Goal: Task Accomplishment & Management: Manage account settings

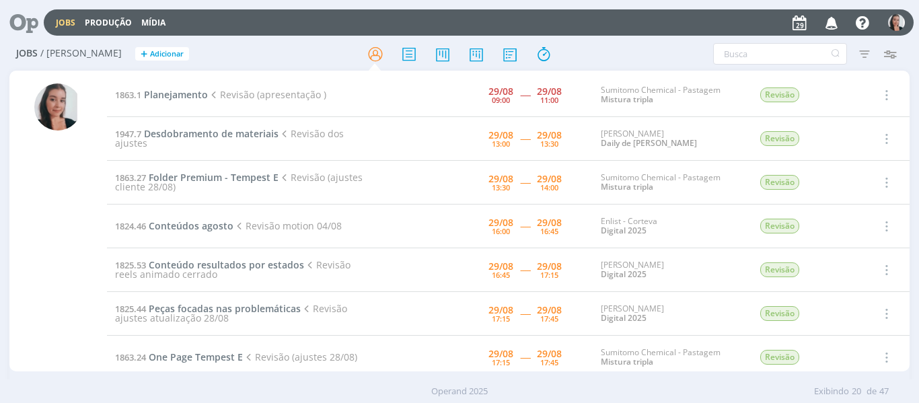
click at [641, 48] on div "Filtros Filtrar [GEOGRAPHIC_DATA] Tipo Jobs e Tarefas Data Personalizado a Situ…" at bounding box center [759, 54] width 287 height 22
click at [199, 137] on span "Desdobramento de materiais" at bounding box center [211, 133] width 135 height 13
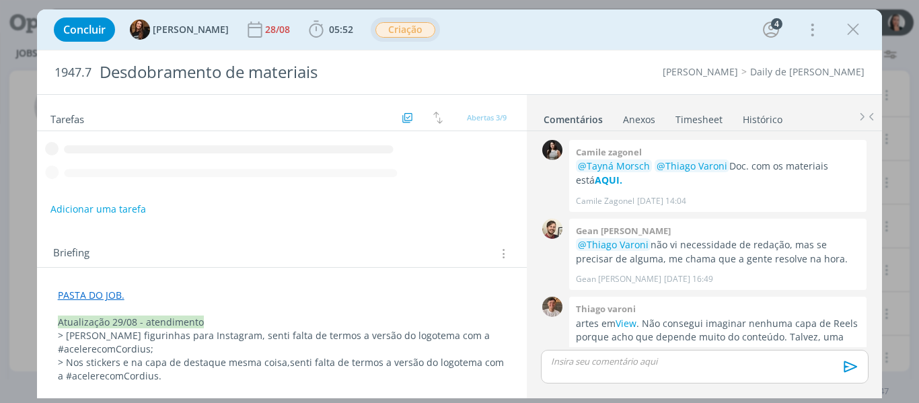
scroll to position [499, 0]
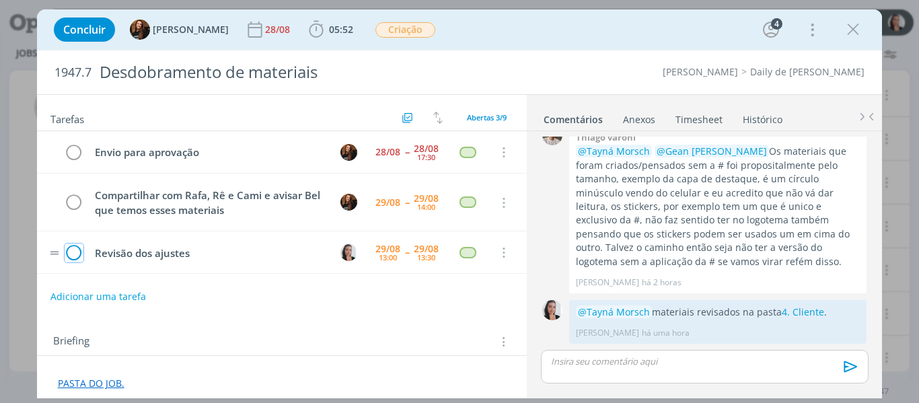
click at [73, 253] on icon "dialog" at bounding box center [74, 253] width 19 height 20
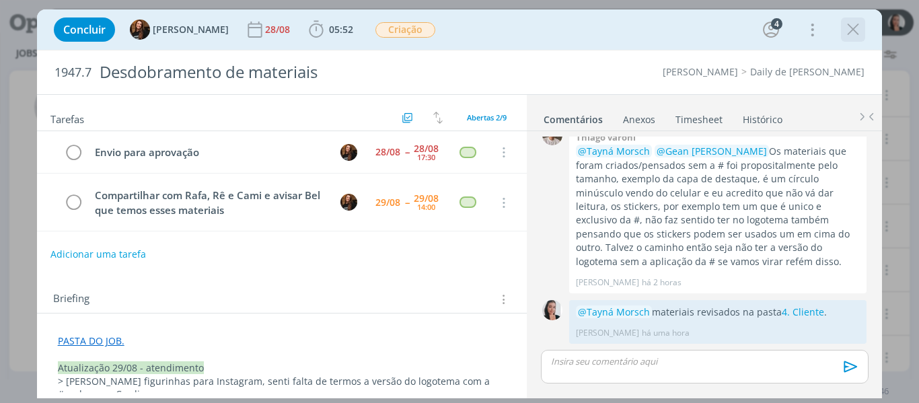
click at [858, 30] on icon "dialog" at bounding box center [853, 30] width 20 height 20
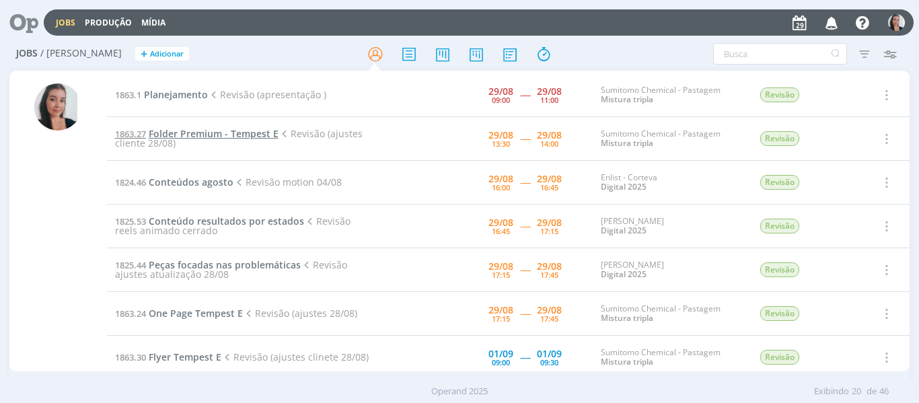
click at [210, 130] on span "Folder Premium - Tempest E" at bounding box center [214, 133] width 130 height 13
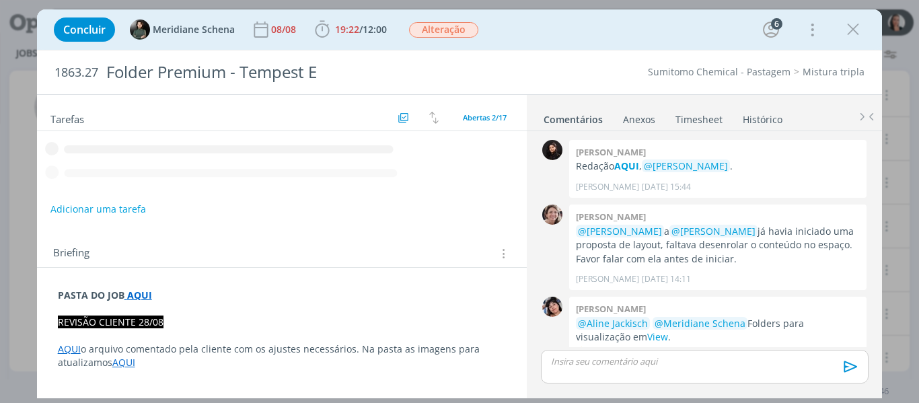
scroll to position [1021, 0]
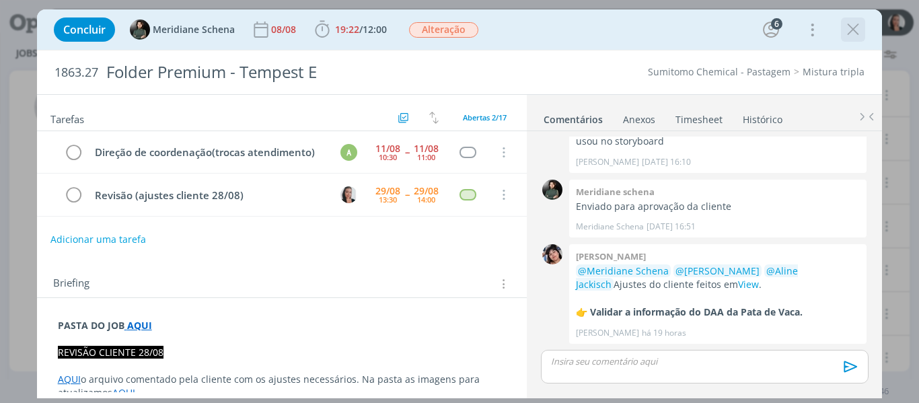
click at [857, 30] on icon "dialog" at bounding box center [853, 30] width 20 height 20
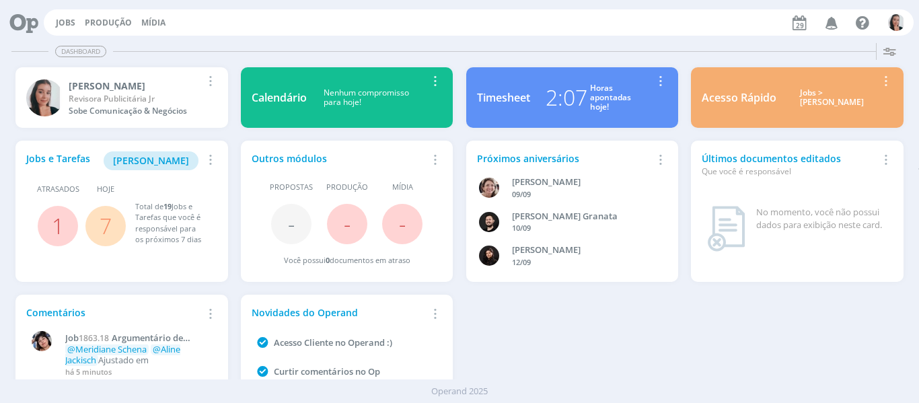
scroll to position [73, 0]
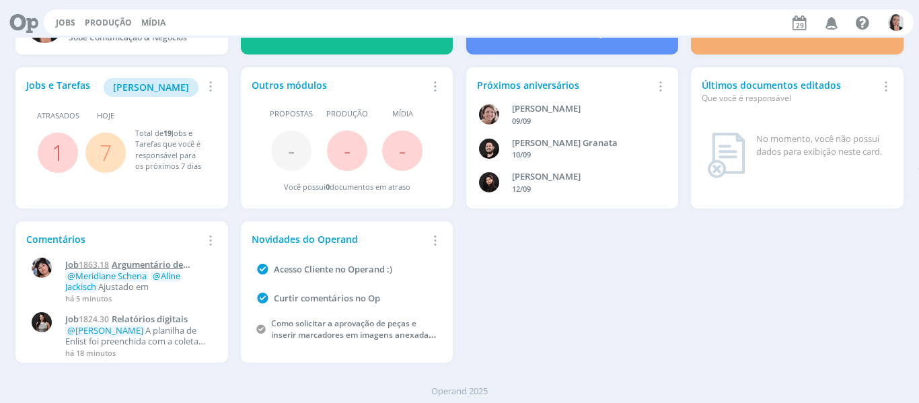
click at [161, 266] on span "Argumentário de vendas Tempest E" at bounding box center [124, 269] width 118 height 23
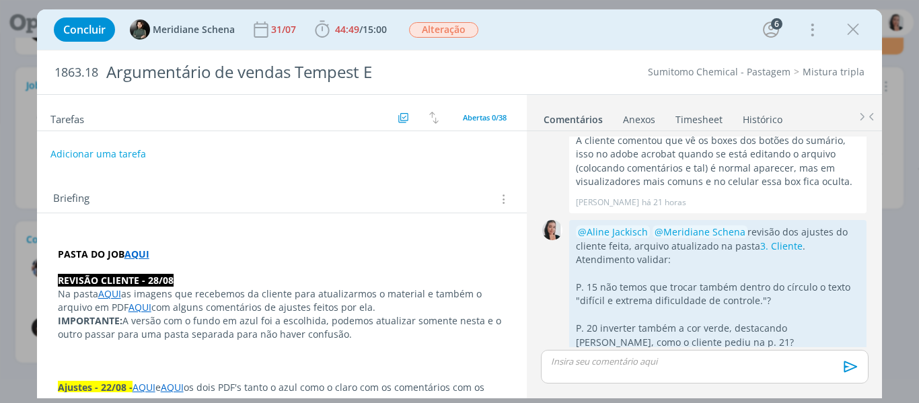
scroll to position [1590, 0]
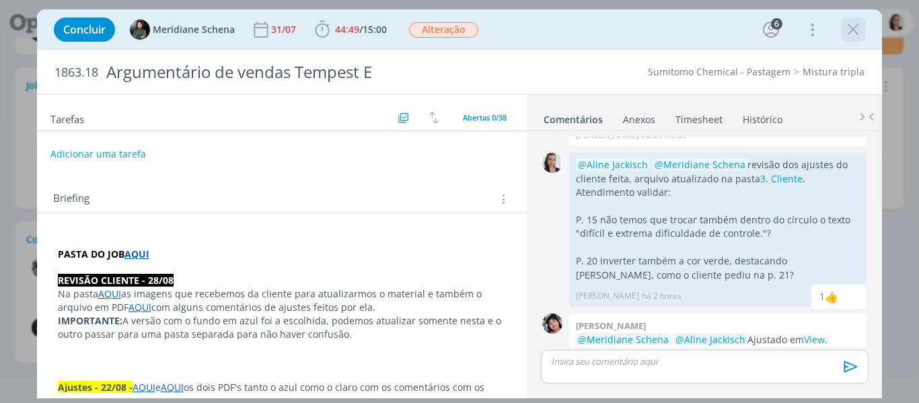
click at [850, 28] on icon "dialog" at bounding box center [853, 30] width 20 height 20
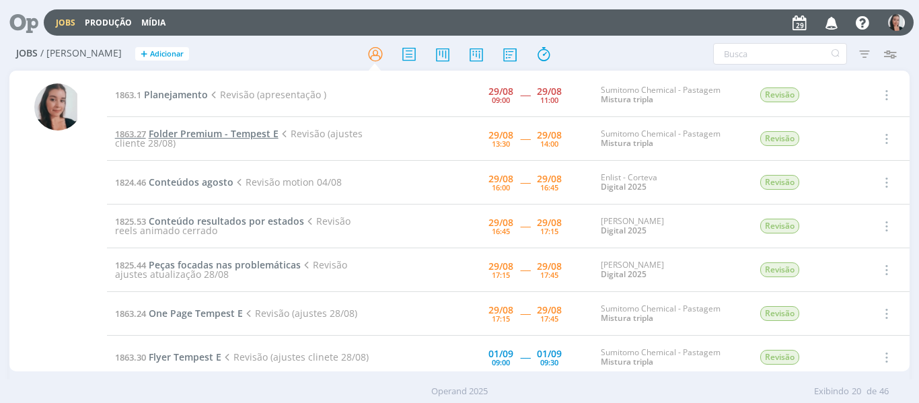
click at [210, 134] on span "Folder Premium - Tempest E" at bounding box center [214, 133] width 130 height 13
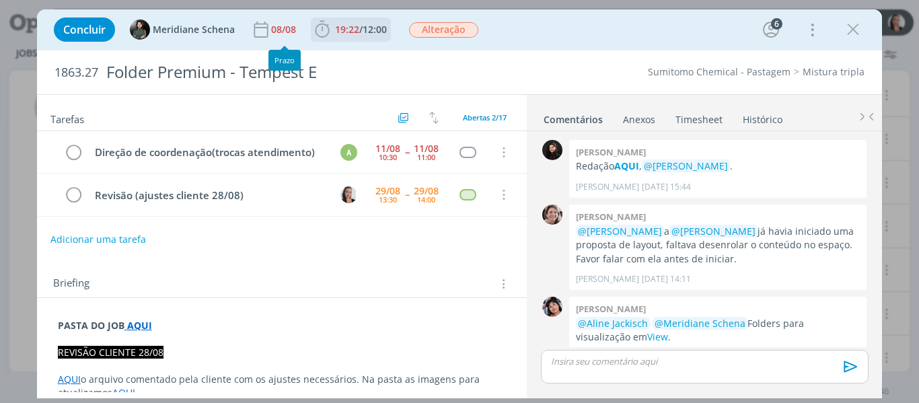
click at [321, 32] on icon "dialog" at bounding box center [322, 30] width 20 height 20
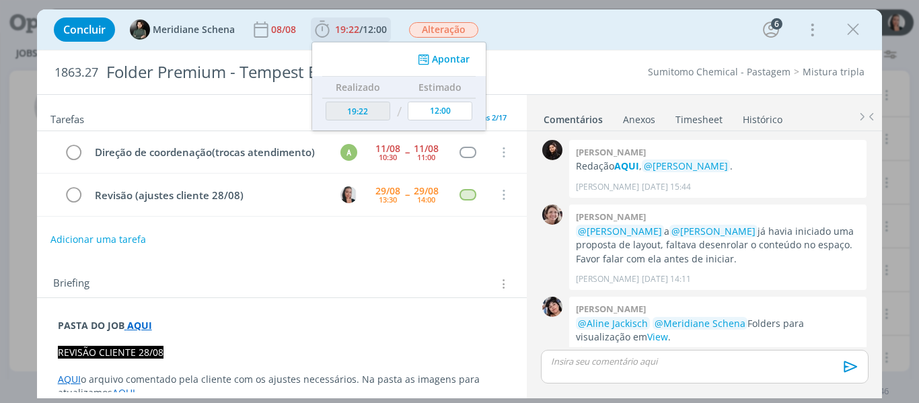
scroll to position [1021, 0]
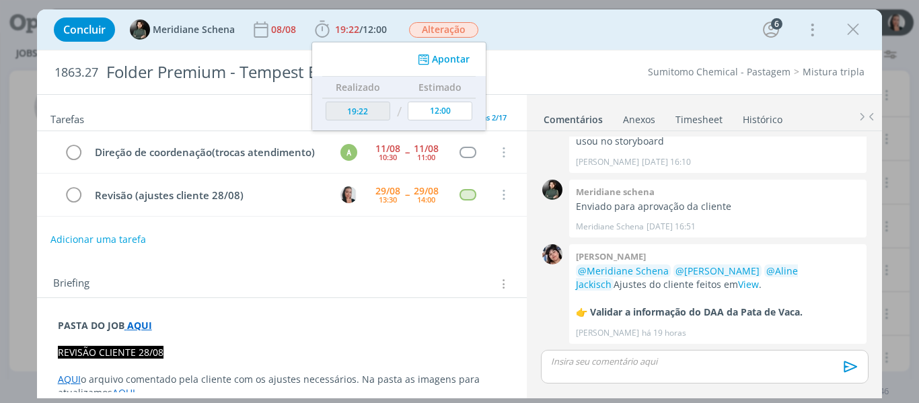
click at [608, 35] on div "Concluir Meridiane Schena 08/08 19:22 / 12:00 Apontar Data * 29/08/2025 Horas *…" at bounding box center [459, 29] width 825 height 32
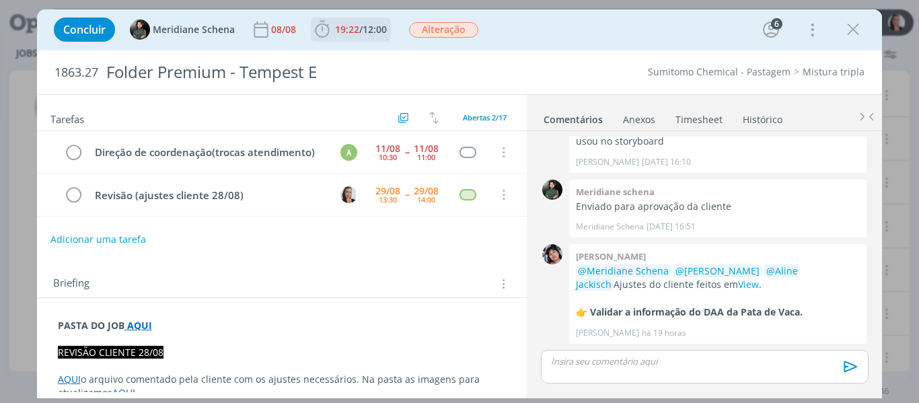
click at [322, 30] on icon "dialog" at bounding box center [322, 30] width 20 height 20
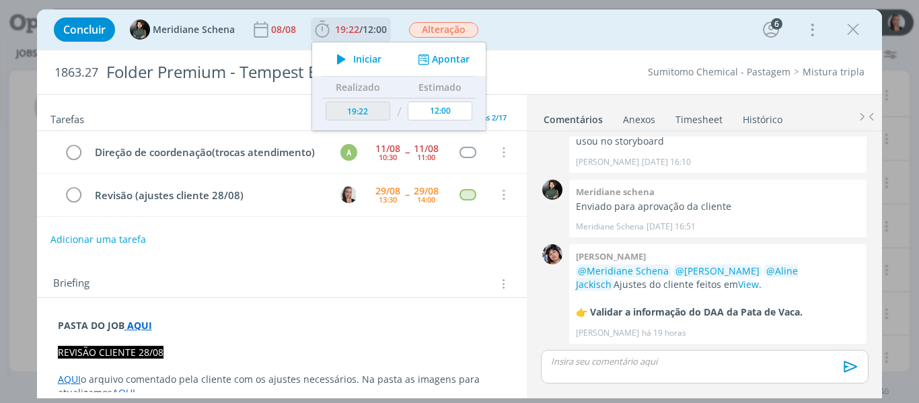
click at [357, 62] on span "Iniciar" at bounding box center [367, 58] width 28 height 9
click at [559, 29] on div "Concluir Meridiane Schena 08/08 19:22 / 12:00 Parar Apontar Data * 29/08/2025 H…" at bounding box center [459, 29] width 825 height 32
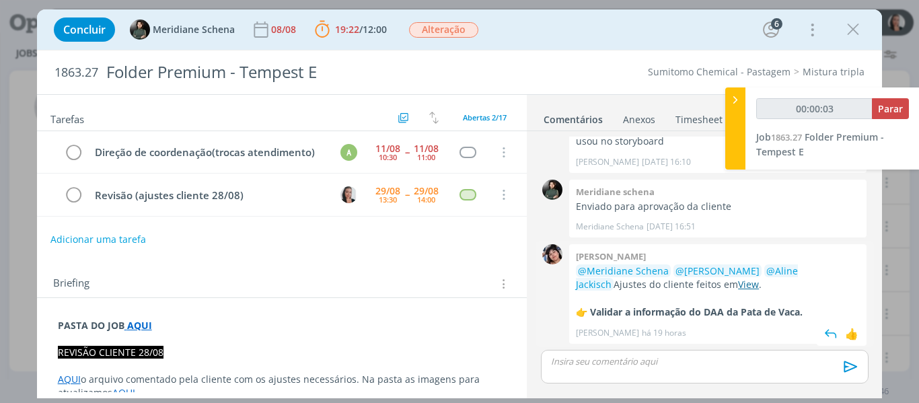
click at [738, 285] on link "View" at bounding box center [748, 284] width 21 height 13
type input "00:00:04"
click at [737, 101] on icon at bounding box center [735, 100] width 13 height 14
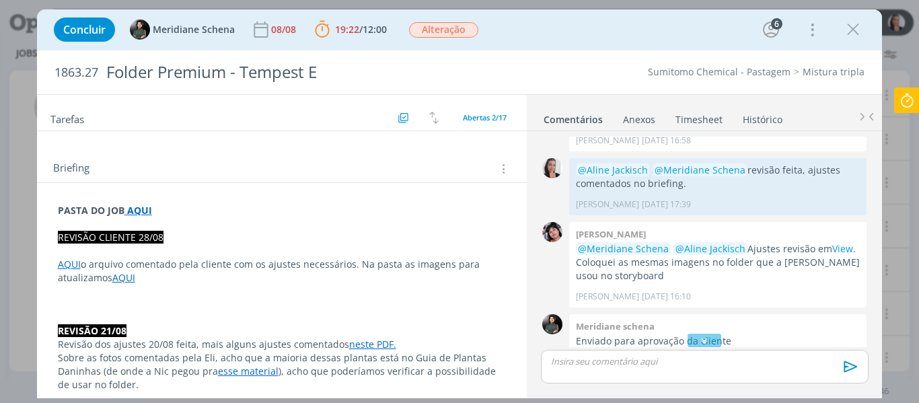
scroll to position [202, 0]
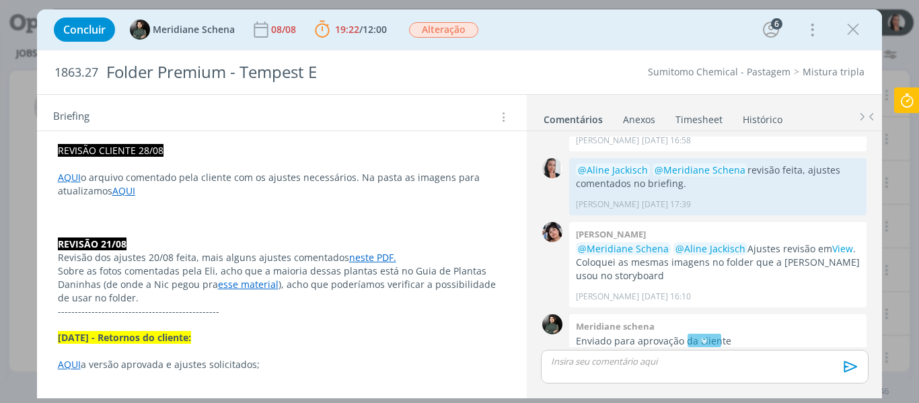
click at [71, 178] on link "AQUI" at bounding box center [69, 177] width 23 height 13
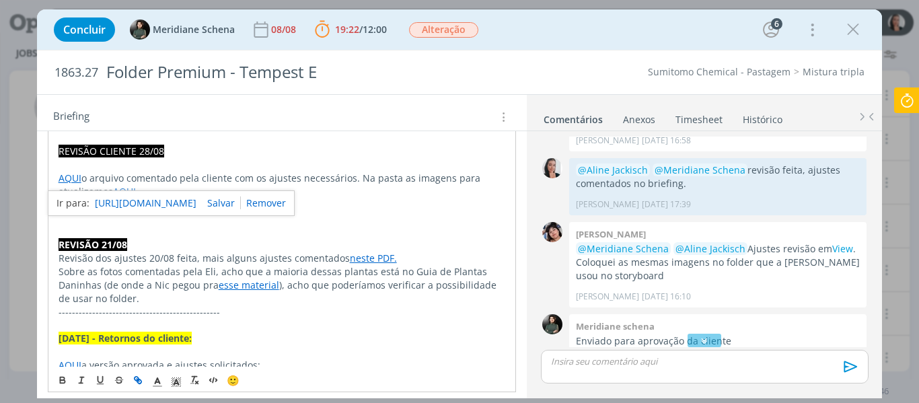
click at [115, 209] on link "https://sobeae.sharepoint.com/:b:/s/SOBEAE/Ef2YNuaAwKxBvTAgwGyRHIUBojcYlaSk9bli…" at bounding box center [146, 202] width 102 height 17
click at [471, 213] on p "dialog" at bounding box center [282, 218] width 447 height 13
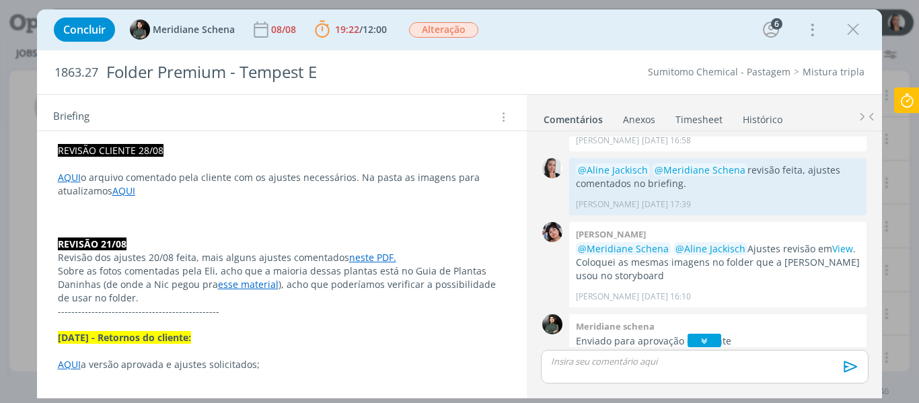
click at [704, 342] on icon "dialog" at bounding box center [705, 340] width 14 height 13
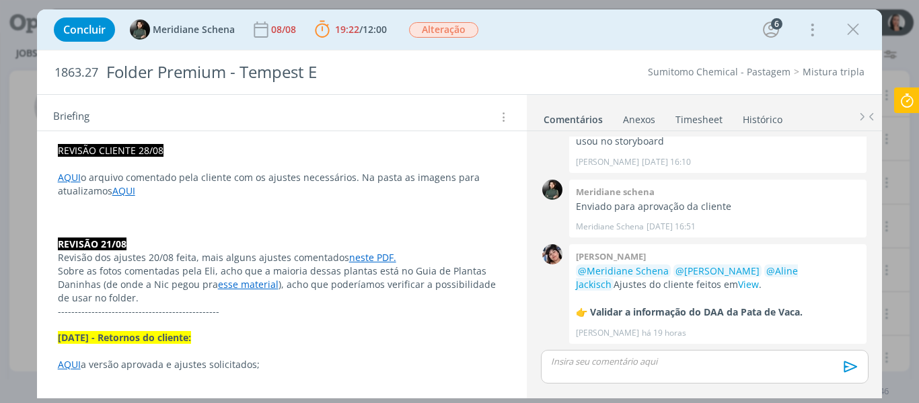
click at [112, 188] on link "AQUI" at bounding box center [123, 190] width 23 height 13
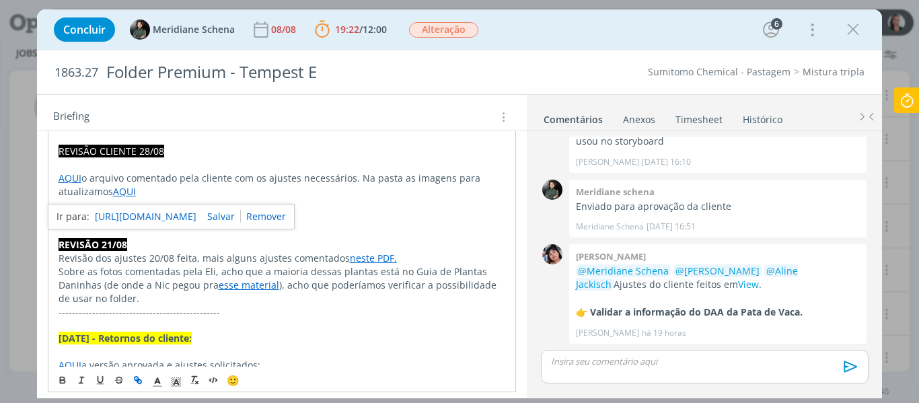
click at [122, 219] on link "https://sobeae.sharepoint.com/:f:/s/SOBEAE/EuL_Fn8szsJGhfsfBySq2QwBdyvYk5JnN2tk…" at bounding box center [146, 216] width 102 height 17
click at [628, 374] on div "dialog" at bounding box center [704, 367] width 327 height 34
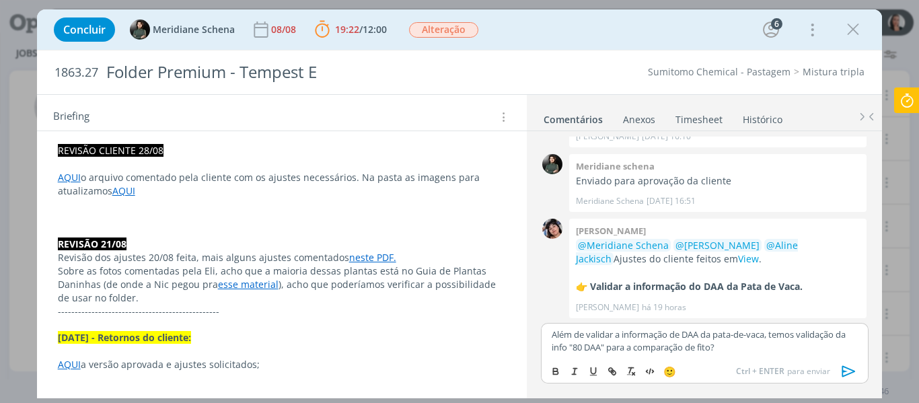
scroll to position [1047, 0]
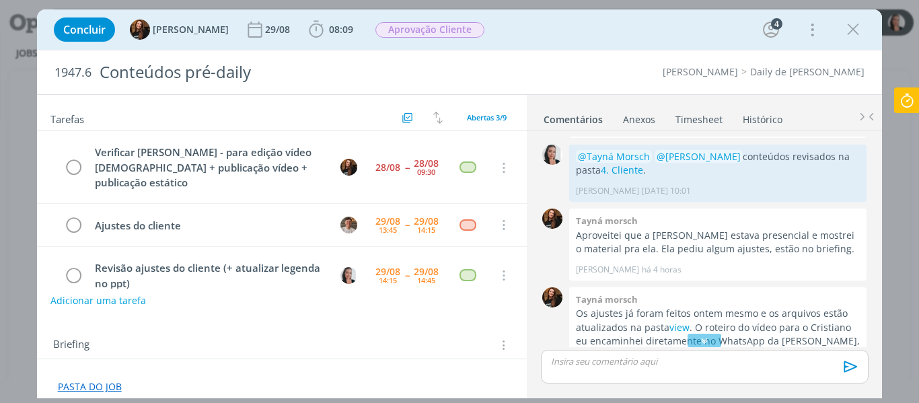
drag, startPoint x: 854, startPoint y: 25, endPoint x: 844, endPoint y: 84, distance: 60.1
click at [854, 25] on icon "dialog" at bounding box center [853, 30] width 20 height 20
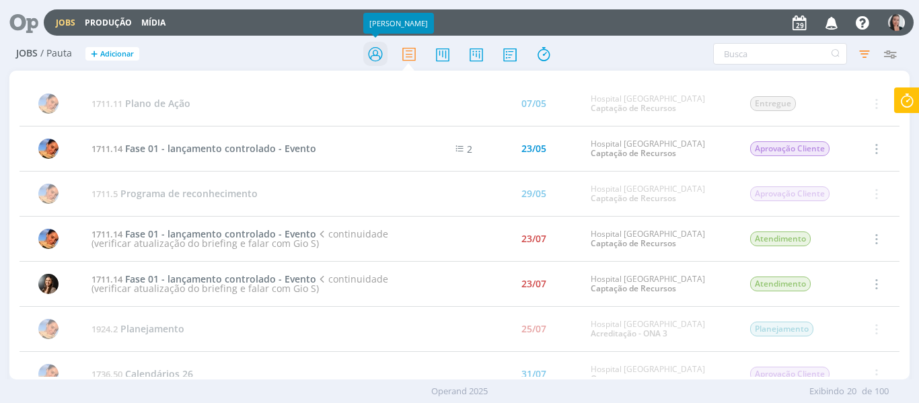
click at [377, 56] on icon at bounding box center [375, 54] width 24 height 26
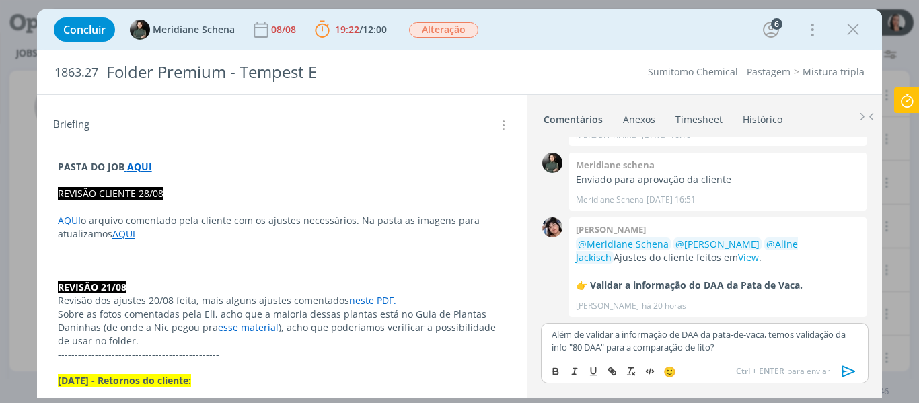
scroll to position [135, 0]
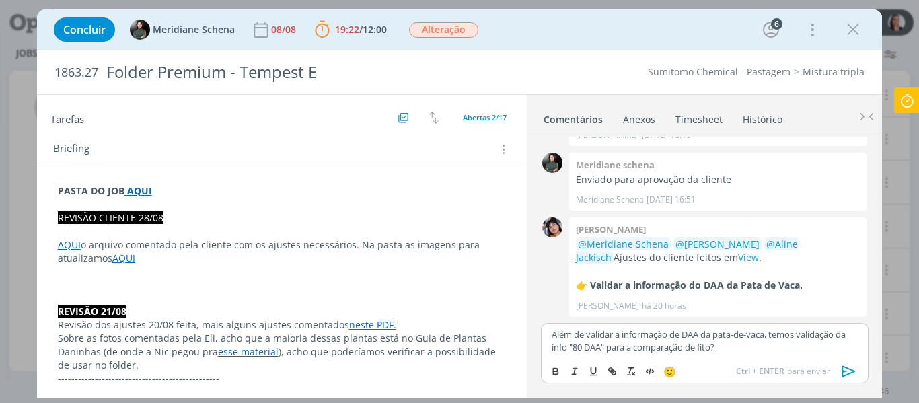
click at [205, 190] on p "PASTA DO JOB AQUI" at bounding box center [282, 190] width 449 height 13
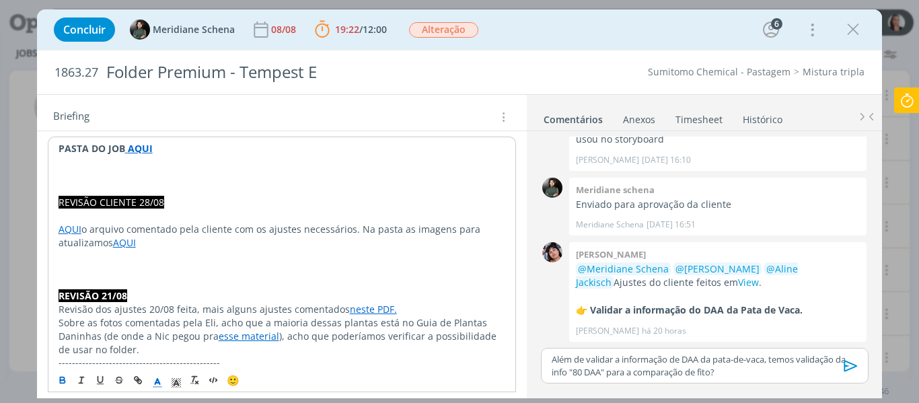
scroll to position [202, 0]
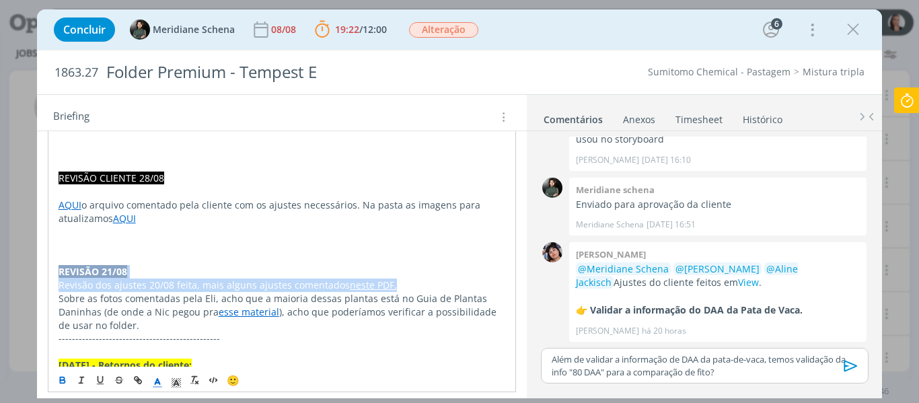
drag, startPoint x: 59, startPoint y: 267, endPoint x: 415, endPoint y: 288, distance: 357.2
copy div "REVISÃO 21/08 Revisão dos ajustes 20/08 feita, mais alguns ajustes comentados n…"
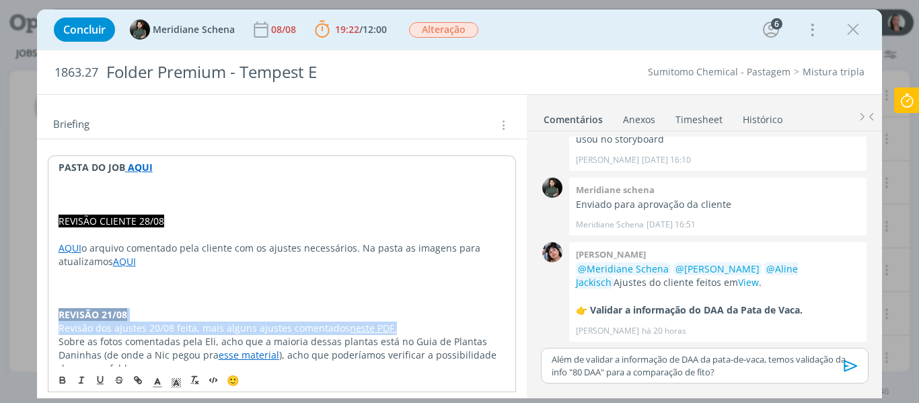
scroll to position [135, 0]
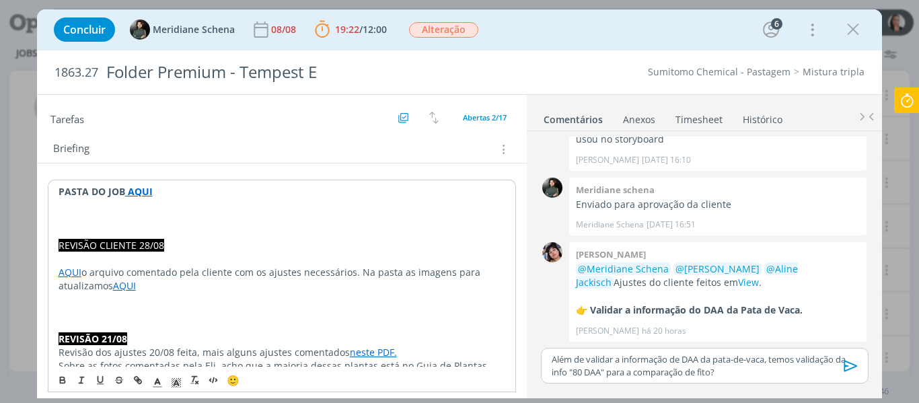
click at [98, 217] on p "﻿" at bounding box center [282, 218] width 447 height 13
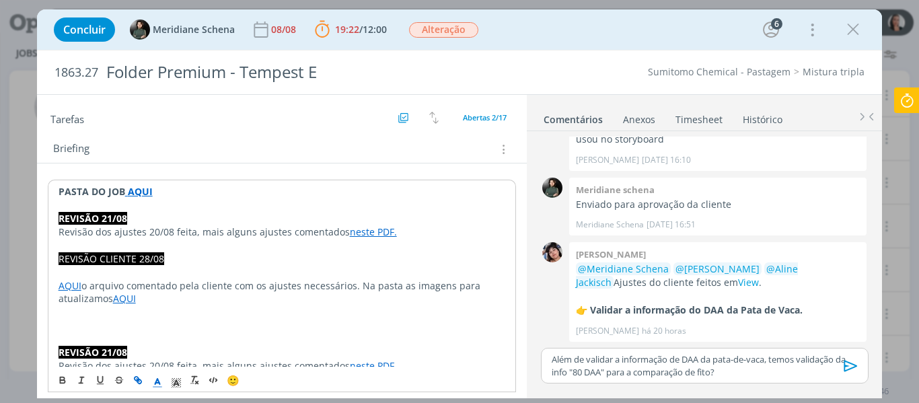
click at [98, 217] on strong "REVISÃO 21/08" at bounding box center [93, 218] width 69 height 13
click at [111, 217] on strong "REVISÃO 21/08" at bounding box center [93, 218] width 69 height 13
click at [114, 225] on p "REVISÃO 29/08" at bounding box center [282, 218] width 447 height 13
click at [137, 231] on p "Revisão dos ajustes 20/08 feita, mais alguns ajustes comentados neste PDF." at bounding box center [282, 231] width 447 height 13
click at [158, 233] on p "Revisão dos ajustes 20/08 feita, mais alguns ajustes comentados neste PDF." at bounding box center [282, 231] width 447 height 13
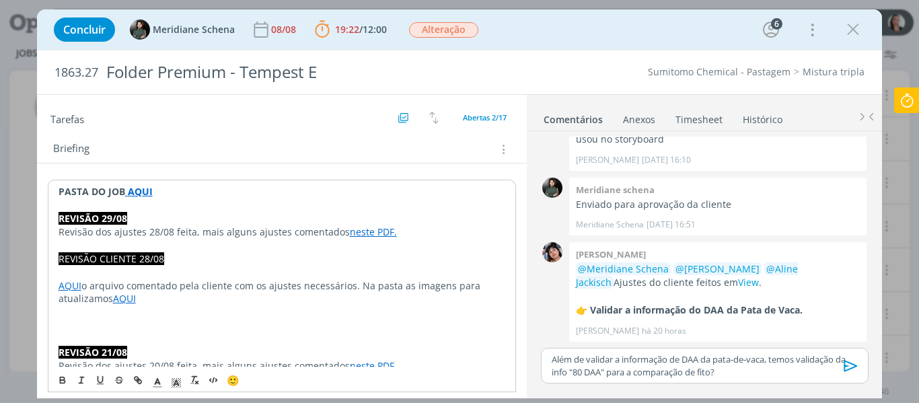
click at [418, 234] on p "Revisão dos ajustes 28/08 feita, mais alguns ajustes comentados neste PDF." at bounding box center [282, 231] width 447 height 13
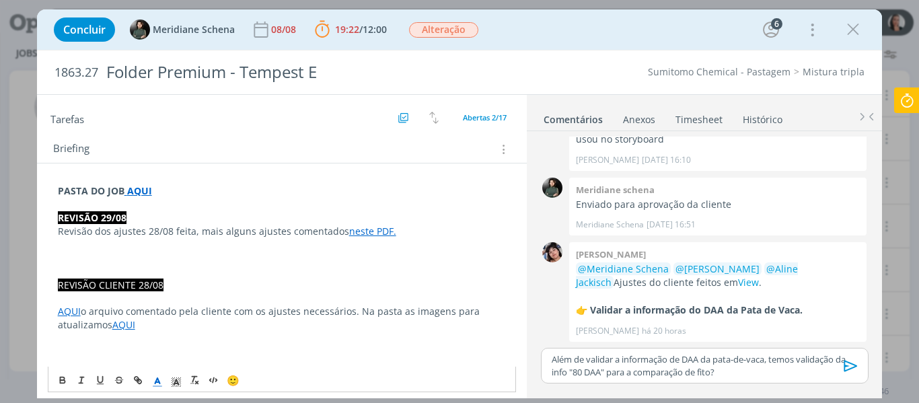
click at [349, 231] on link "neste PDF." at bounding box center [372, 231] width 47 height 13
click at [465, 257] on link "dialog" at bounding box center [442, 256] width 45 height 13
drag, startPoint x: 343, startPoint y: 232, endPoint x: 385, endPoint y: 233, distance: 42.4
click at [385, 233] on span "neste PDF." at bounding box center [372, 231] width 47 height 13
click at [140, 387] on button "dialog" at bounding box center [138, 380] width 19 height 16
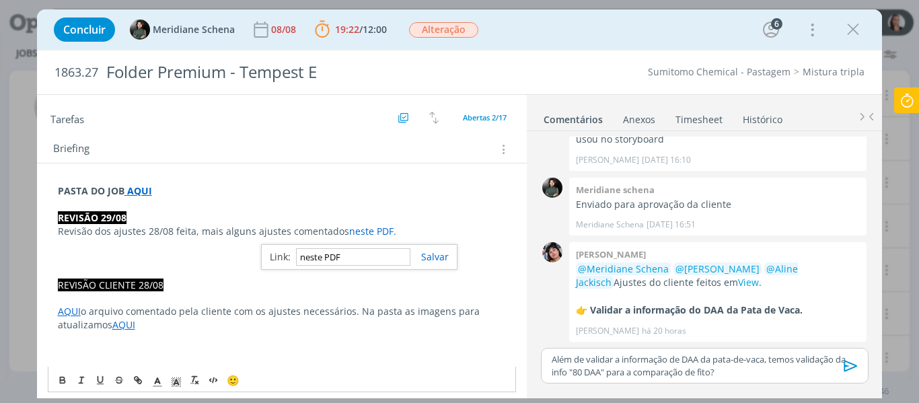
paste input "https://sobeae.sharepoint.com/:b:/s/SOBEAE/EXkNa8oRi3VElbv3akDGhm0BzAoqDwc4HLtr…"
type input "https://sobeae.sharepoint.com/:b:/s/SOBEAE/EXkNa8oRi3VElbv3akDGhm0BzAoqDwc4HLtr…"
click at [439, 257] on link "dialog" at bounding box center [429, 256] width 38 height 13
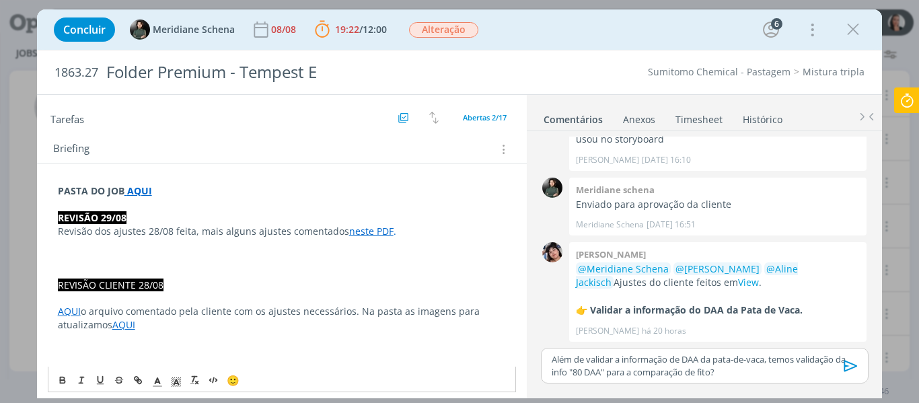
click at [445, 253] on p "dialog" at bounding box center [282, 258] width 449 height 13
click at [244, 243] on p "dialog" at bounding box center [282, 244] width 449 height 13
click at [232, 252] on p "dialog" at bounding box center [282, 258] width 449 height 13
click at [307, 286] on p "REVISÃO CLIENTE 28/08" at bounding box center [282, 285] width 449 height 13
click at [338, 333] on p "dialog" at bounding box center [282, 338] width 449 height 13
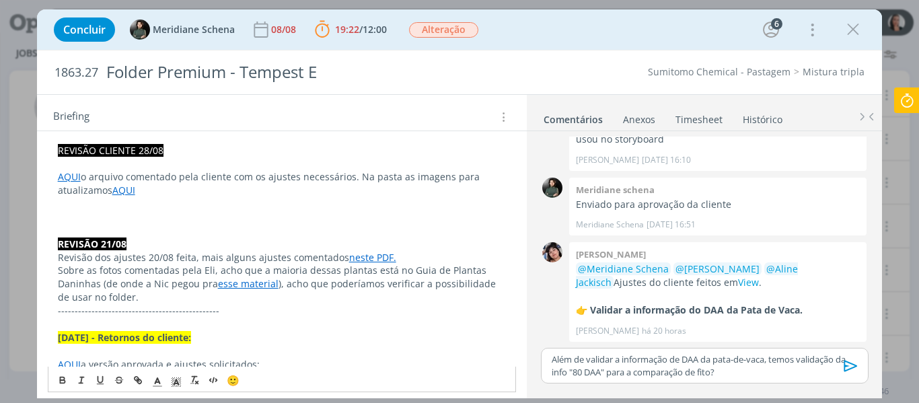
scroll to position [202, 0]
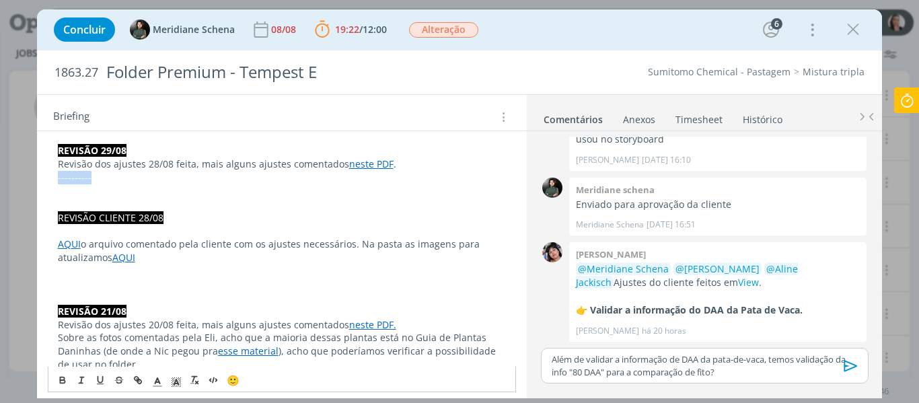
drag, startPoint x: 103, startPoint y: 172, endPoint x: 49, endPoint y: 178, distance: 54.2
click at [730, 367] on p "Além de validar a informação de DAA da pata-de-vaca, temos validação da info "8…" at bounding box center [704, 365] width 305 height 25
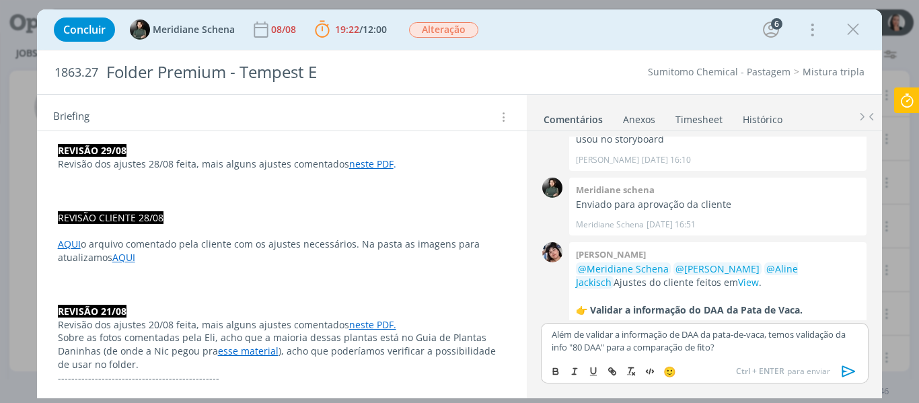
scroll to position [1047, 0]
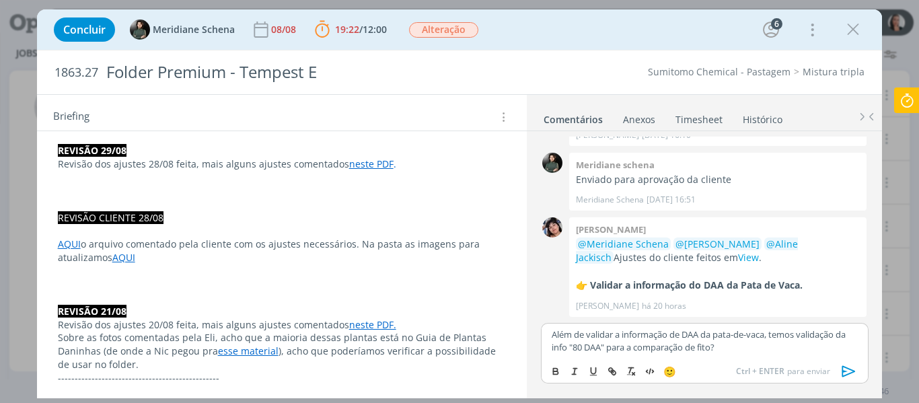
click at [760, 371] on span "Ctrl + ENTER" at bounding box center [761, 371] width 51 height 12
click at [750, 357] on div "Além de validar a informação de DAA da pata-de-vaca, temos validação da info "8…" at bounding box center [704, 340] width 327 height 35
click at [553, 334] on p "Além de validar a informação de DAA da pata-de-vaca, temos validação da info "8…" at bounding box center [704, 340] width 305 height 25
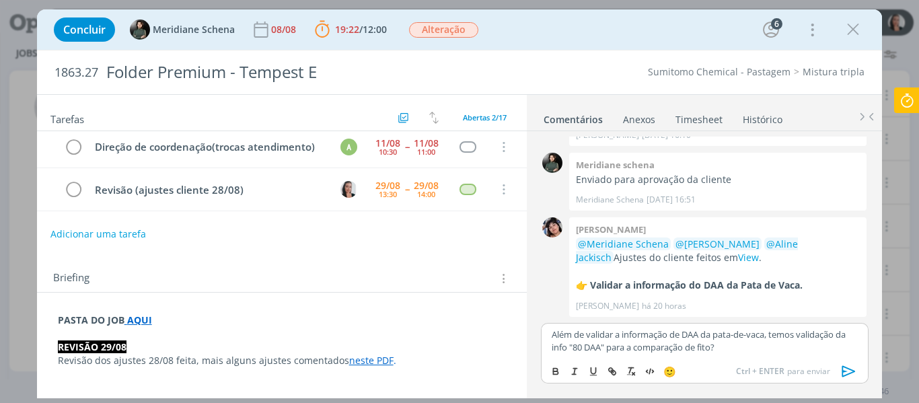
scroll to position [0, 0]
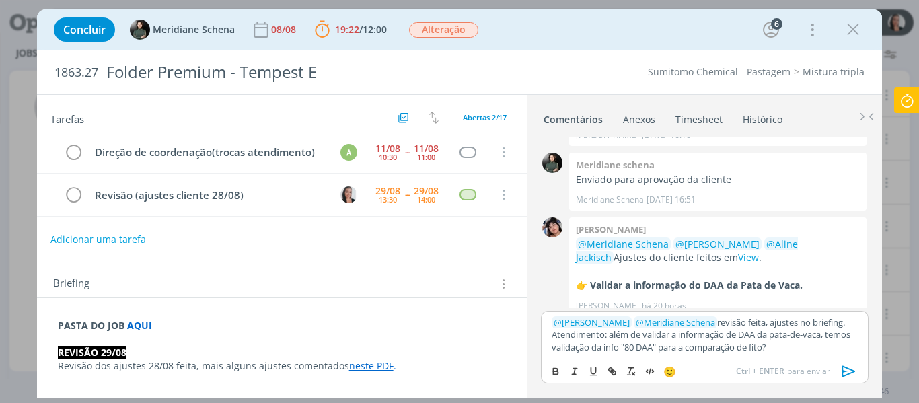
click at [823, 342] on p "﻿ @ Aline Jackisch ﻿ ﻿ @ Meridiane Schena ﻿ revisão feita, ajustes no briefing.…" at bounding box center [704, 334] width 305 height 37
click at [784, 341] on p "﻿ @ Aline Jackisch ﻿ ﻿ @ Meridiane Schena ﻿ revisão feita, ajustes no briefing.…" at bounding box center [704, 334] width 305 height 37
click at [780, 350] on p "﻿ @ Aline Jackisch ﻿ ﻿ @ Meridiane Schena ﻿ revisão feita, ajustes no briefing.…" at bounding box center [704, 334] width 305 height 37
click at [849, 371] on icon "dialog" at bounding box center [849, 371] width 20 height 20
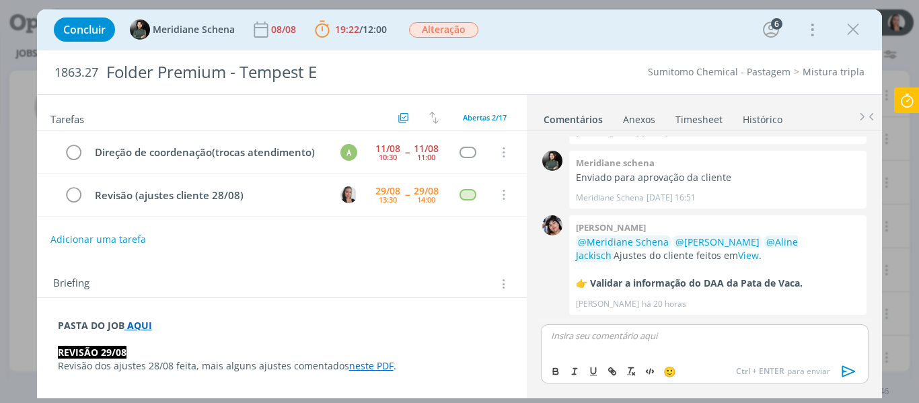
scroll to position [1138, 0]
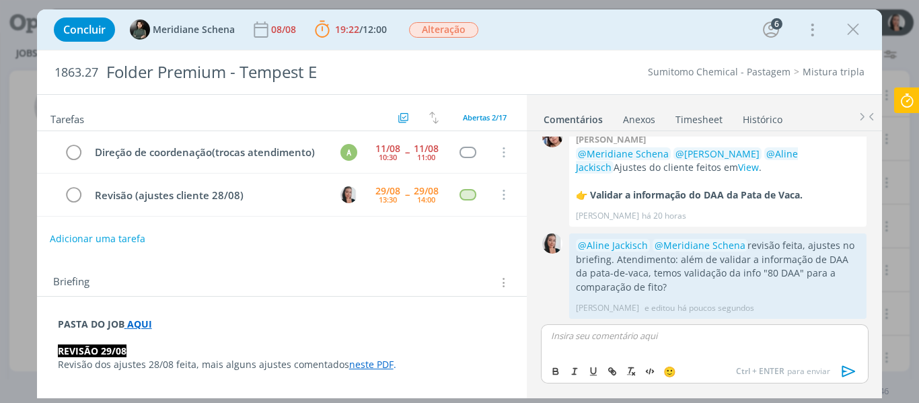
click at [100, 235] on button "Adicionar uma tarefa" at bounding box center [98, 238] width 96 height 23
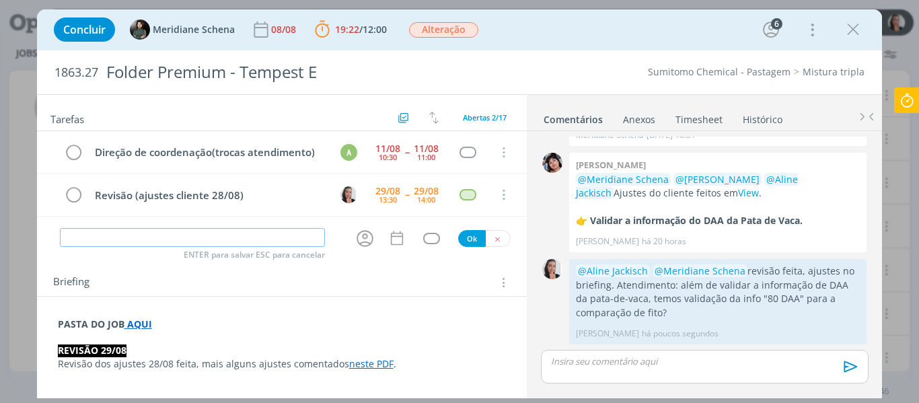
scroll to position [1112, 0]
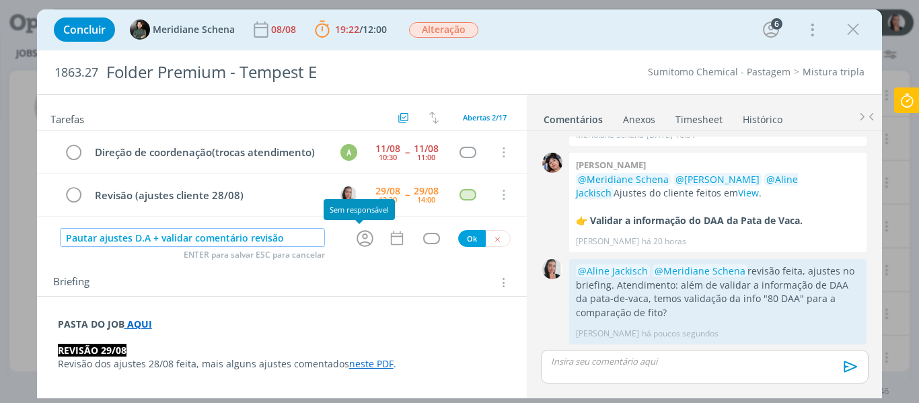
click at [357, 244] on icon "dialog" at bounding box center [365, 238] width 21 height 21
type input "Pautar ajustes D.A + validar comentário revisão"
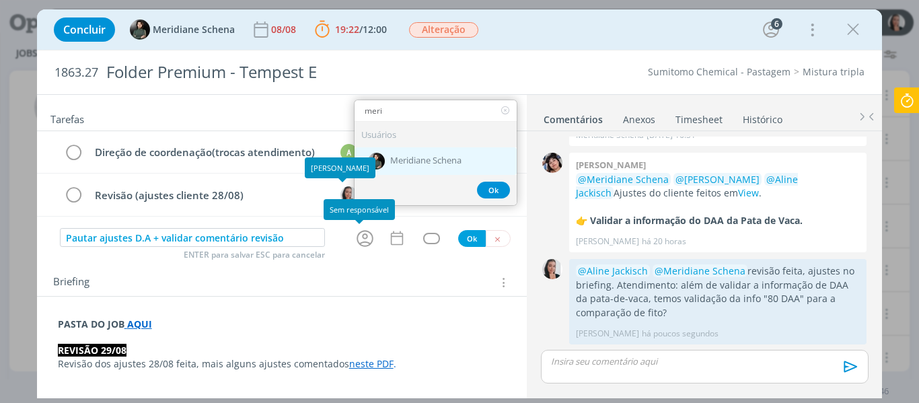
type input "meri"
click at [406, 149] on div "Meridiane Schena" at bounding box center [436, 161] width 162 height 28
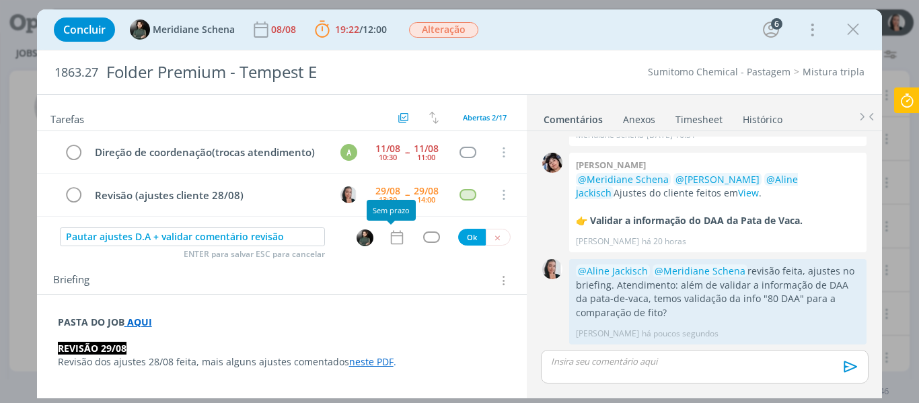
click at [396, 244] on icon "dialog" at bounding box center [397, 237] width 12 height 14
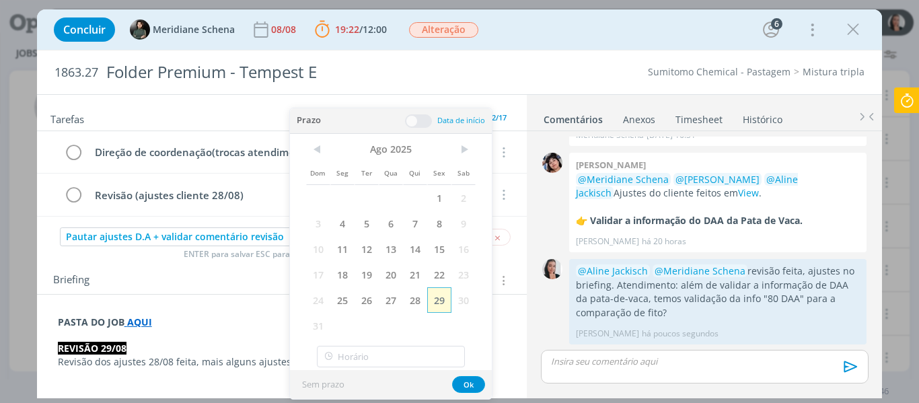
click at [436, 299] on span "29" at bounding box center [439, 300] width 24 height 26
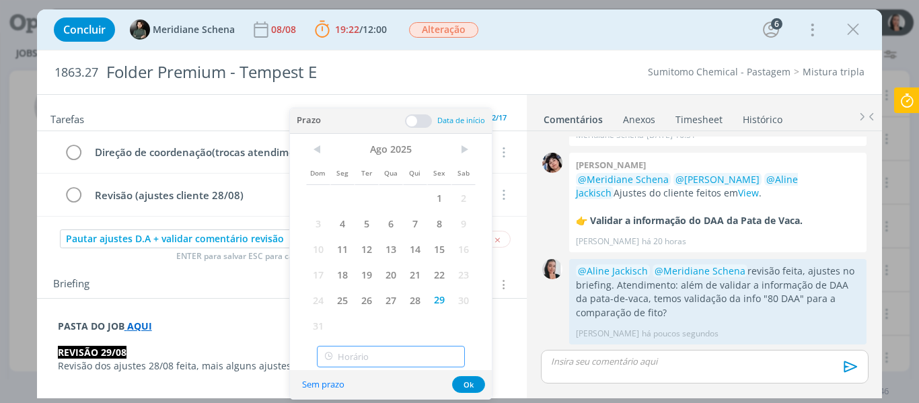
type input "14:00"
click at [412, 367] on input "14:00" at bounding box center [391, 357] width 148 height 22
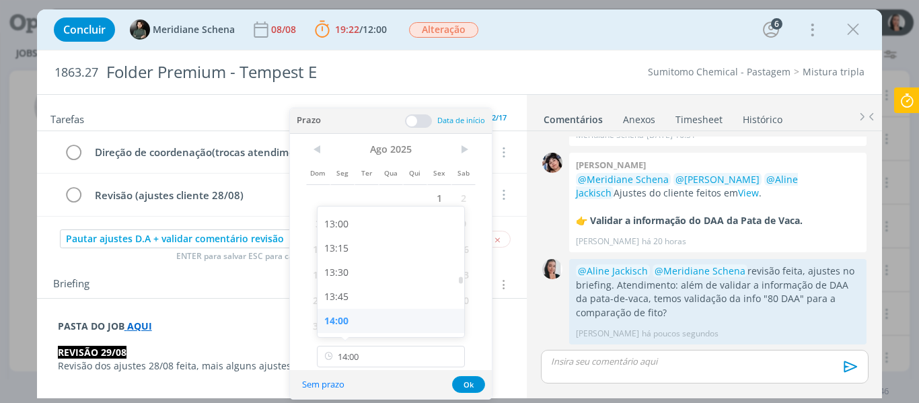
click at [348, 321] on div "14:00" at bounding box center [393, 321] width 151 height 24
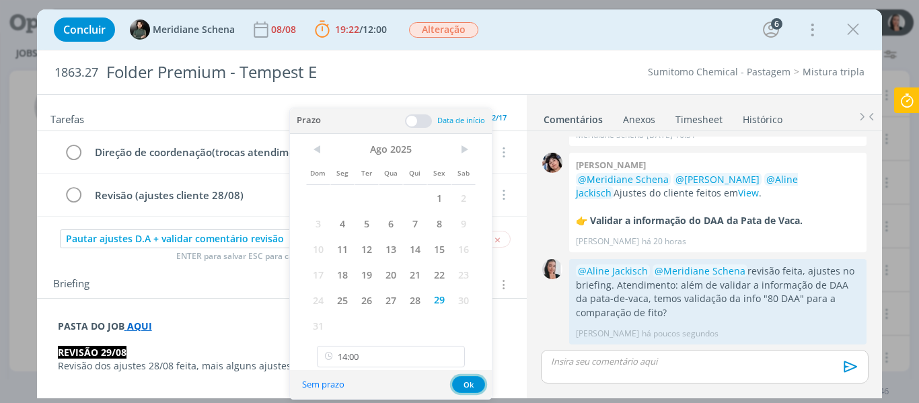
click at [467, 390] on button "Ok" at bounding box center [468, 384] width 33 height 17
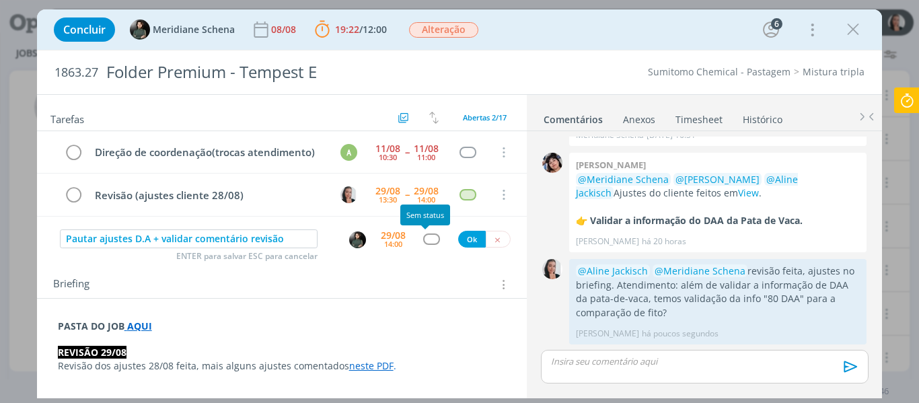
click at [423, 235] on div "dialog" at bounding box center [431, 238] width 17 height 11
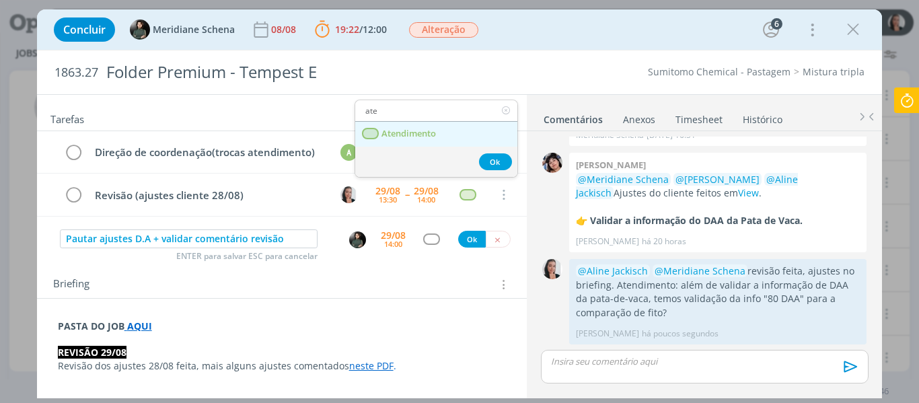
type input "ate"
drag, startPoint x: 406, startPoint y: 135, endPoint x: 413, endPoint y: 135, distance: 6.8
click at [406, 135] on span "Atendimento" at bounding box center [408, 133] width 54 height 11
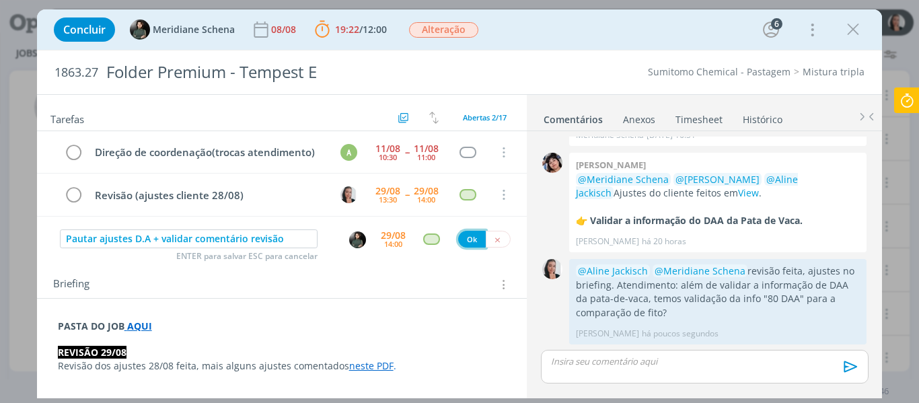
click at [470, 239] on button "Ok" at bounding box center [472, 239] width 28 height 17
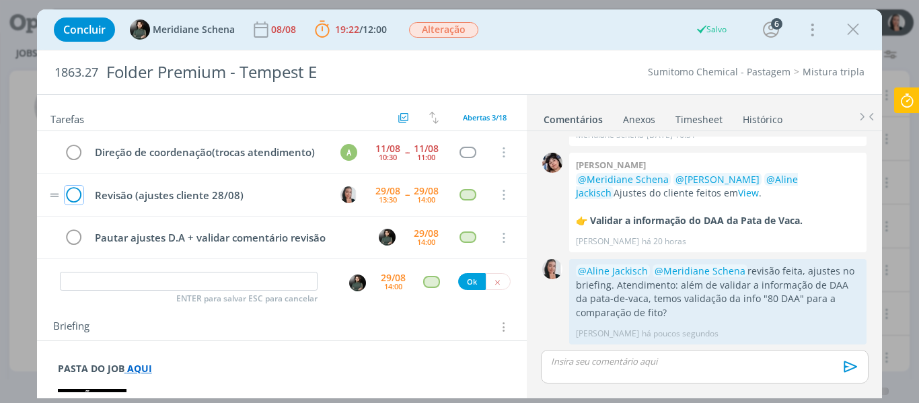
click at [73, 192] on icon "dialog" at bounding box center [74, 195] width 19 height 20
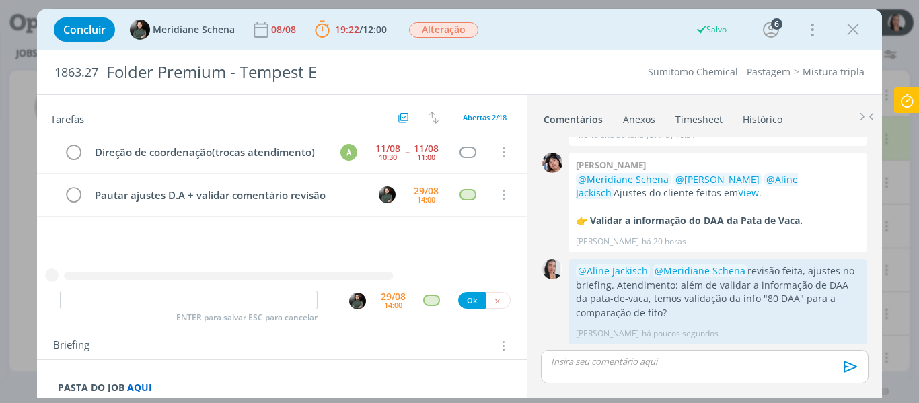
click at [908, 94] on icon at bounding box center [907, 100] width 24 height 26
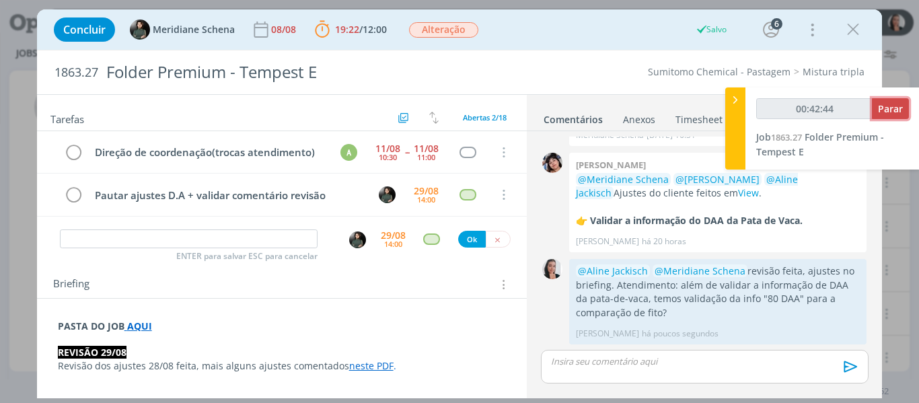
click at [889, 108] on span "Parar" at bounding box center [890, 108] width 25 height 13
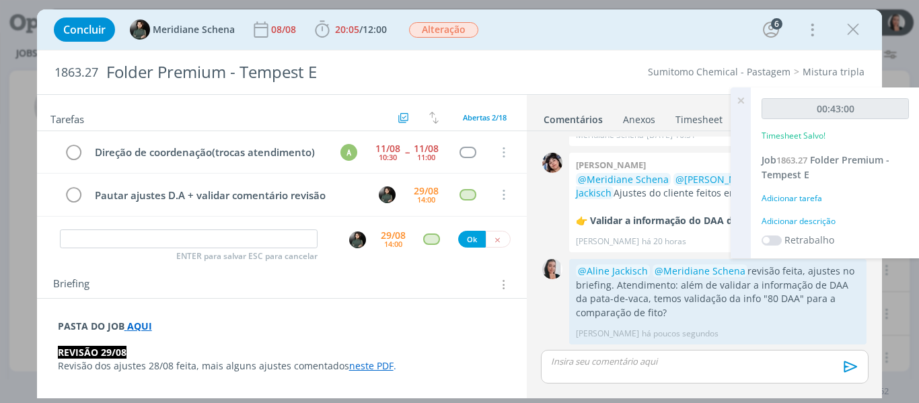
click at [811, 223] on div "Adicionar descrição" at bounding box center [835, 221] width 147 height 12
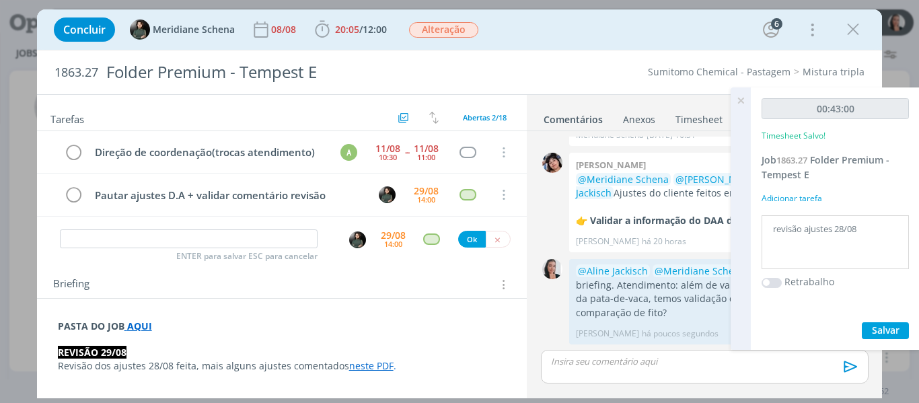
type textarea "revisão ajustes 28/08"
click at [886, 334] on span "Salvar" at bounding box center [886, 330] width 28 height 13
click at [738, 96] on icon at bounding box center [741, 100] width 24 height 26
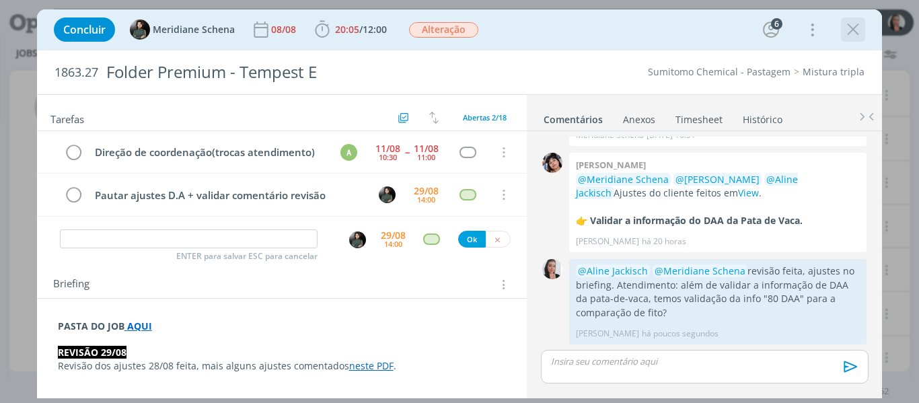
click at [854, 30] on icon "dialog" at bounding box center [853, 30] width 20 height 20
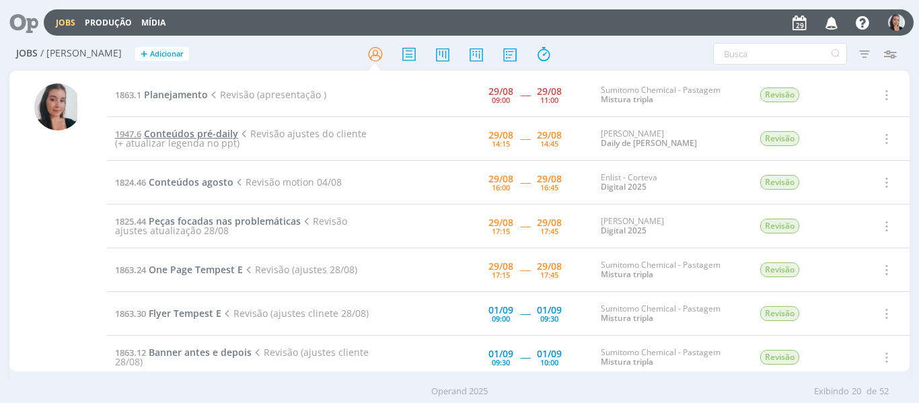
click at [222, 132] on span "Conteúdos pré-daily" at bounding box center [191, 133] width 94 height 13
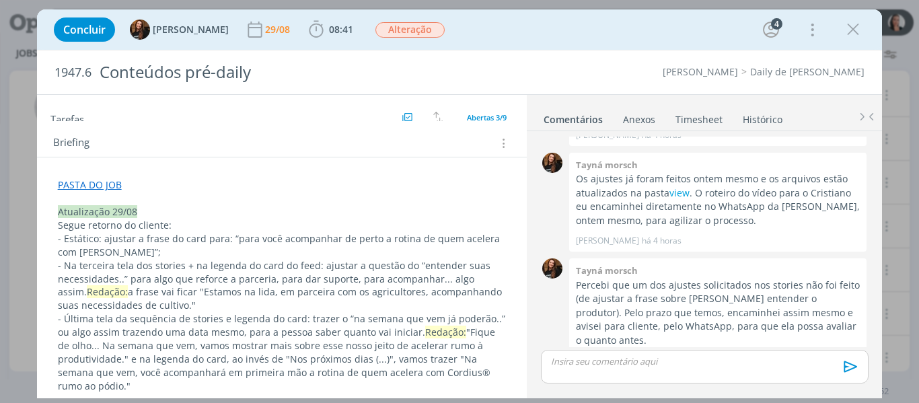
scroll to position [269, 0]
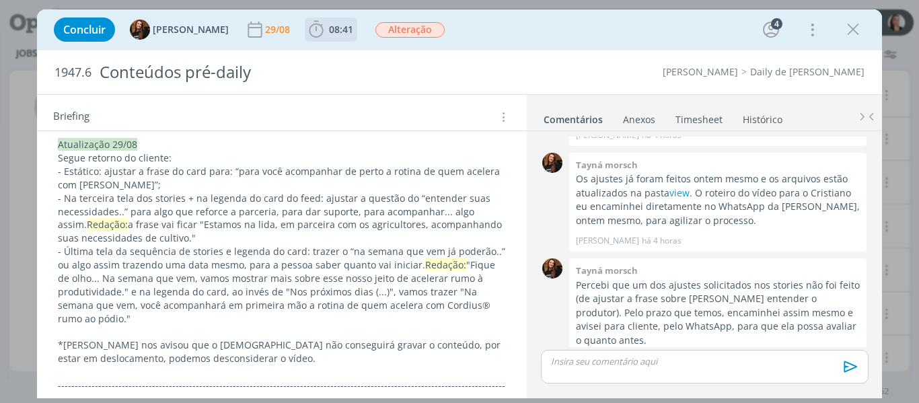
click at [309, 31] on icon "dialog" at bounding box center [316, 29] width 14 height 17
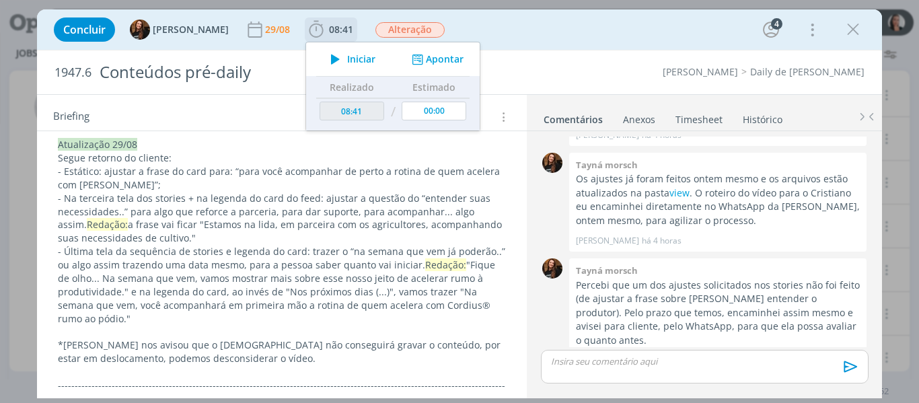
click at [347, 63] on span "Iniciar" at bounding box center [361, 58] width 28 height 9
click at [527, 32] on div "Concluir Tayná Morsch 29/08 08:41 Iniciar Apontar Data * 29/08/2025 Horas * 00:…" at bounding box center [459, 29] width 825 height 32
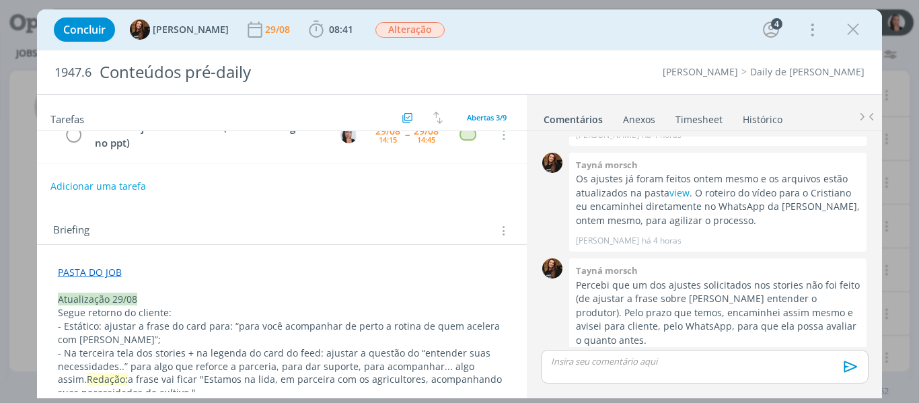
scroll to position [0, 0]
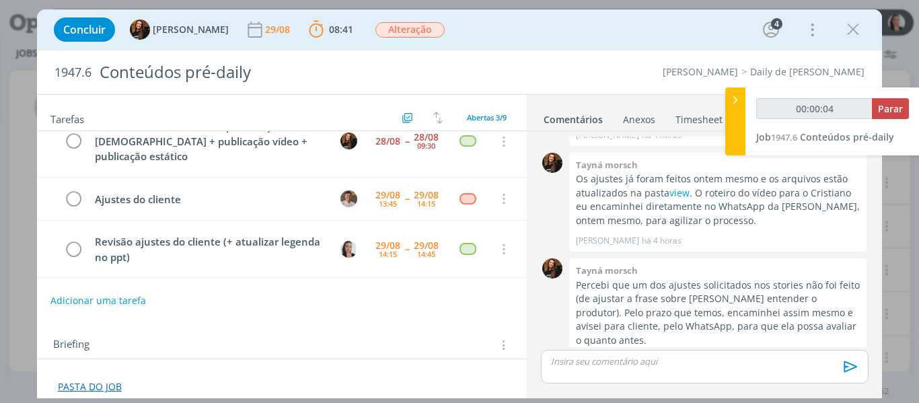
type input "00:00:05"
click at [897, 110] on span "Parar" at bounding box center [890, 108] width 25 height 13
click at [690, 30] on div "Concluir Tayná Morsch 29/08 08:41 Parar Apontar Data * 29/08/2025 Horas * 00:00…" at bounding box center [459, 29] width 825 height 32
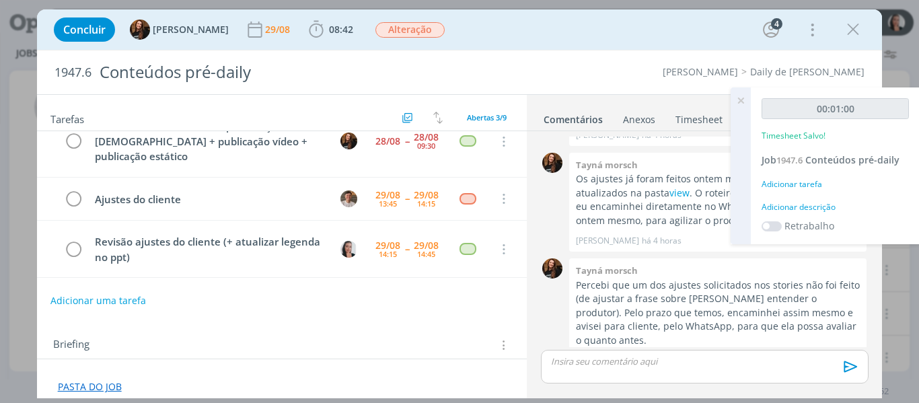
drag, startPoint x: 852, startPoint y: 34, endPoint x: 585, endPoint y: 400, distance: 453.1
click at [852, 34] on icon "dialog" at bounding box center [853, 30] width 20 height 20
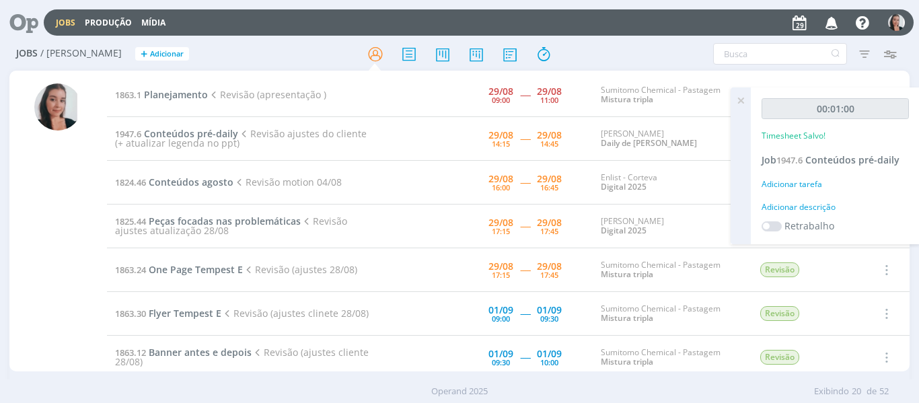
click at [737, 100] on icon at bounding box center [741, 100] width 24 height 26
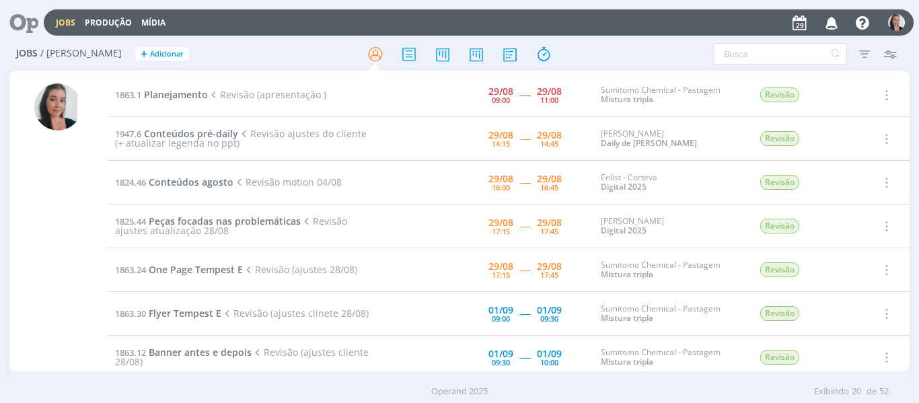
click at [668, 43] on div "Filtros Filtrar Limpar Tipo Jobs e Tarefas Data Personalizado a Situação dos jo…" at bounding box center [759, 54] width 287 height 22
click at [173, 98] on span "Planejamento" at bounding box center [176, 94] width 64 height 13
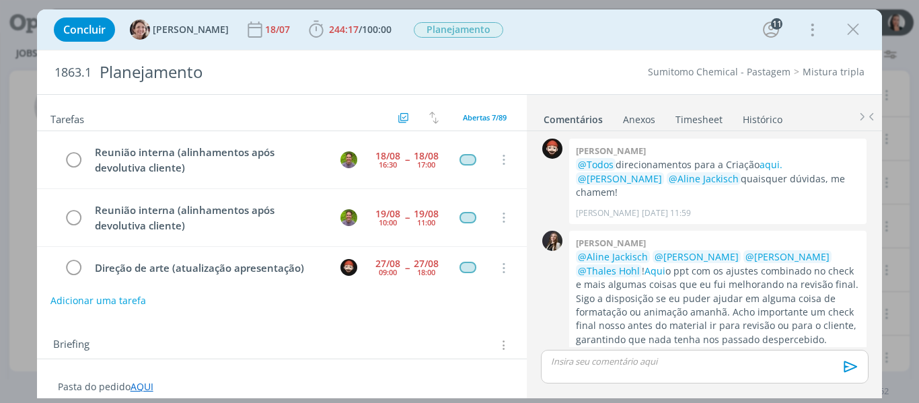
scroll to position [182, 0]
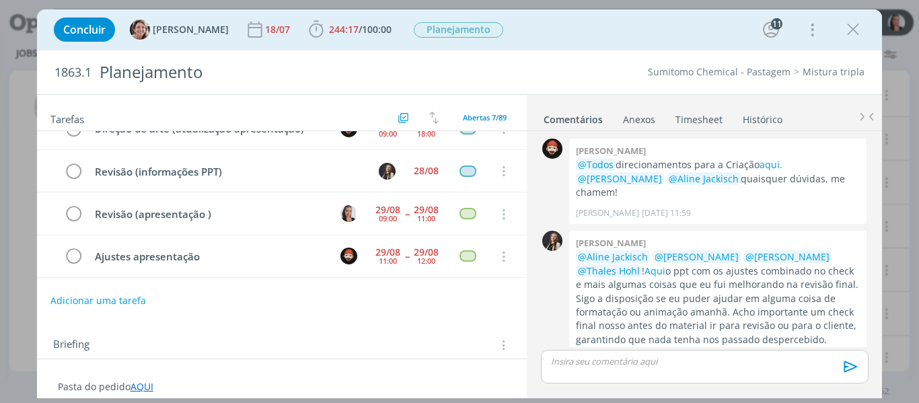
click at [854, 24] on icon "dialog" at bounding box center [853, 30] width 20 height 20
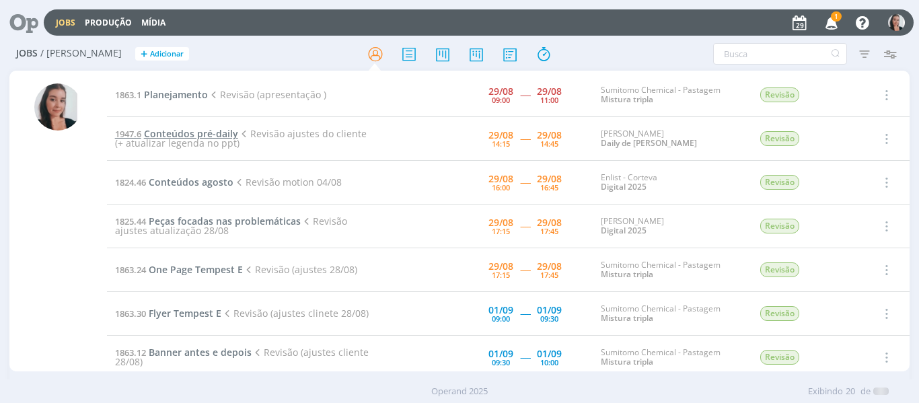
click at [217, 131] on span "Conteúdos pré-daily" at bounding box center [191, 133] width 94 height 13
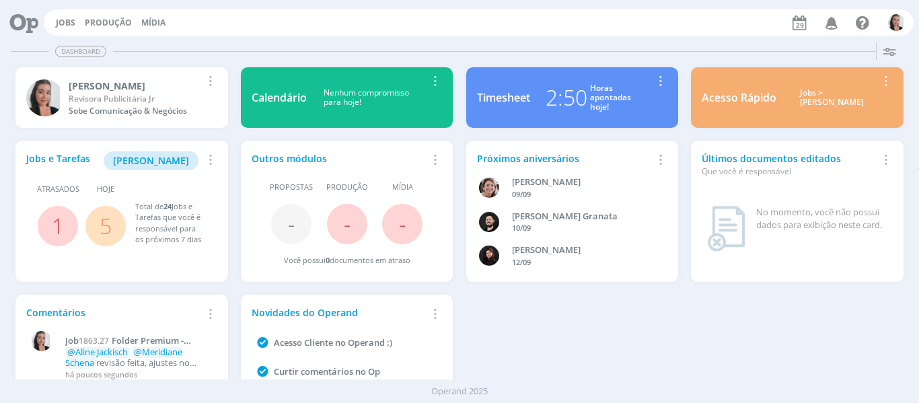
scroll to position [73, 0]
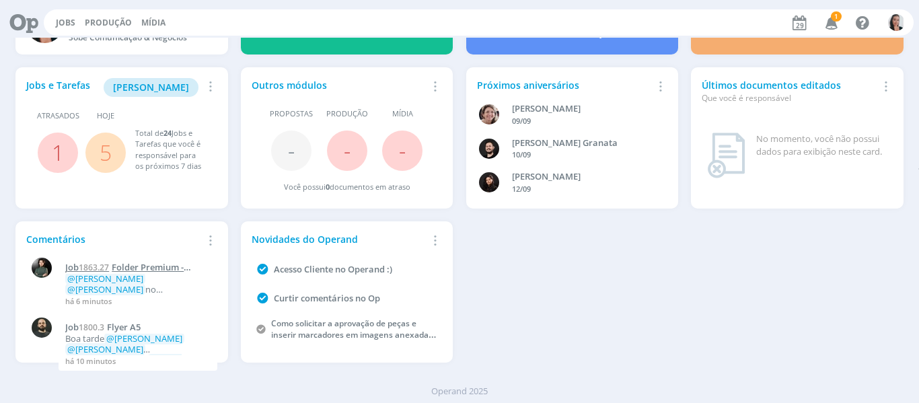
click at [163, 266] on span "Folder Premium - Tempest E" at bounding box center [124, 272] width 118 height 23
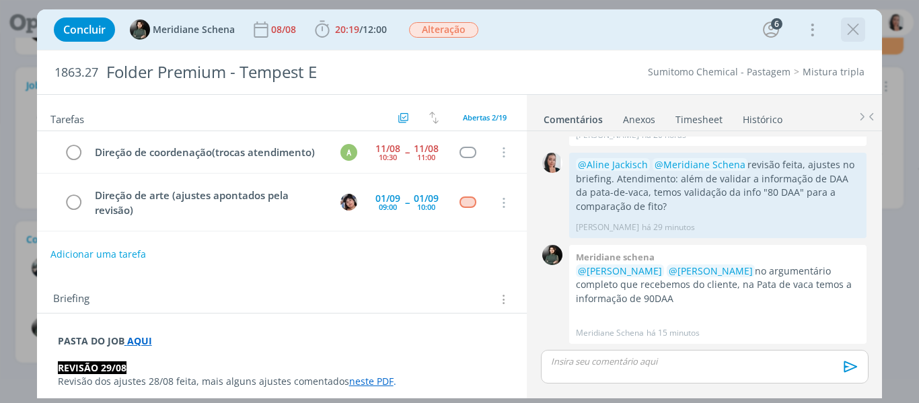
click at [854, 28] on icon "dialog" at bounding box center [853, 30] width 20 height 20
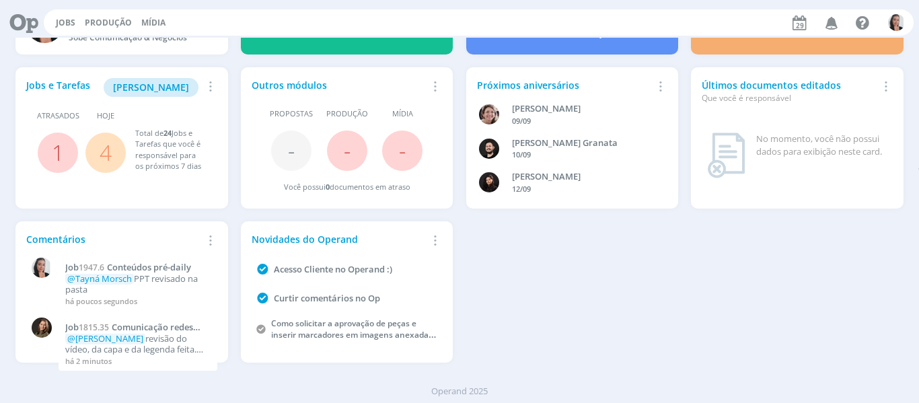
click at [483, 313] on div "Jobs e Tarefas Minha Pauta Remover Card Atrasados 1 Hoje 4 Total de 24 Jobs e T…" at bounding box center [459, 215] width 901 height 308
click at [184, 322] on span "Comunicação redes sociais FR redutor" at bounding box center [129, 332] width 128 height 23
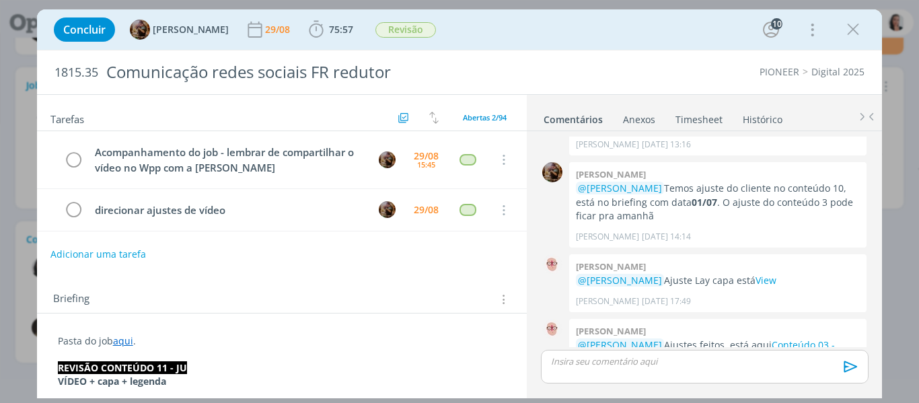
scroll to position [1606, 0]
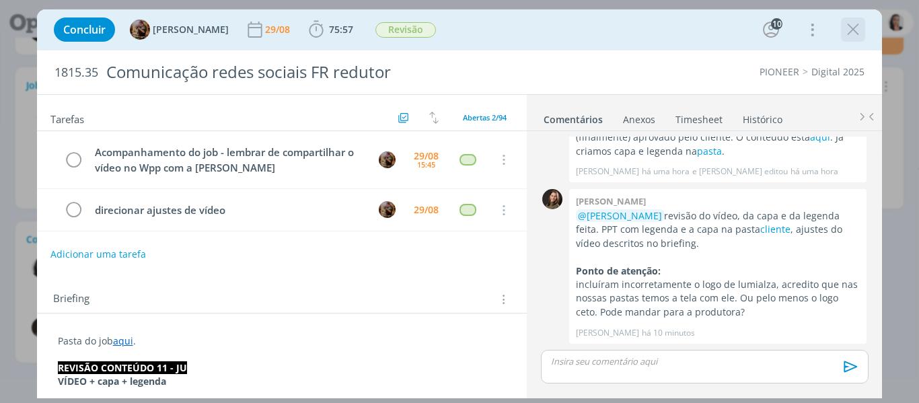
click at [850, 32] on icon "dialog" at bounding box center [853, 30] width 20 height 20
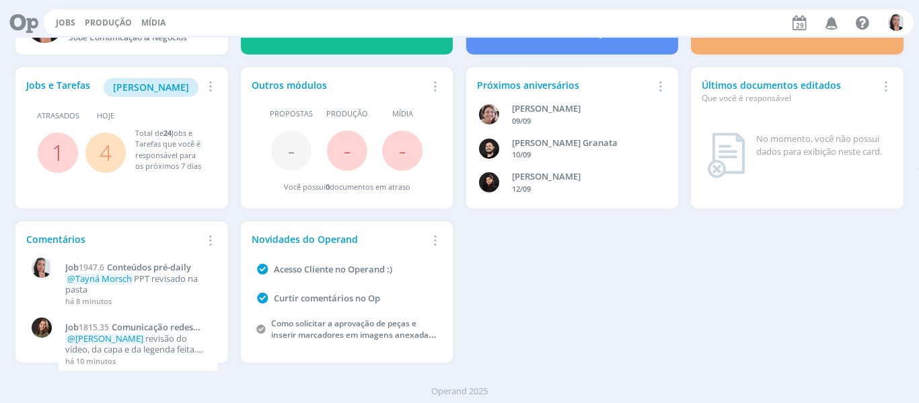
click at [679, 305] on div "Jobs e Tarefas Minha Pauta Remover Card Atrasados 1 Hoje 4 Total de 24 Jobs e T…" at bounding box center [459, 215] width 901 height 308
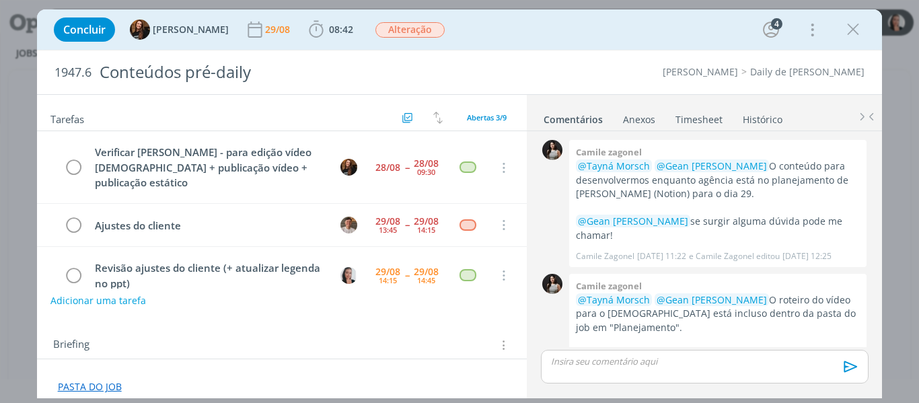
scroll to position [793, 0]
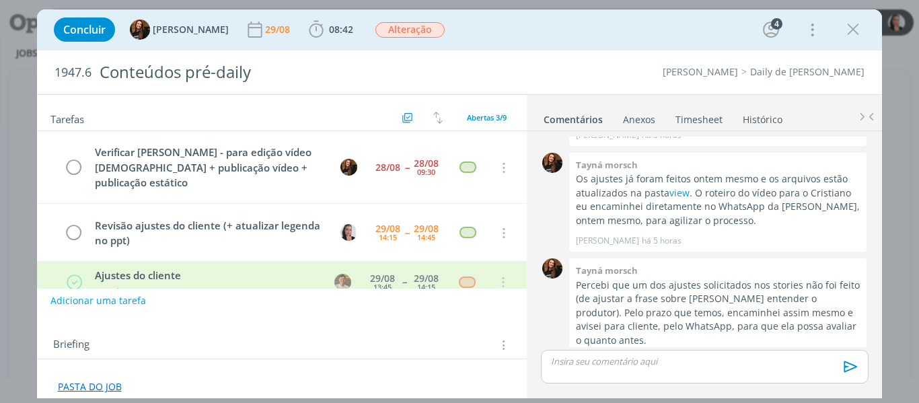
drag, startPoint x: 479, startPoint y: 28, endPoint x: 623, endPoint y: 56, distance: 146.7
click at [480, 28] on div "Concluir Tayná Morsch 29/08 08:42 Iniciar Apontar Data * 29/08/2025 Horas * 00:…" at bounding box center [459, 29] width 825 height 32
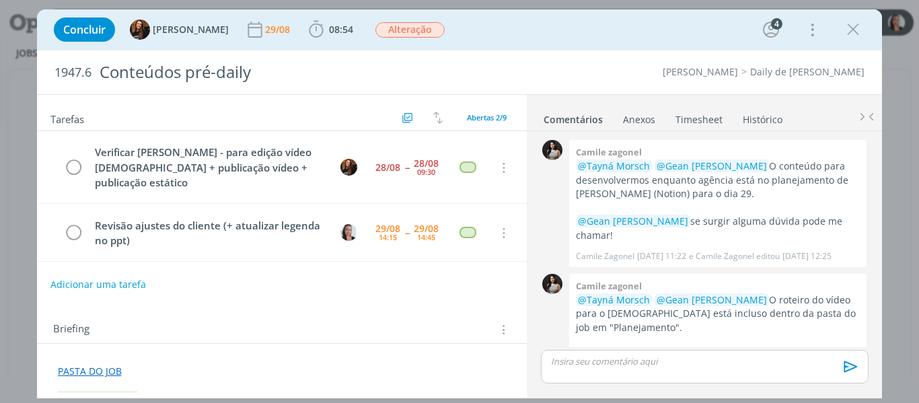
scroll to position [793, 0]
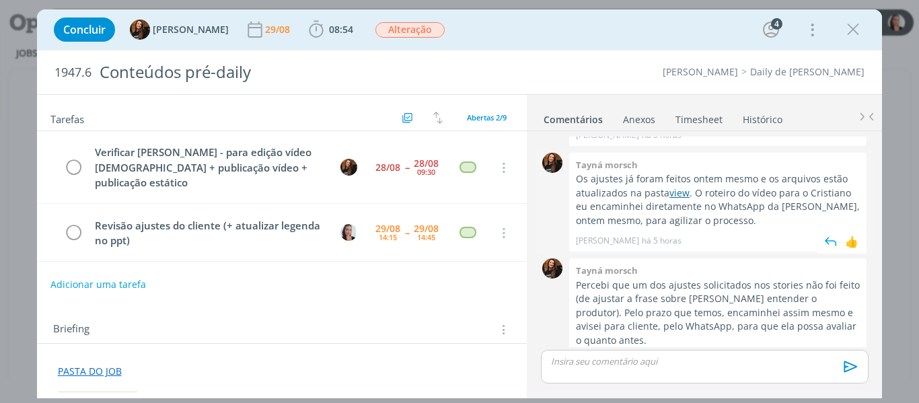
drag, startPoint x: 681, startPoint y: 165, endPoint x: 676, endPoint y: 160, distance: 7.2
click at [681, 186] on link "view" at bounding box center [679, 192] width 20 height 13
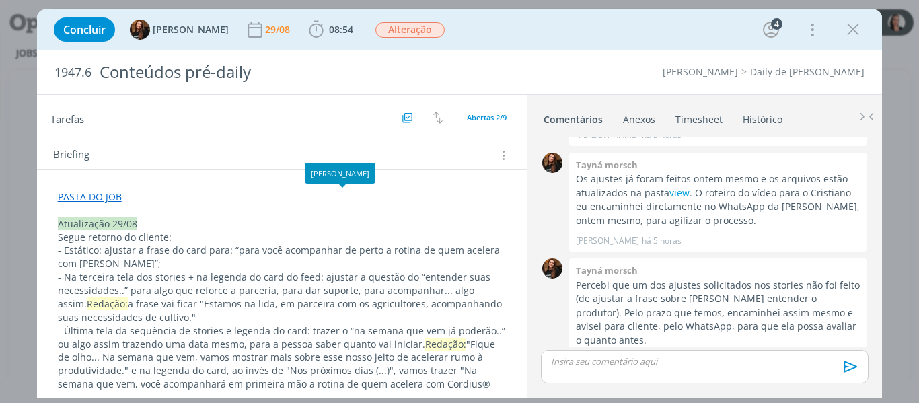
scroll to position [0, 0]
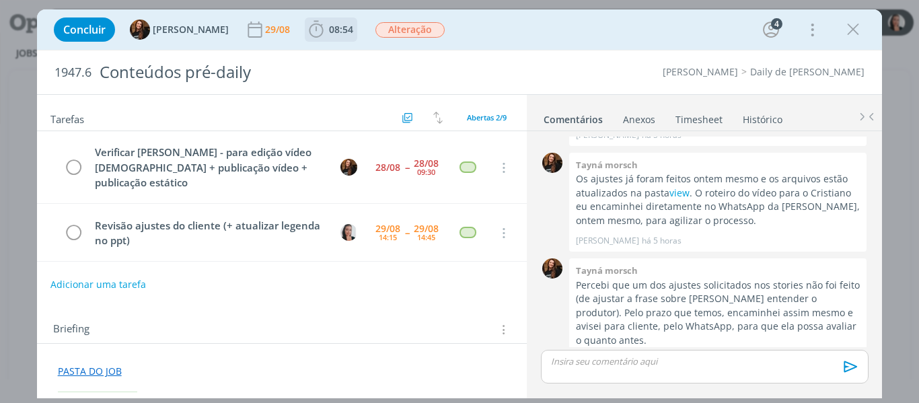
click at [306, 31] on icon "dialog" at bounding box center [316, 30] width 20 height 20
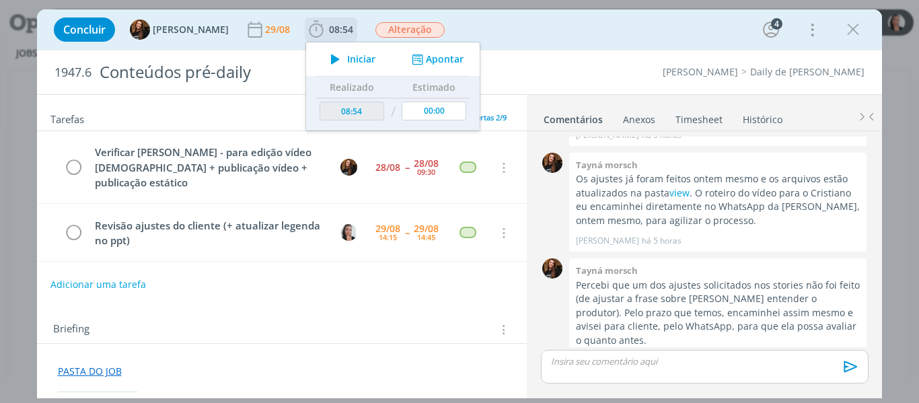
click at [332, 59] on icon "dialog" at bounding box center [336, 58] width 24 height 17
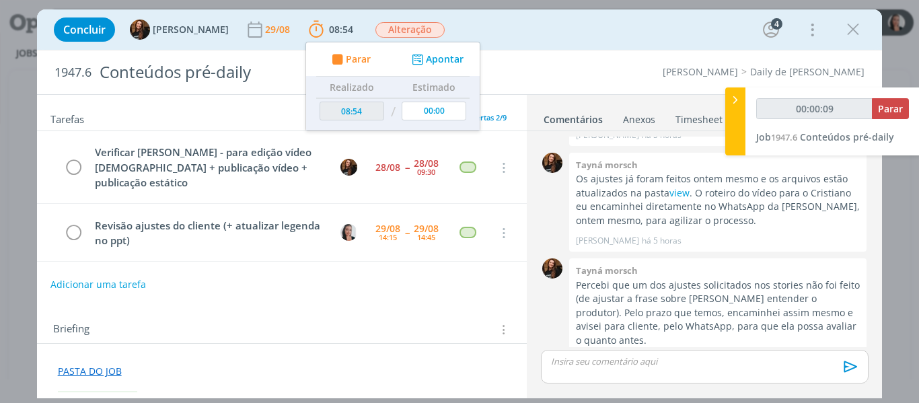
drag, startPoint x: 566, startPoint y: 28, endPoint x: 608, endPoint y: 36, distance: 43.1
click at [566, 28] on div "Concluir Tayná Morsch 29/08 08:54 Parar Apontar Data * 29/08/2025 Horas * 00:00…" at bounding box center [459, 29] width 825 height 32
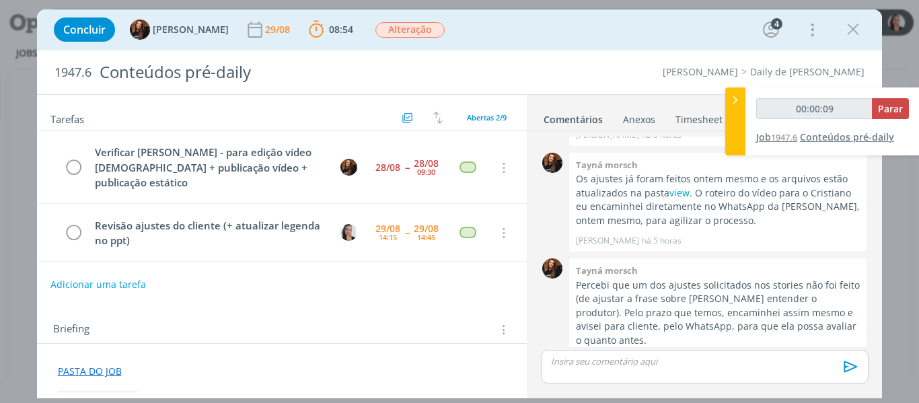
type input "00:00:10"
click at [733, 119] on div at bounding box center [735, 121] width 20 height 68
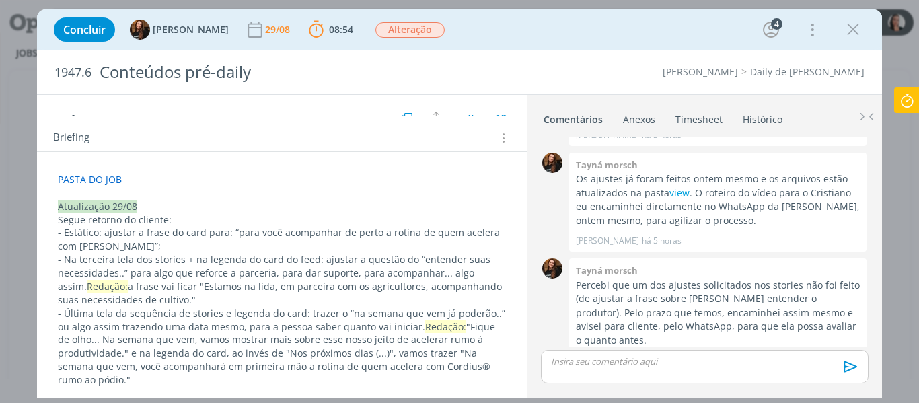
scroll to position [202, 0]
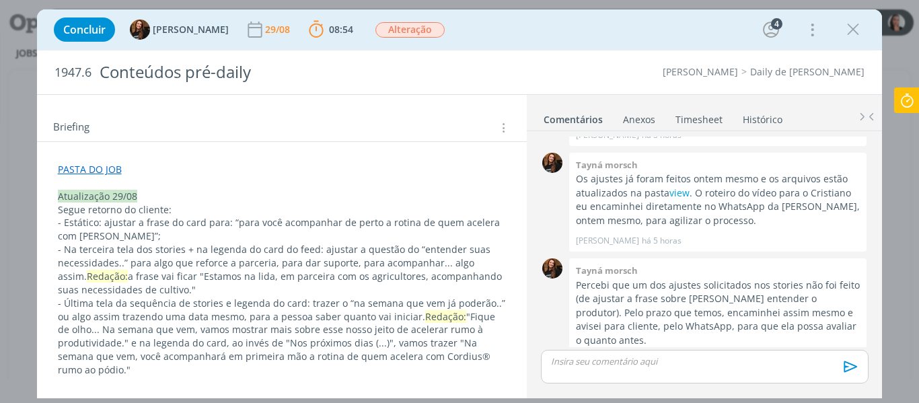
click at [846, 30] on icon "dialog" at bounding box center [853, 30] width 20 height 20
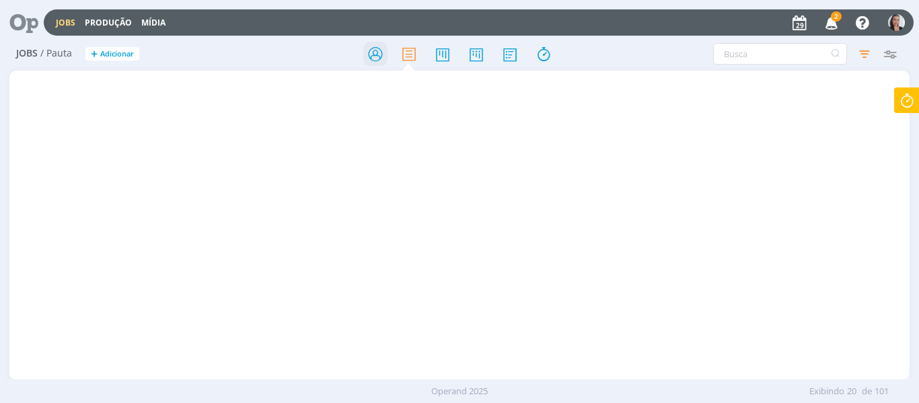
click at [375, 58] on icon at bounding box center [375, 54] width 24 height 26
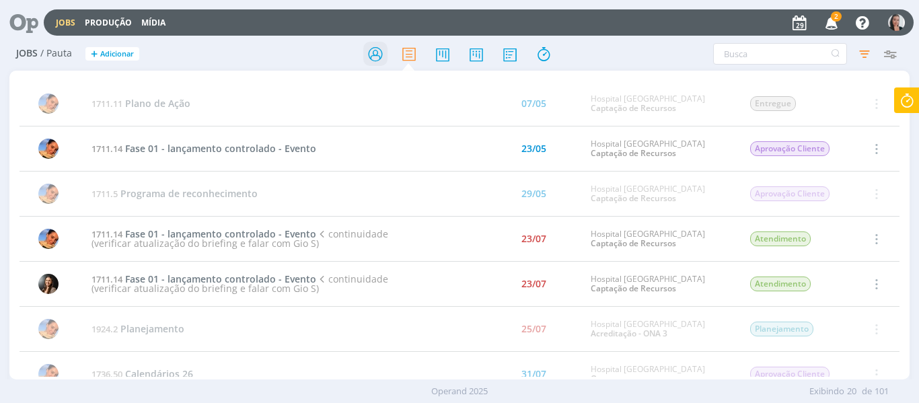
click at [377, 54] on icon at bounding box center [375, 54] width 24 height 26
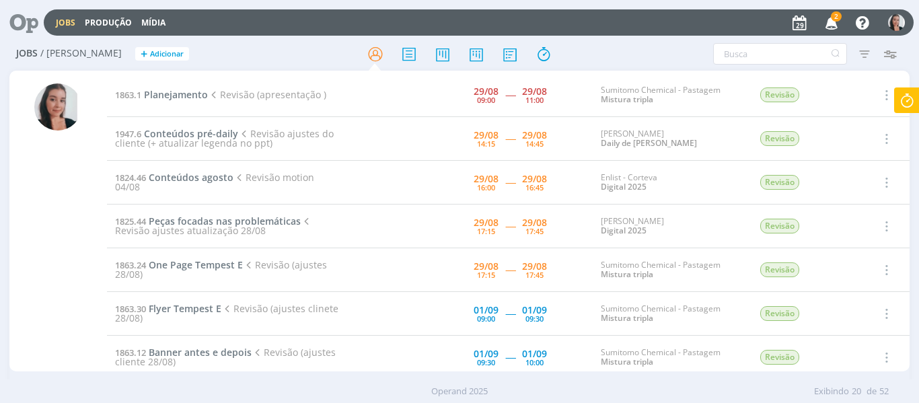
click at [211, 139] on span "Revisão ajustes do cliente (+ atualizar legenda no ppt)" at bounding box center [224, 138] width 219 height 22
click at [208, 131] on span "Conteúdos pré-daily" at bounding box center [191, 133] width 94 height 13
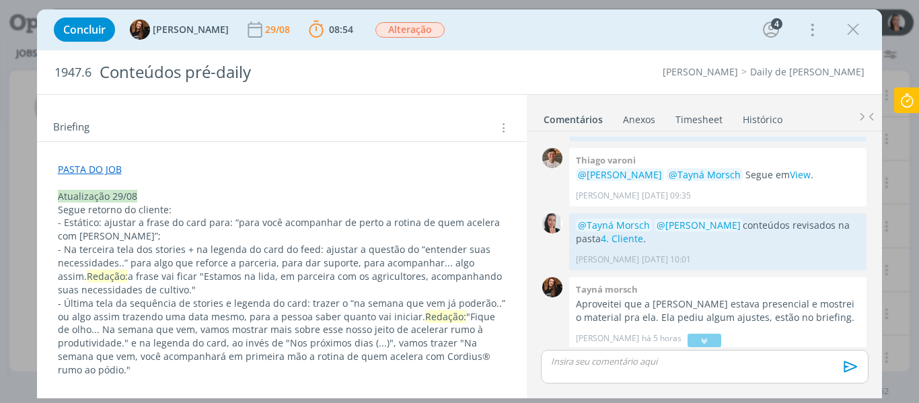
scroll to position [589, 0]
click at [611, 233] on link "4. Cliente" at bounding box center [622, 239] width 42 height 13
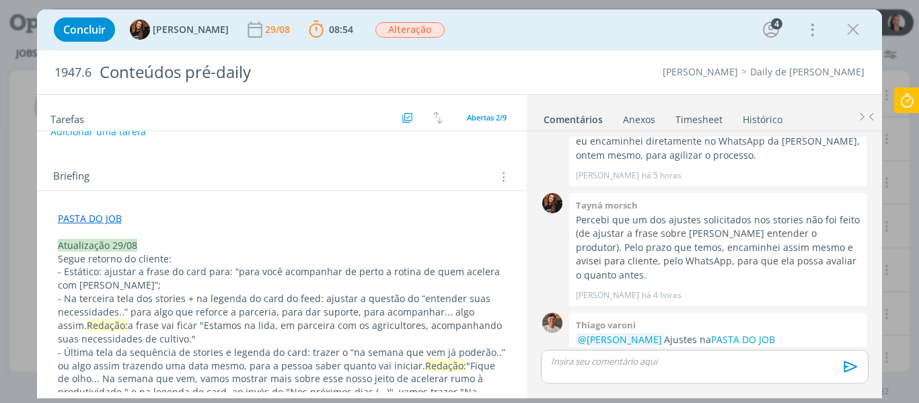
scroll to position [135, 0]
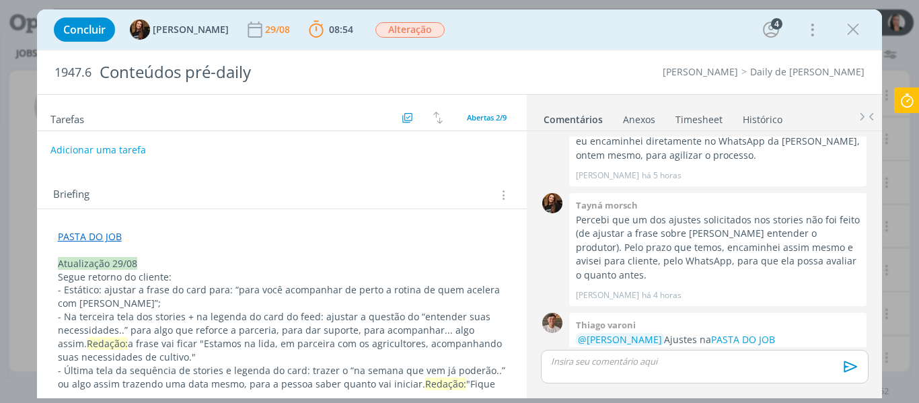
click at [521, 31] on div "Concluir Tayná Morsch 29/08 08:54 Parar Apontar Data * 29/08/2025 Horas * 00:00…" at bounding box center [459, 29] width 825 height 32
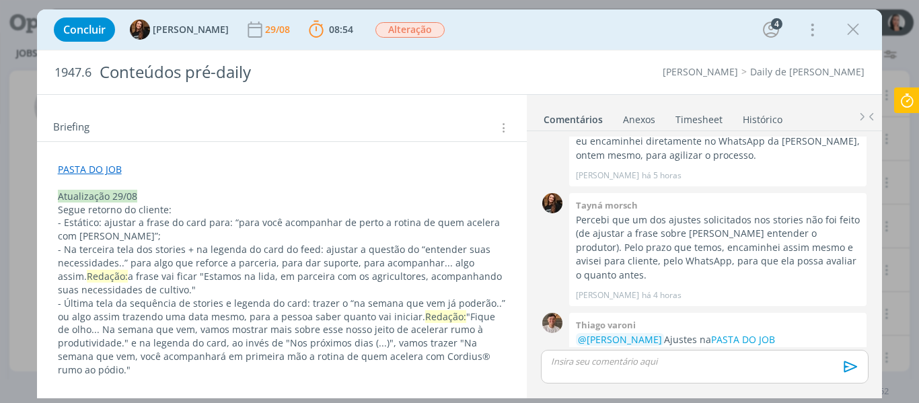
click at [491, 35] on div "Concluir Tayná Morsch 29/08 08:54 Parar Apontar Data * 29/08/2025 Horas * 00:00…" at bounding box center [459, 29] width 825 height 32
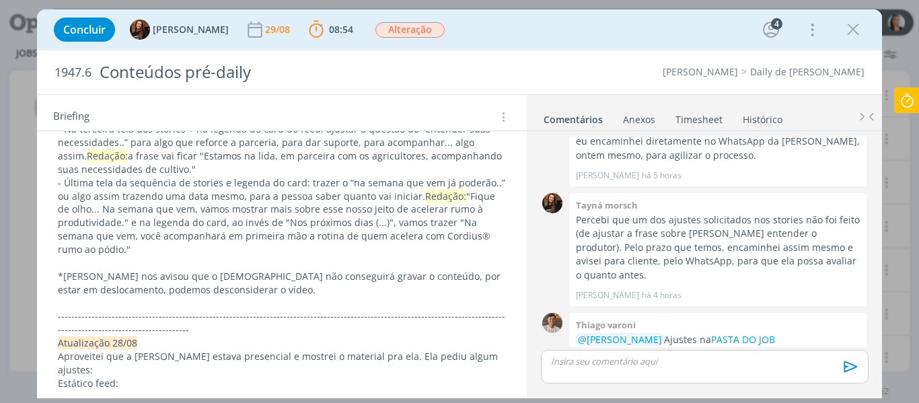
scroll to position [255, 0]
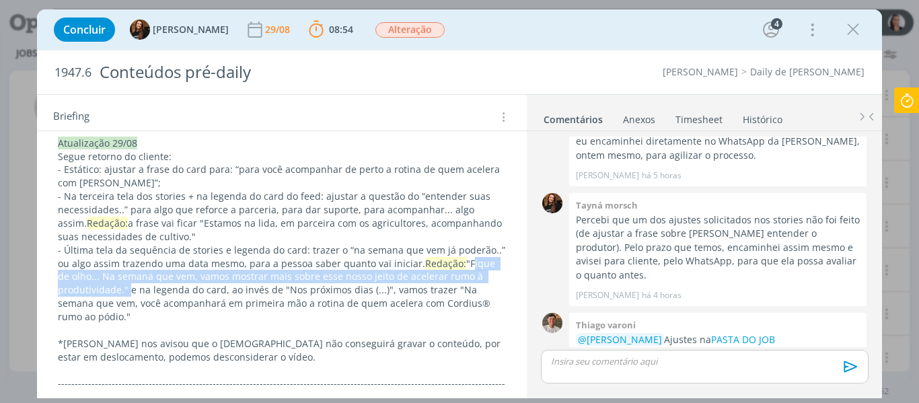
drag, startPoint x: 461, startPoint y: 261, endPoint x: 91, endPoint y: 291, distance: 371.2
click at [91, 291] on p "- Última tela da sequência de stories e legenda do card: trazer o “na semana qu…" at bounding box center [282, 284] width 449 height 80
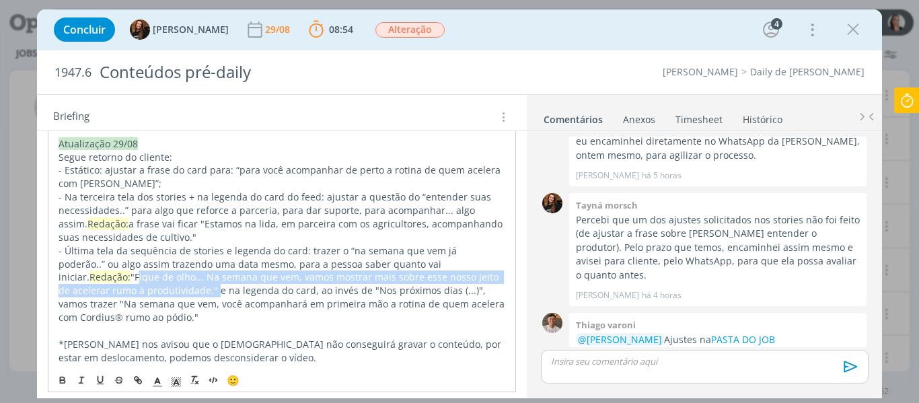
copy p "Fique de olho... Na semana que vem, vamos mostrar mais sobre esse nosso jeito d…"
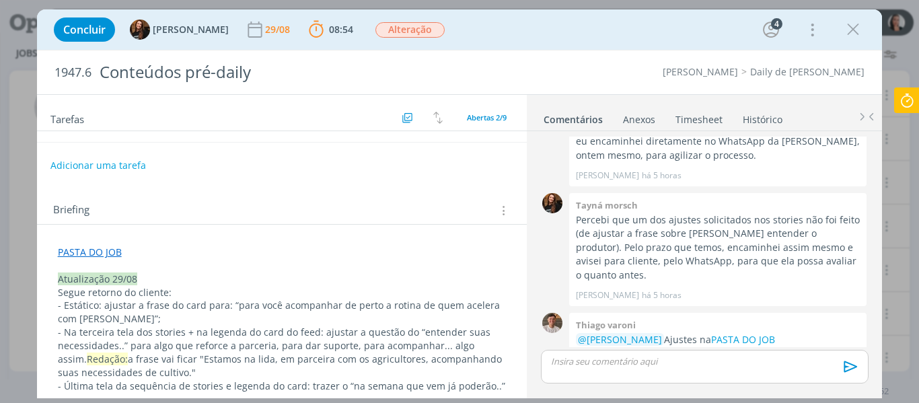
scroll to position [0, 0]
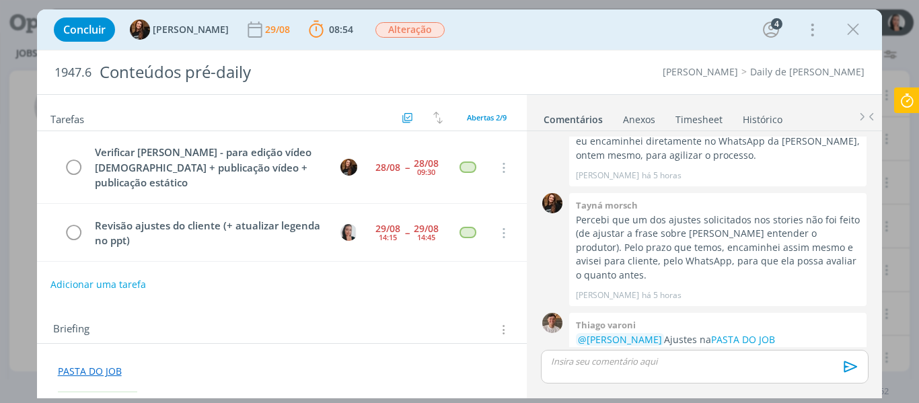
click at [691, 354] on div "dialog" at bounding box center [704, 367] width 327 height 34
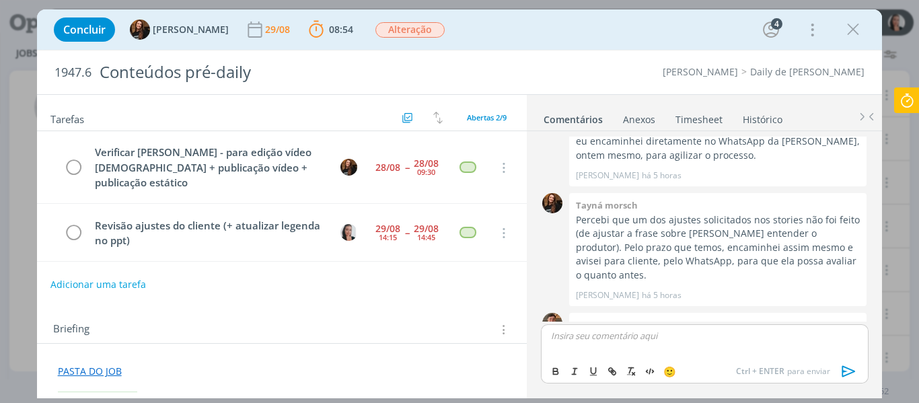
scroll to position [884, 0]
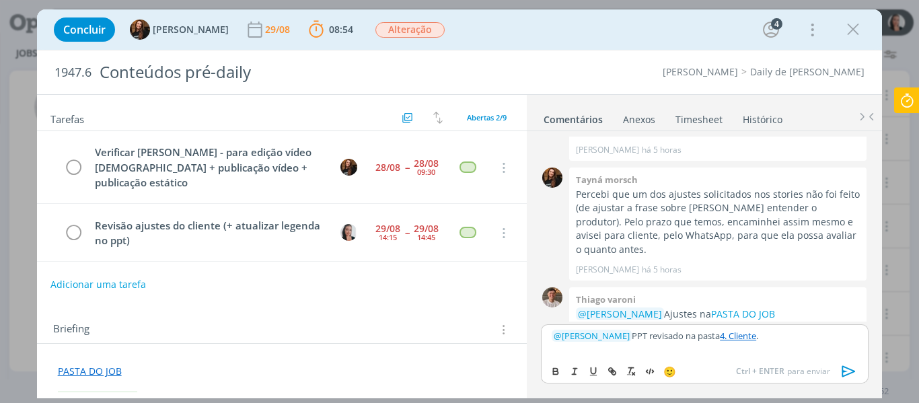
click at [852, 371] on icon "dialog" at bounding box center [849, 371] width 20 height 20
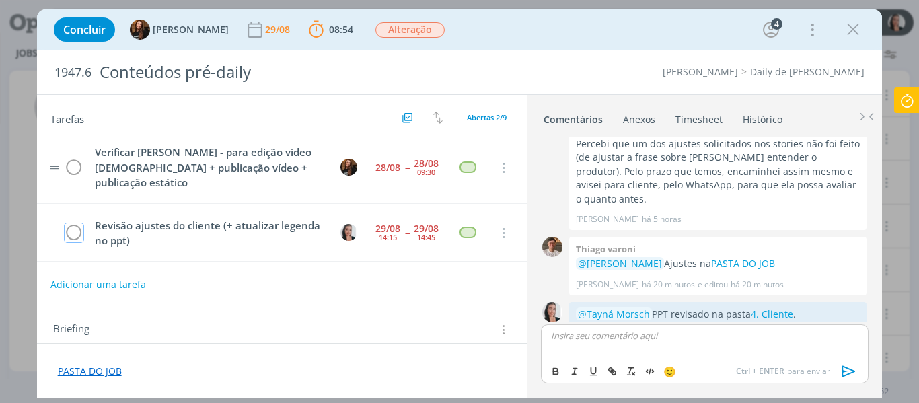
click at [75, 234] on icon "dialog" at bounding box center [74, 233] width 19 height 20
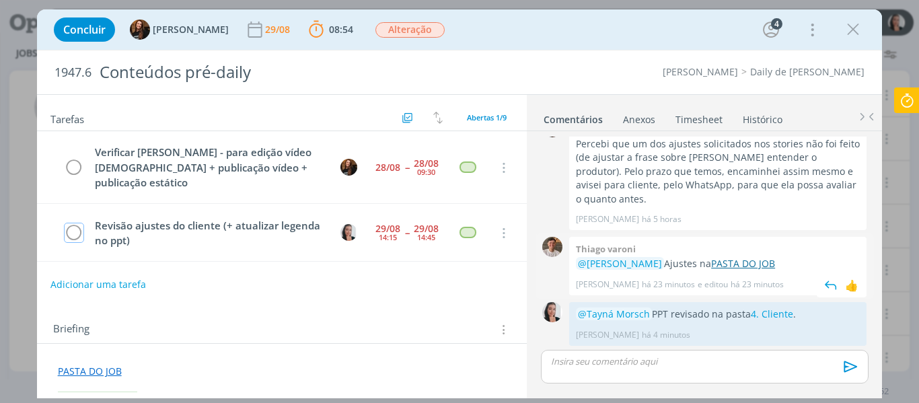
scroll to position [909, 0]
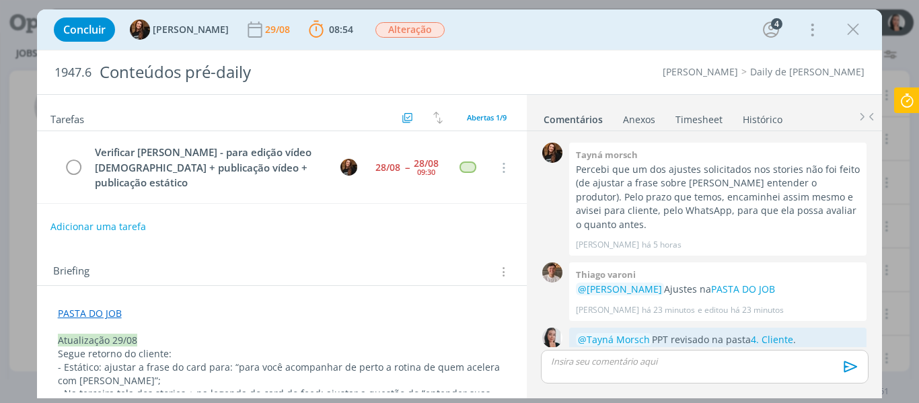
click at [915, 107] on icon at bounding box center [907, 100] width 24 height 26
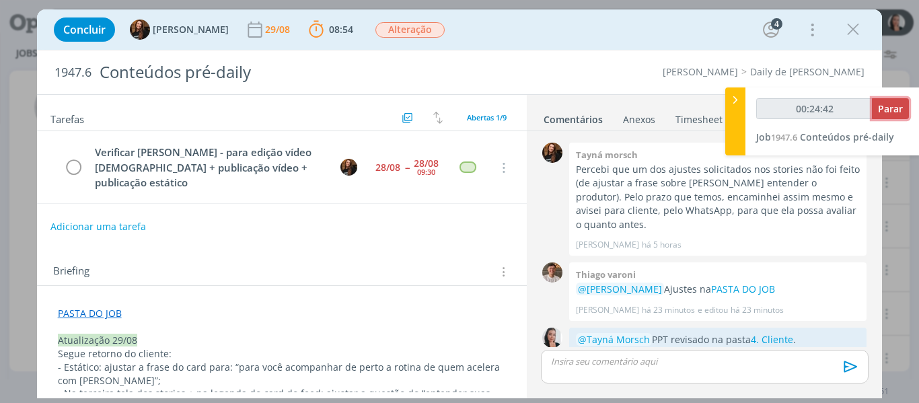
click at [890, 109] on span "Parar" at bounding box center [890, 108] width 25 height 13
type input "00:24:43"
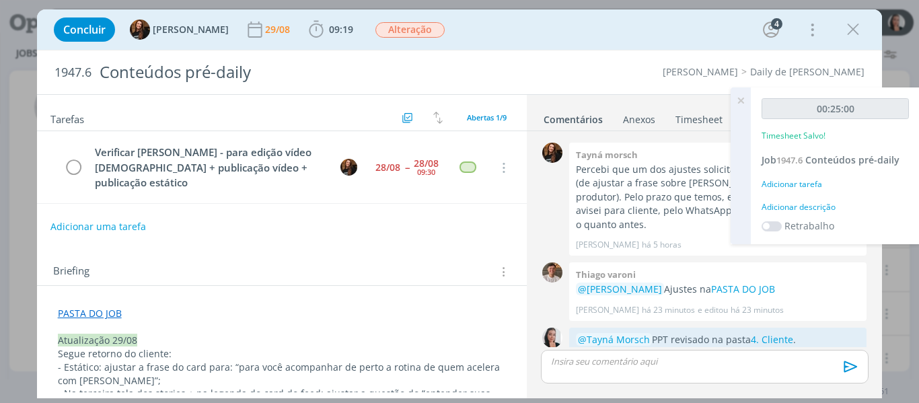
click at [786, 209] on div "Adicionar descrição" at bounding box center [835, 207] width 147 height 12
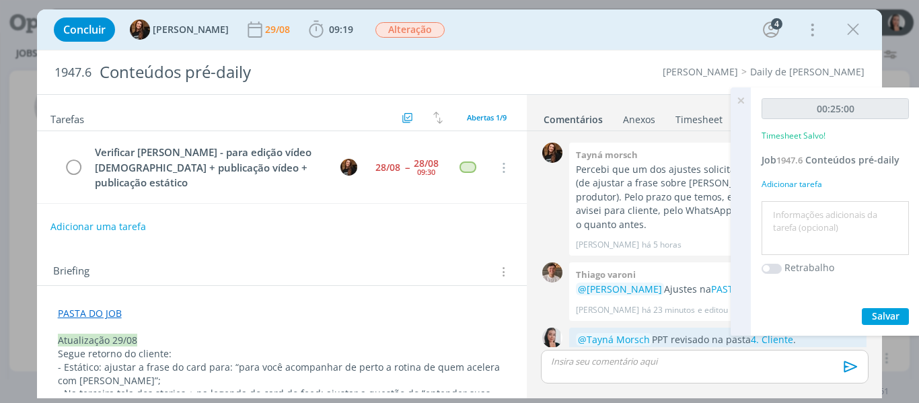
click at [787, 219] on textarea at bounding box center [835, 229] width 141 height 48
type textarea "revisão conteúdos ajustados"
click at [889, 308] on button "Salvar" at bounding box center [885, 316] width 47 height 17
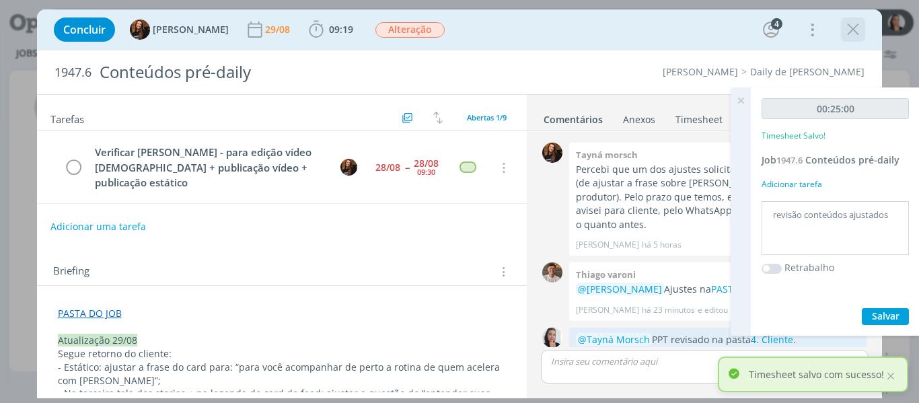
click at [855, 28] on icon "dialog" at bounding box center [853, 30] width 20 height 20
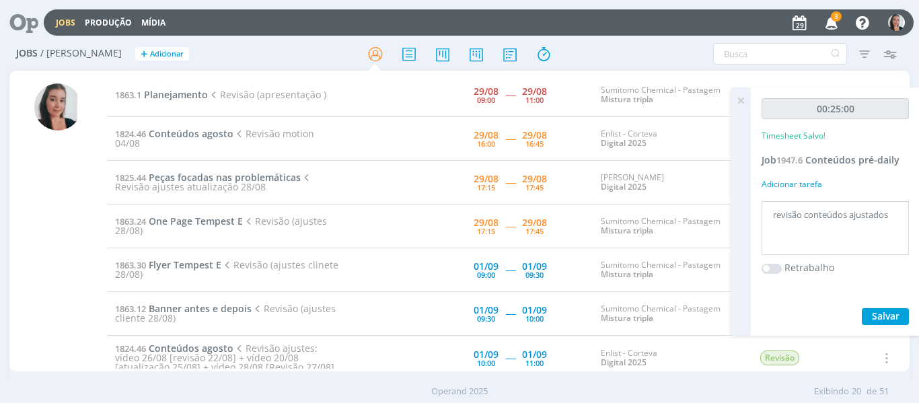
click at [828, 15] on icon "button" at bounding box center [832, 22] width 24 height 23
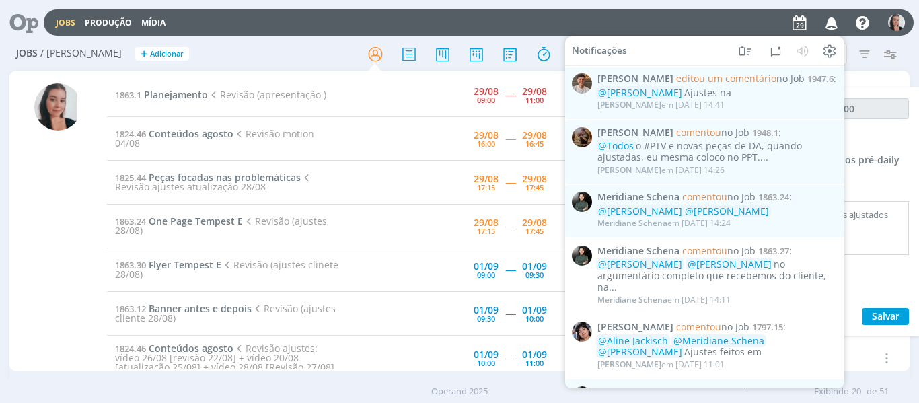
click at [828, 15] on icon "button" at bounding box center [832, 22] width 24 height 23
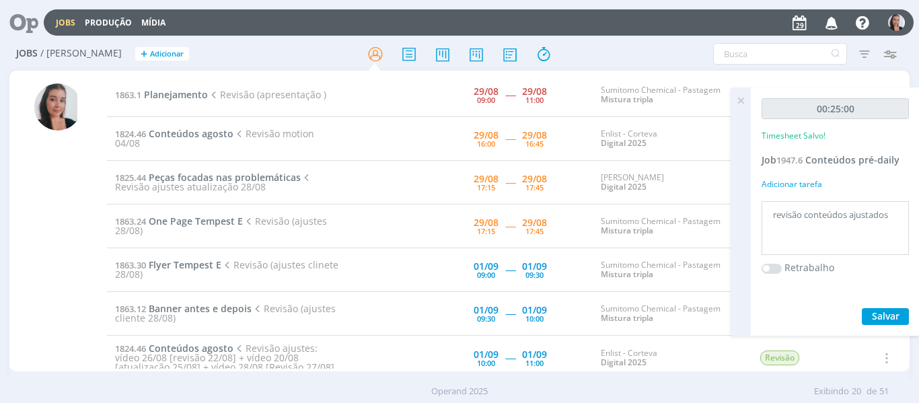
click at [737, 96] on icon at bounding box center [741, 100] width 24 height 26
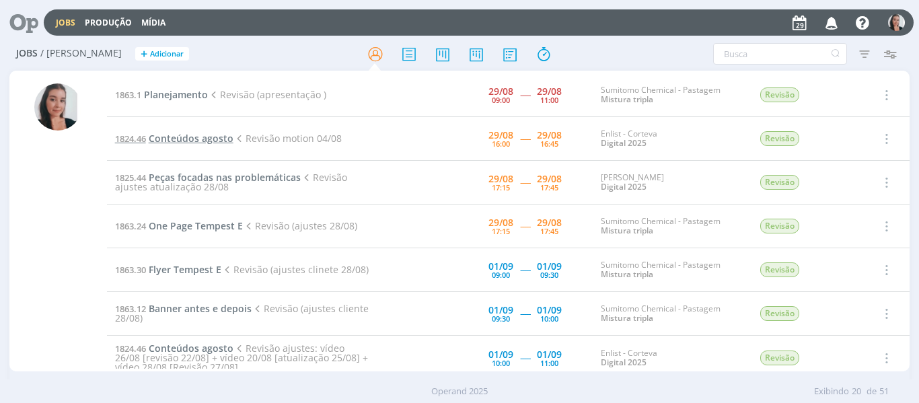
click at [192, 143] on span "Conteúdos agosto" at bounding box center [191, 138] width 85 height 13
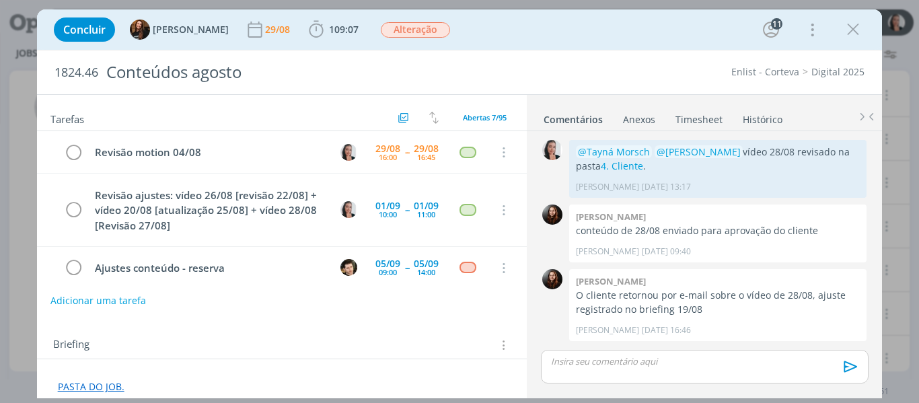
scroll to position [1549, 0]
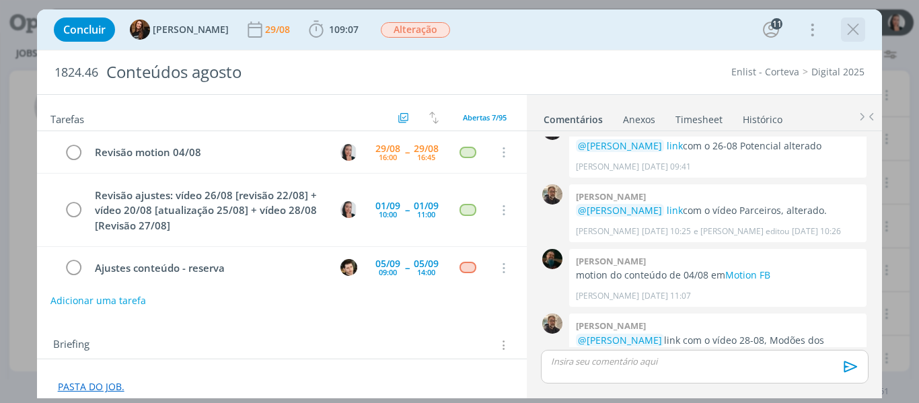
click at [854, 26] on icon "dialog" at bounding box center [853, 30] width 20 height 20
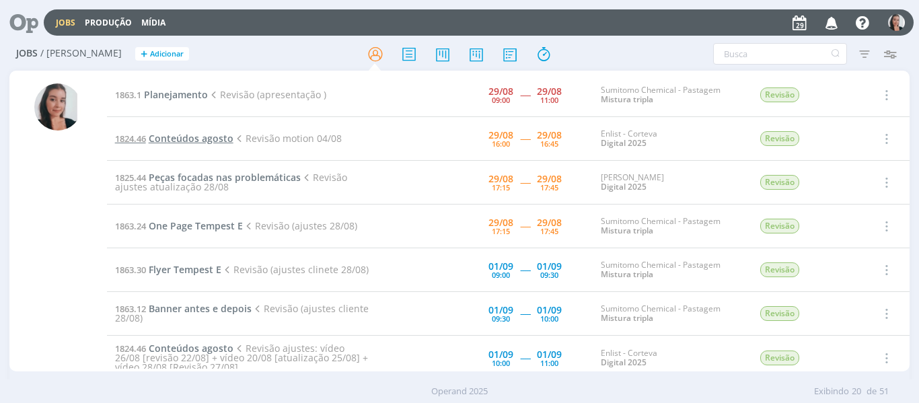
click at [198, 141] on span "Conteúdos agosto" at bounding box center [191, 138] width 85 height 13
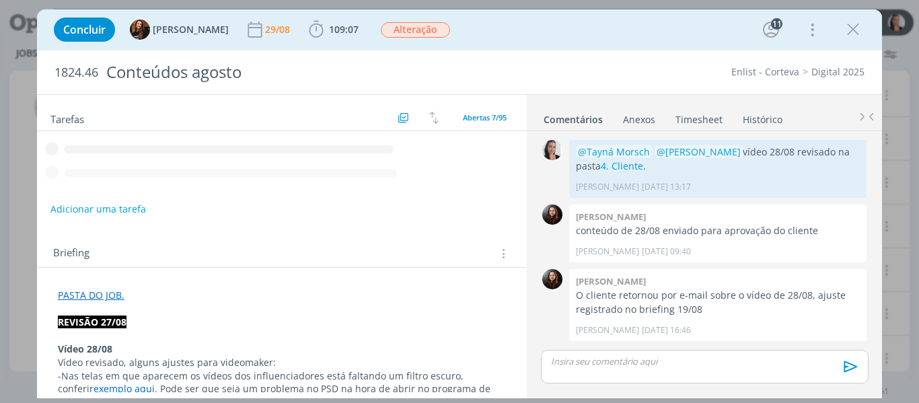
scroll to position [1549, 0]
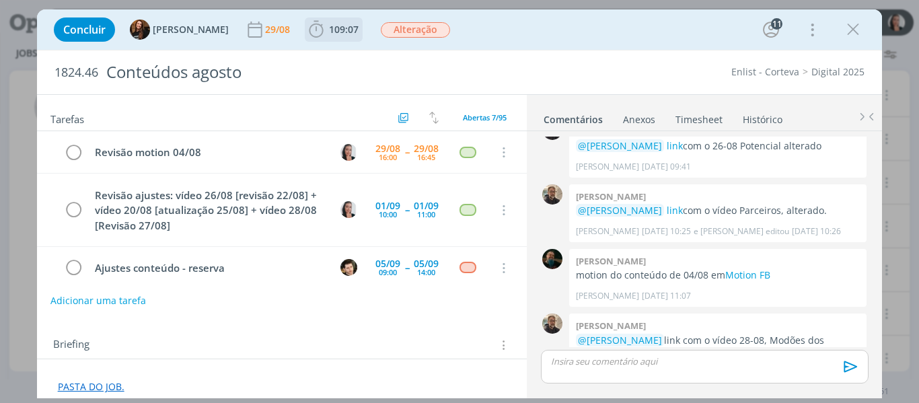
click at [307, 30] on icon "dialog" at bounding box center [316, 30] width 20 height 20
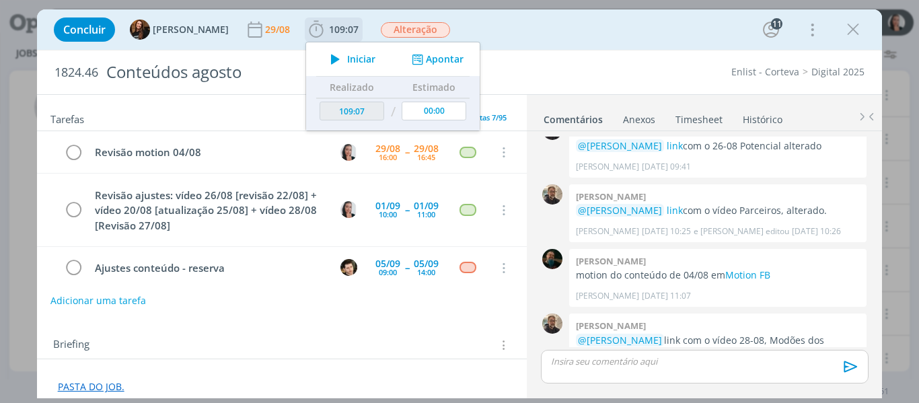
click at [347, 60] on span "Iniciar" at bounding box center [361, 58] width 28 height 9
click at [561, 35] on div "Concluir Tayná Morsch 29/08 109:07 Parar Apontar Data * 29/08/2025 Horas * 00:0…" at bounding box center [459, 29] width 825 height 32
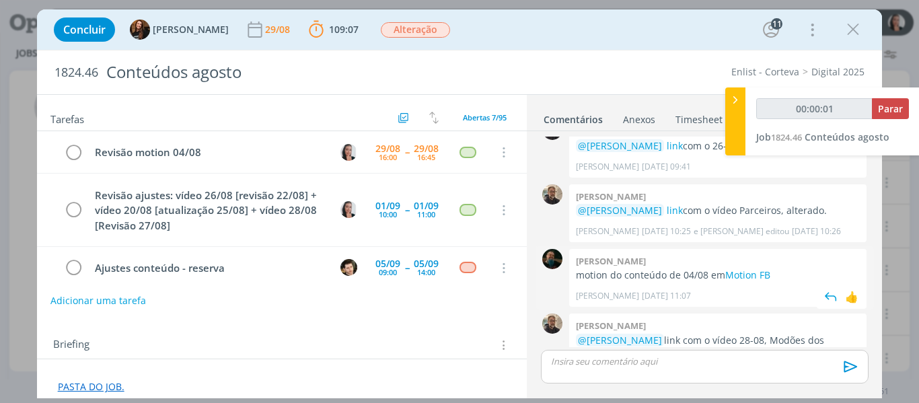
type input "00:00:02"
click at [729, 120] on div at bounding box center [735, 121] width 20 height 68
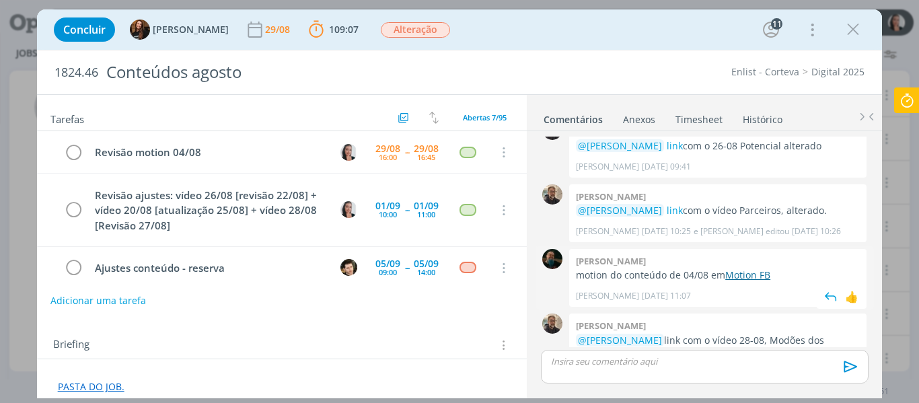
click at [742, 268] on link "Motion FB" at bounding box center [747, 274] width 45 height 13
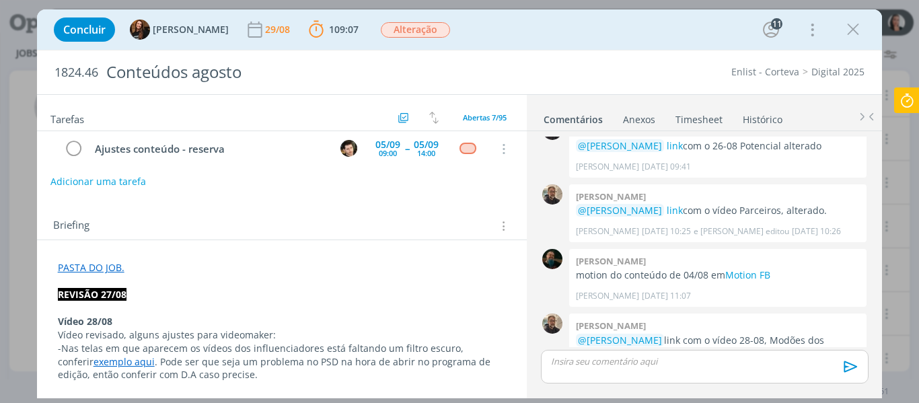
scroll to position [202, 0]
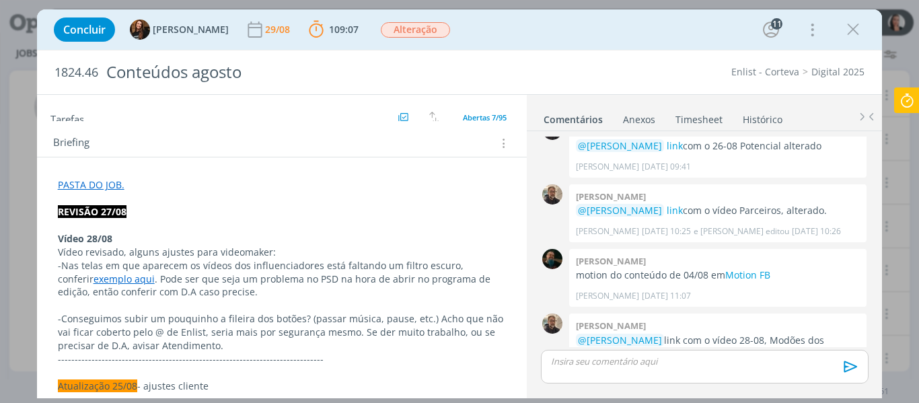
click at [168, 194] on p "dialog" at bounding box center [282, 198] width 449 height 13
click at [165, 187] on p "PASTA DO JOB." at bounding box center [282, 185] width 447 height 13
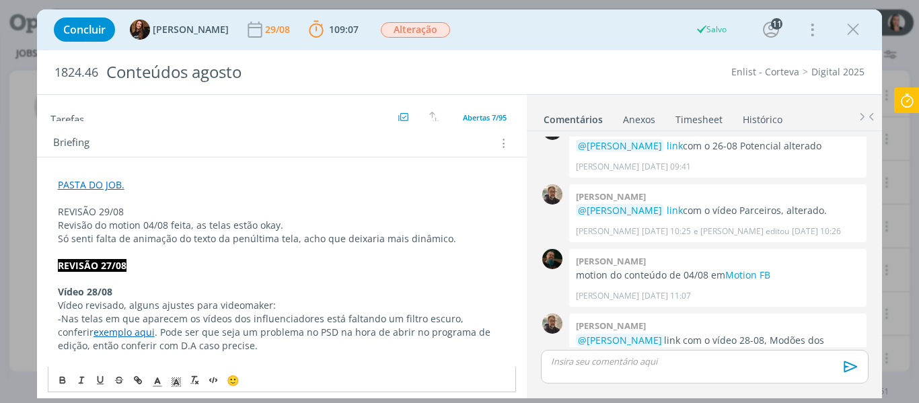
click at [463, 236] on p "Só senti falta de animação do texto da penúltima tela, acho que deixaria mais d…" at bounding box center [282, 238] width 449 height 13
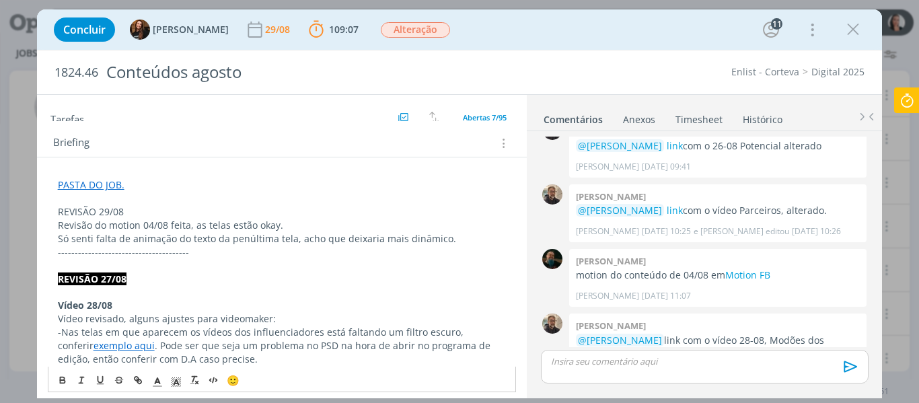
click at [458, 242] on p "Só senti falta de animação do texto da penúltima tela, acho que deixaria mais d…" at bounding box center [282, 238] width 449 height 13
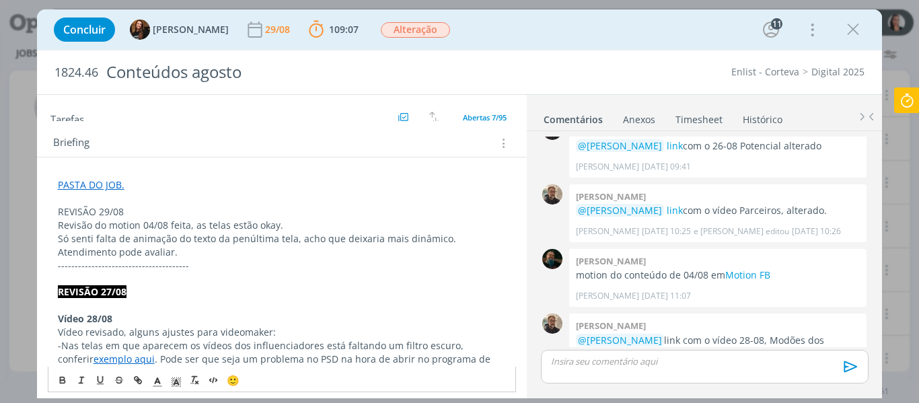
click at [103, 209] on p "REVISÃO 29/08" at bounding box center [282, 211] width 449 height 13
click at [177, 381] on polyline "dialog" at bounding box center [176, 381] width 5 height 5
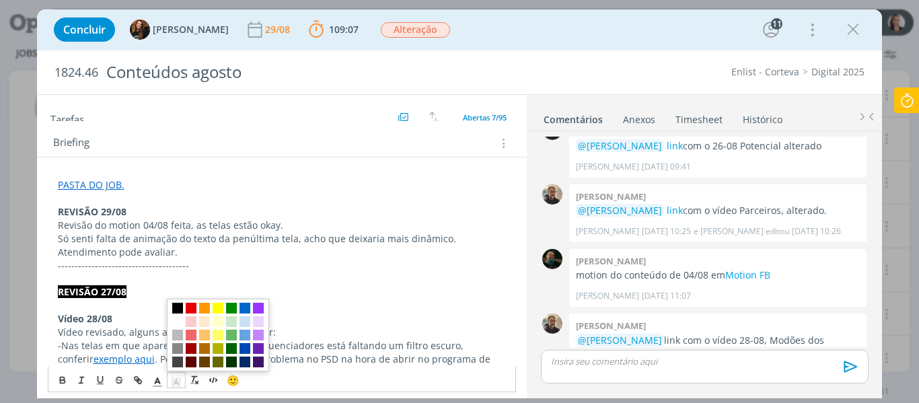
click at [178, 307] on span "dialog" at bounding box center [177, 308] width 11 height 11
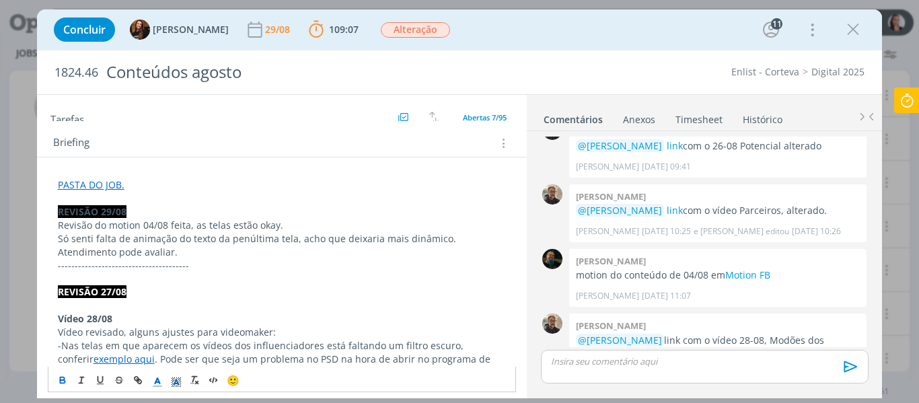
drag, startPoint x: 160, startPoint y: 382, endPoint x: 161, endPoint y: 374, distance: 8.1
click at [161, 382] on icon "dialog" at bounding box center [157, 382] width 12 height 12
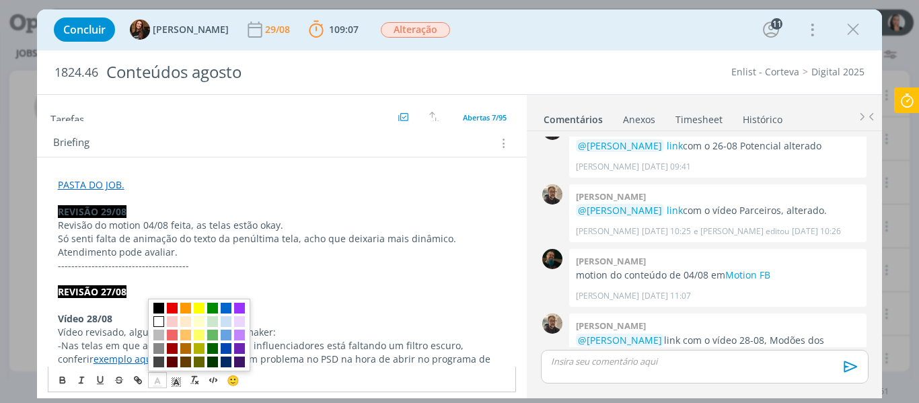
click at [160, 320] on span "dialog" at bounding box center [158, 321] width 11 height 11
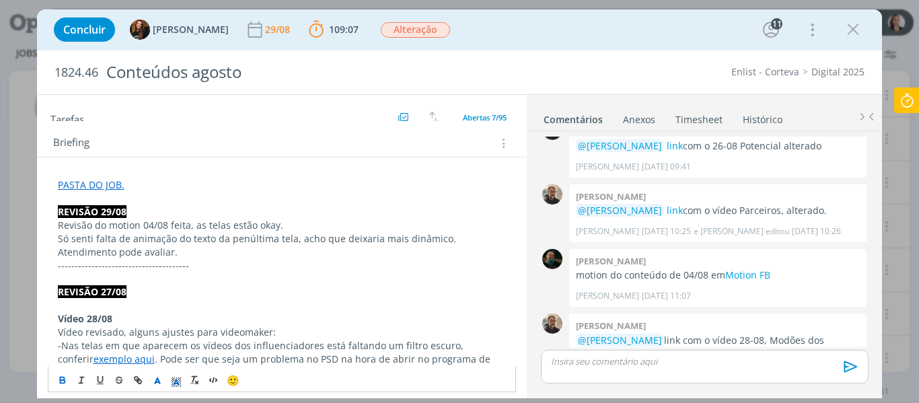
click at [188, 246] on p "Só senti falta de animação do texto da penúltima tela, acho que deixaria mais d…" at bounding box center [282, 245] width 449 height 27
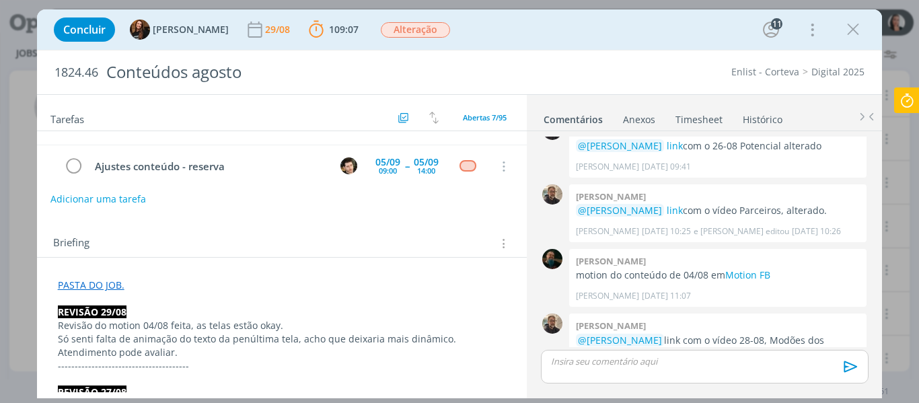
scroll to position [0, 0]
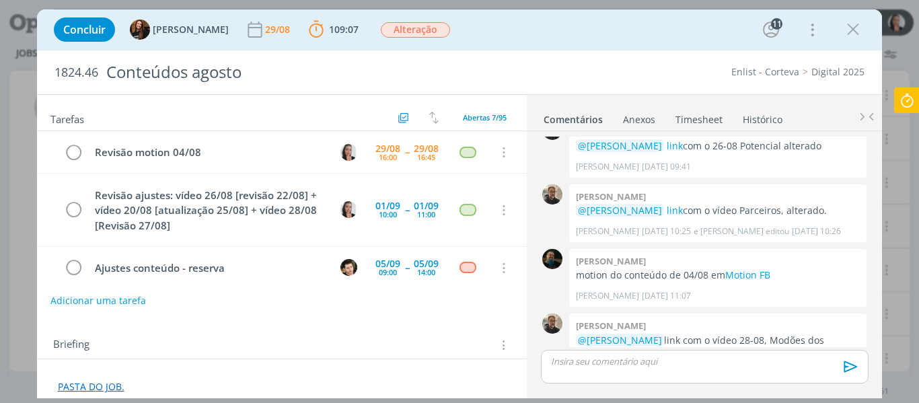
click at [897, 98] on icon at bounding box center [907, 100] width 24 height 26
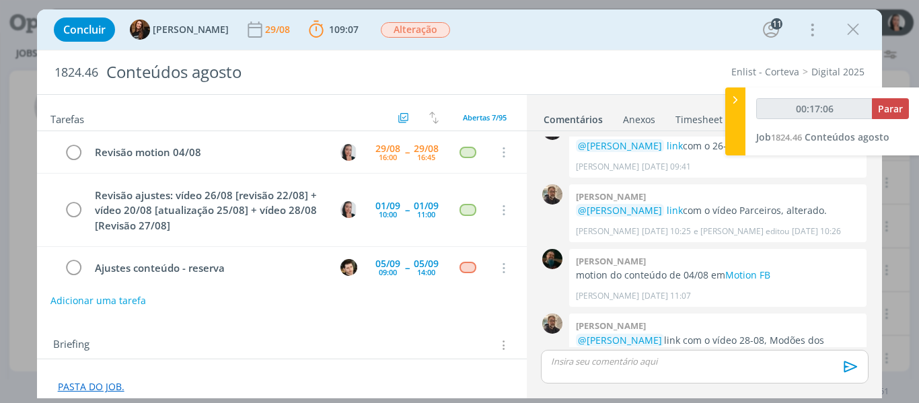
type input "00:17:07"
click at [733, 116] on div at bounding box center [735, 121] width 20 height 68
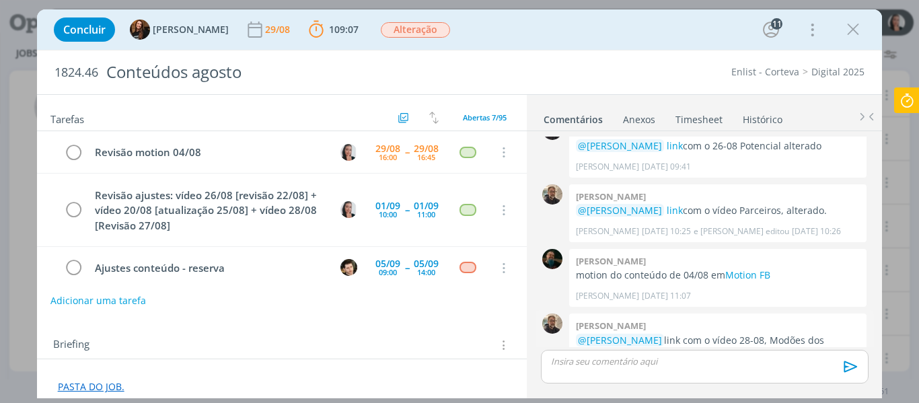
click at [711, 347] on link "aqui" at bounding box center [721, 353] width 20 height 13
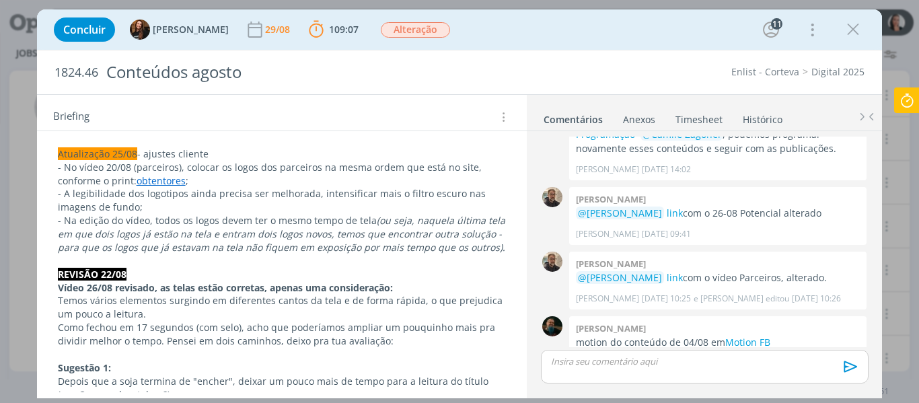
scroll to position [538, 0]
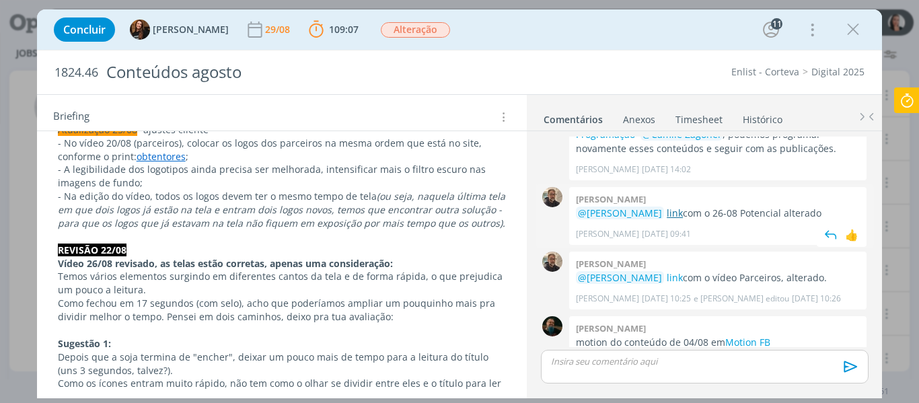
click at [669, 207] on link "link" at bounding box center [675, 213] width 16 height 13
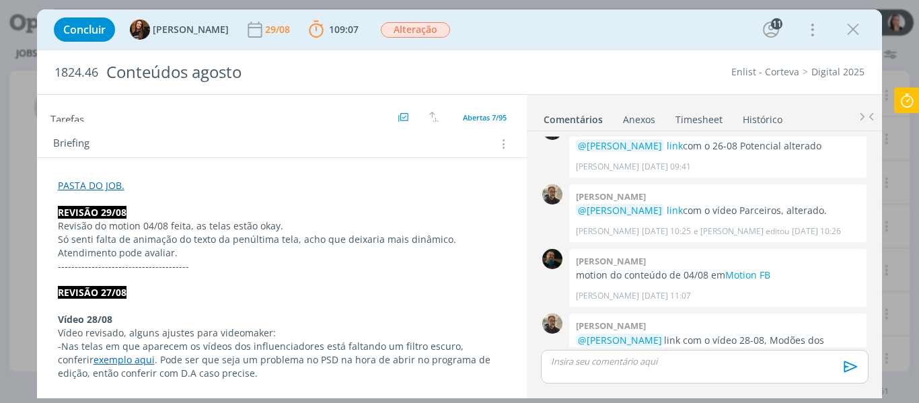
scroll to position [202, 0]
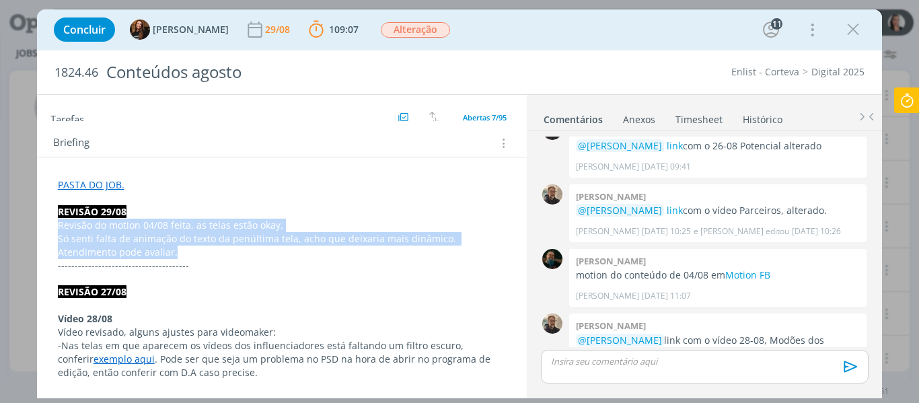
drag, startPoint x: 184, startPoint y: 258, endPoint x: 57, endPoint y: 220, distance: 132.6
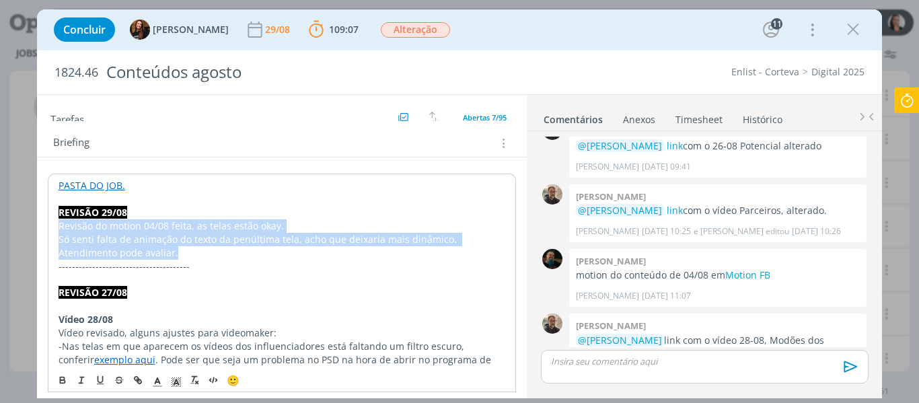
copy div "Revisão do motion 04/08 feita, as telas estão okay. Só senti falta de animação …"
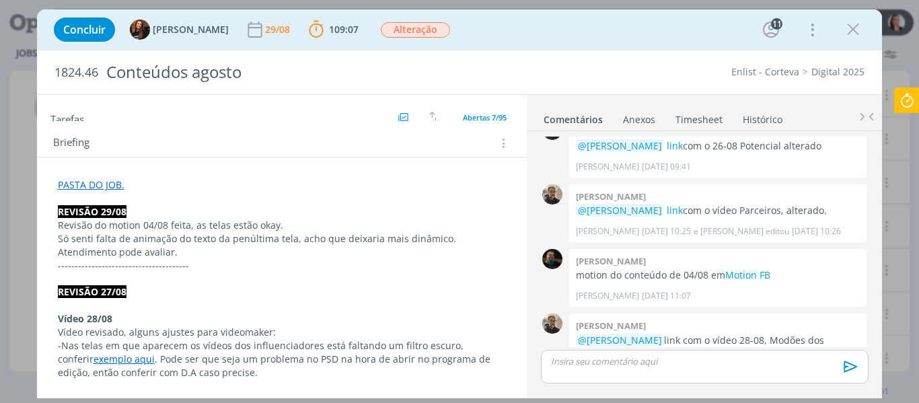
click at [533, 40] on div "Concluir Tayná Morsch 29/08 109:07 Parar Apontar Data * 29/08/2025 Horas * 00:0…" at bounding box center [459, 29] width 825 height 32
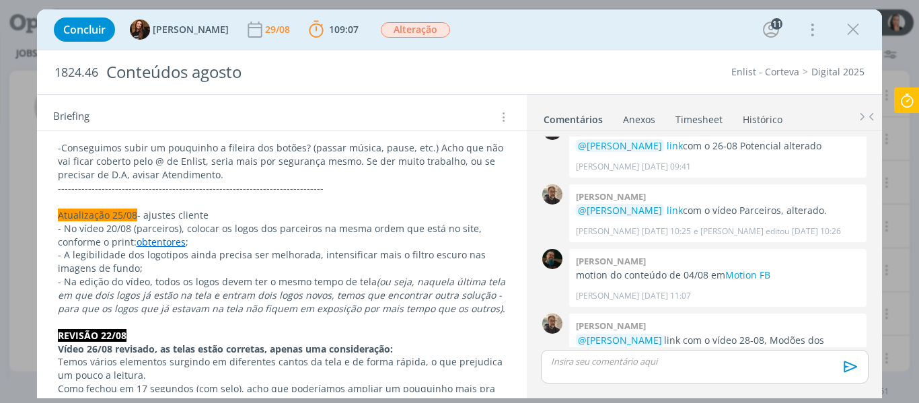
scroll to position [471, 0]
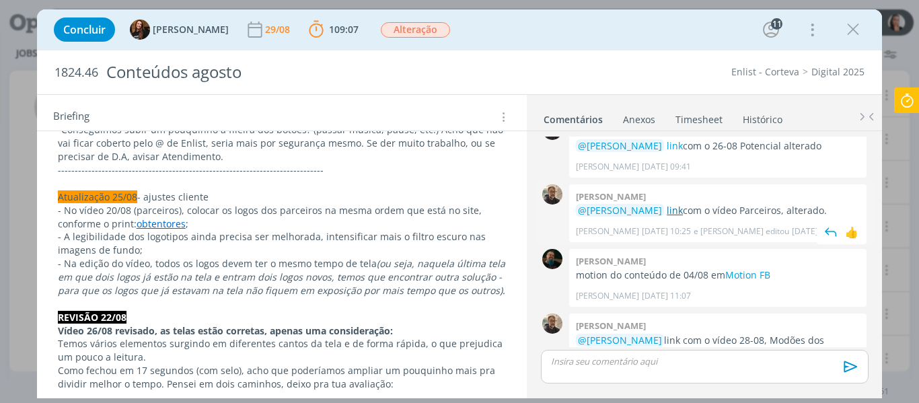
click at [672, 204] on link "link" at bounding box center [675, 210] width 16 height 13
click at [139, 223] on link "obtentores" at bounding box center [161, 223] width 49 height 13
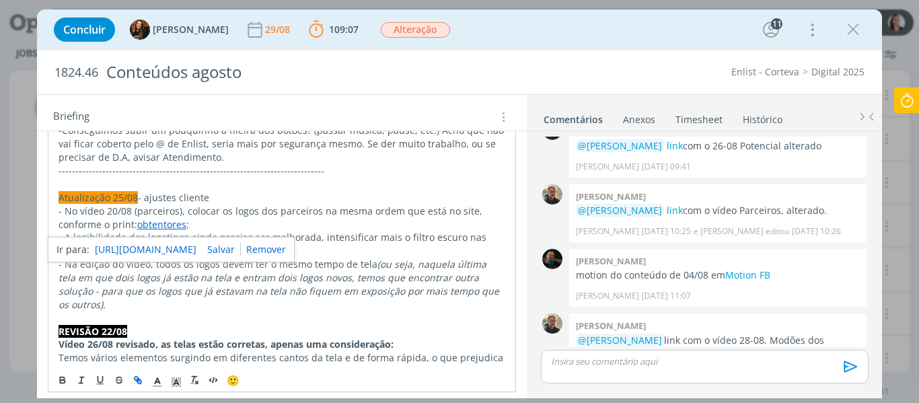
click at [162, 247] on link "https://sobeae.sharepoint.com/:i:/s/SOBEAE/EXlw2kTi4H9Nlsmnpc9RJBYBlemrIirtj9PJ…" at bounding box center [146, 249] width 102 height 17
click at [453, 216] on p "- No vídeo 20/08 (parceiros), colocar os logos dos parceiros na mesma ordem que…" at bounding box center [282, 218] width 447 height 27
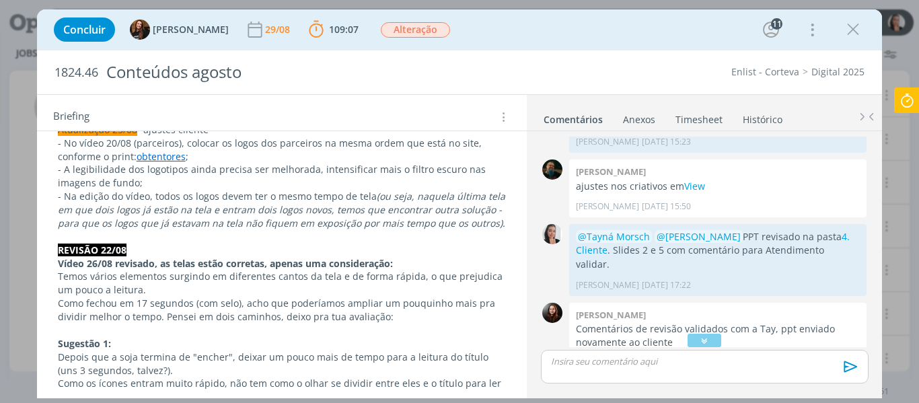
scroll to position [877, 0]
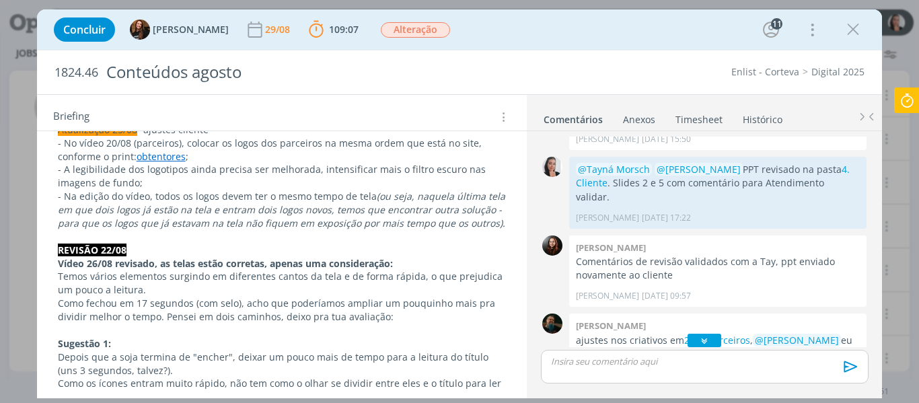
click at [698, 338] on icon "dialog" at bounding box center [705, 340] width 14 height 13
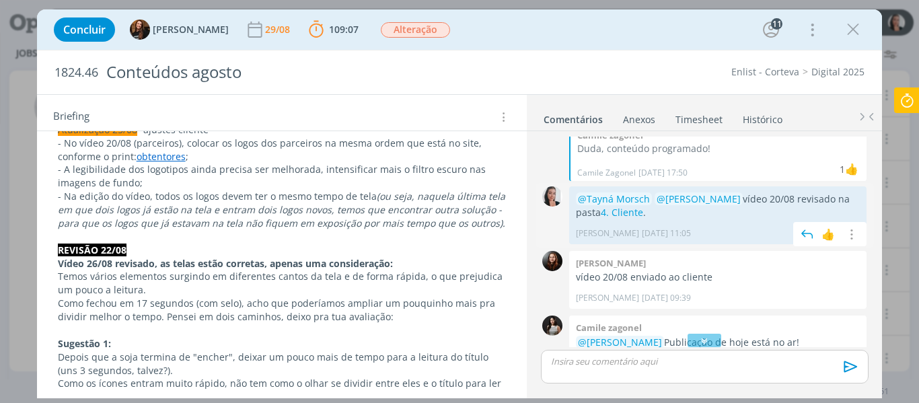
scroll to position [2298, 0]
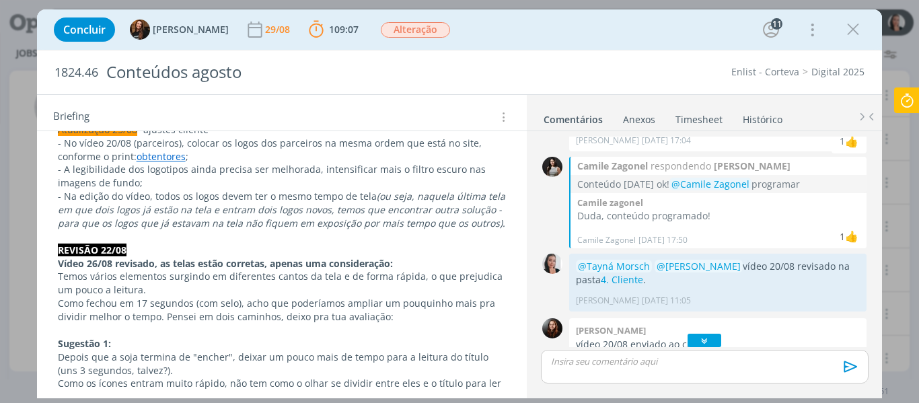
click at [714, 339] on div "dialog" at bounding box center [705, 340] width 34 height 13
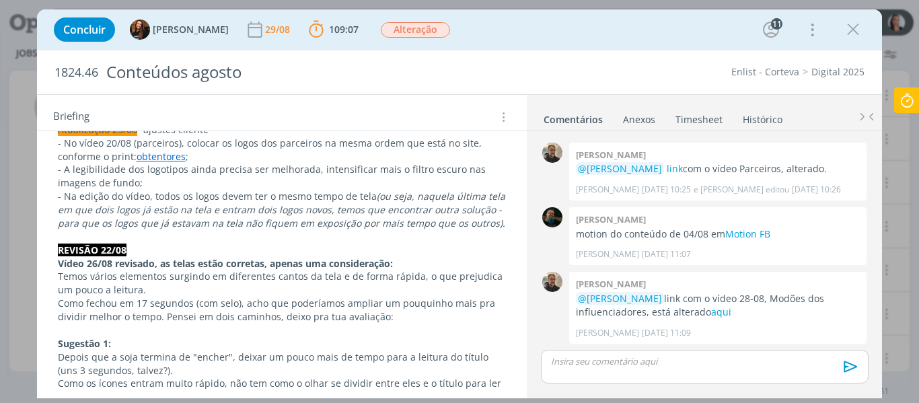
click at [912, 105] on icon at bounding box center [907, 100] width 24 height 26
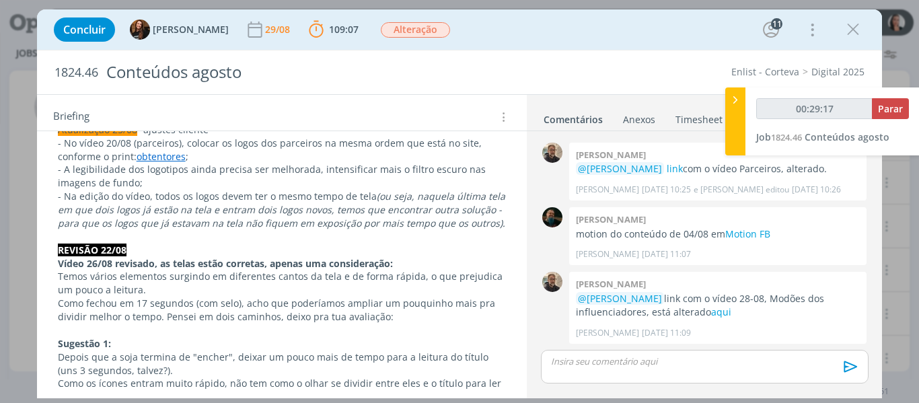
type input "00:29:18"
click at [739, 115] on div at bounding box center [735, 121] width 20 height 68
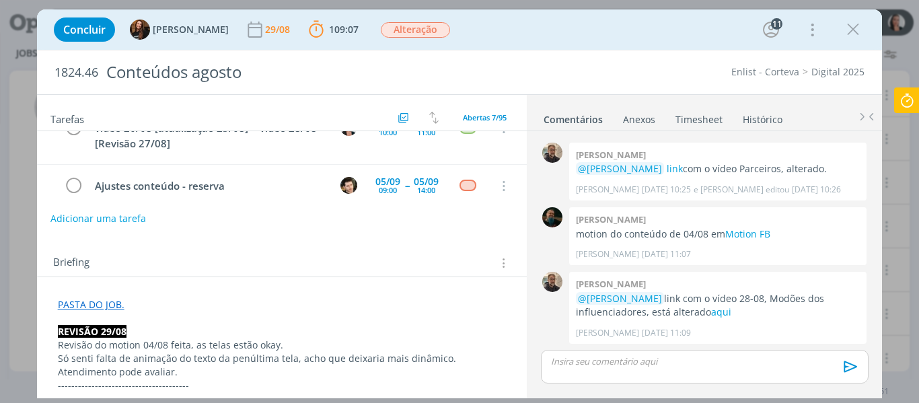
scroll to position [0, 0]
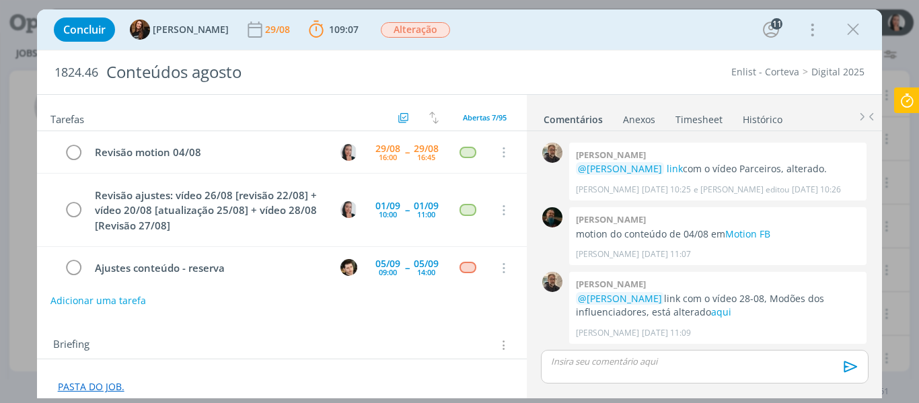
click at [913, 102] on icon at bounding box center [907, 100] width 24 height 26
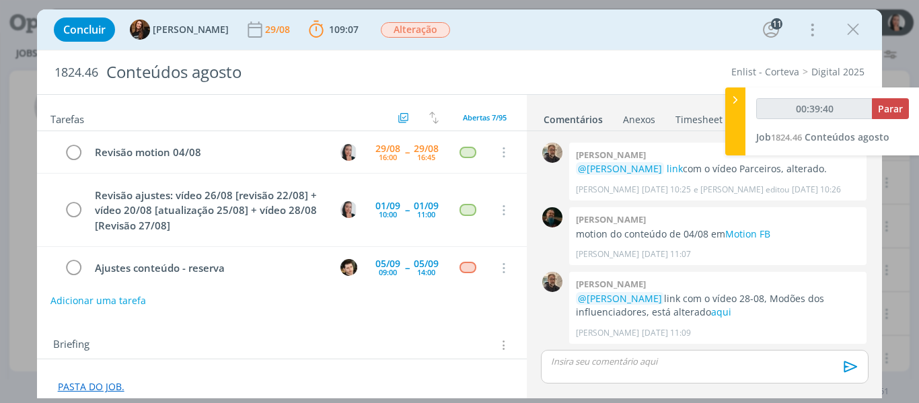
type input "00:39:41"
click at [732, 114] on div at bounding box center [735, 121] width 20 height 68
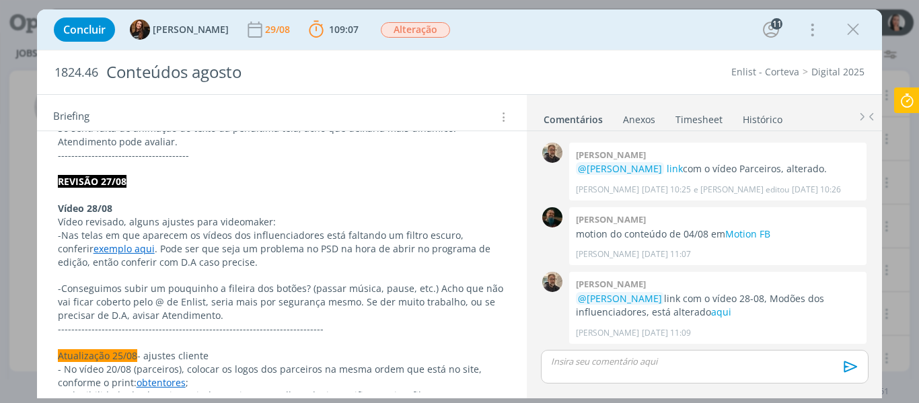
scroll to position [336, 0]
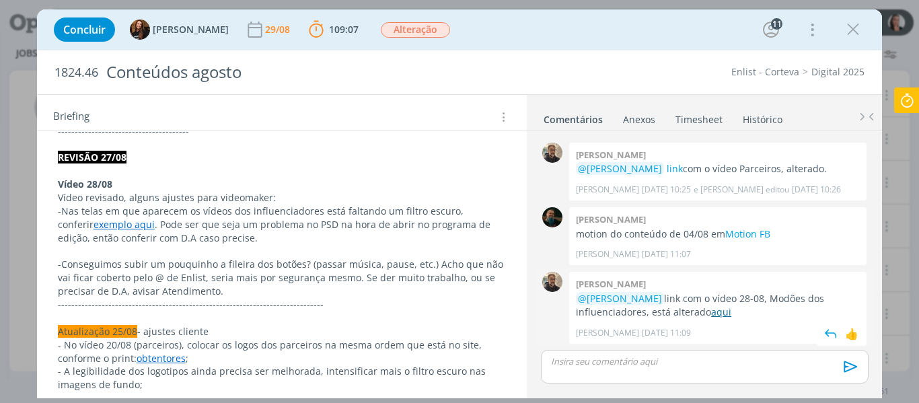
click at [711, 311] on link "aqui" at bounding box center [721, 311] width 20 height 13
click at [511, 32] on div "Concluir Tayná Morsch 29/08 109:07 Parar Apontar Data * 29/08/2025 Horas * 00:0…" at bounding box center [459, 29] width 825 height 32
click at [508, 17] on div "Concluir Tayná Morsch 29/08 109:07 Parar Apontar Data * 29/08/2025 Horas * 00:0…" at bounding box center [459, 29] width 825 height 32
click at [632, 30] on div "Concluir Tayná Morsch 29/08 109:07 Parar Apontar Data * 29/08/2025 Horas * 00:0…" at bounding box center [459, 29] width 825 height 32
click at [626, 40] on div "Concluir Tayná Morsch 29/08 109:07 Parar Apontar Data * 29/08/2025 Horas * 00:0…" at bounding box center [459, 29] width 825 height 32
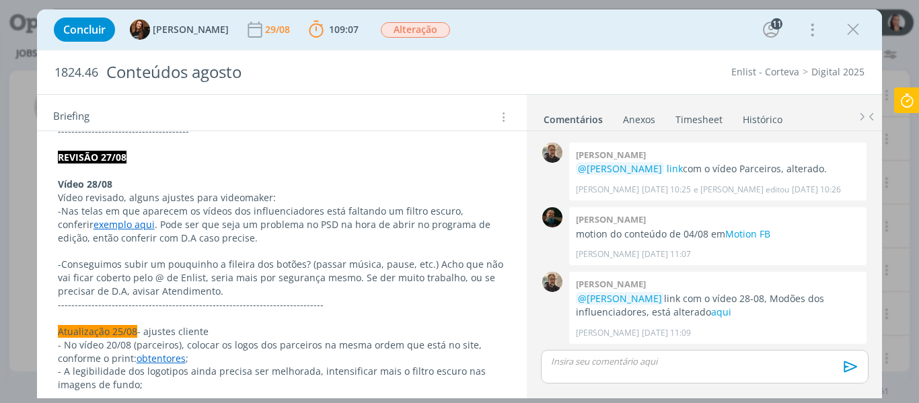
click at [626, 40] on div "Concluir Tayná Morsch 29/08 109:07 Parar Apontar Data * 29/08/2025 Horas * 00:0…" at bounding box center [459, 29] width 825 height 32
click at [628, 40] on div "Concluir Tayná Morsch 29/08 109:07 Parar Apontar Data * 29/08/2025 Horas * 00:0…" at bounding box center [459, 29] width 825 height 32
click at [630, 39] on div "Concluir Tayná Morsch 29/08 109:07 Parar Apontar Data * 29/08/2025 Horas * 00:0…" at bounding box center [459, 29] width 825 height 32
click at [94, 223] on link "exemplo aqui" at bounding box center [124, 224] width 61 height 13
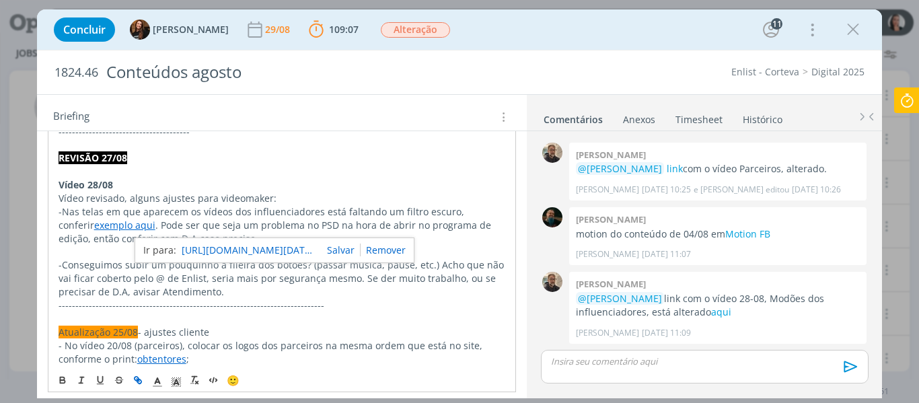
click at [208, 254] on link "https://sobeae.sharepoint.com/sites/SOBEAE/Documentos%20Compartilhados/Forms/Al…" at bounding box center [249, 250] width 135 height 17
click at [521, 31] on div "Concluir Tayná Morsch 29/08 109:07 Parar Apontar Data * 29/08/2025 Horas * 00:0…" at bounding box center [459, 29] width 825 height 32
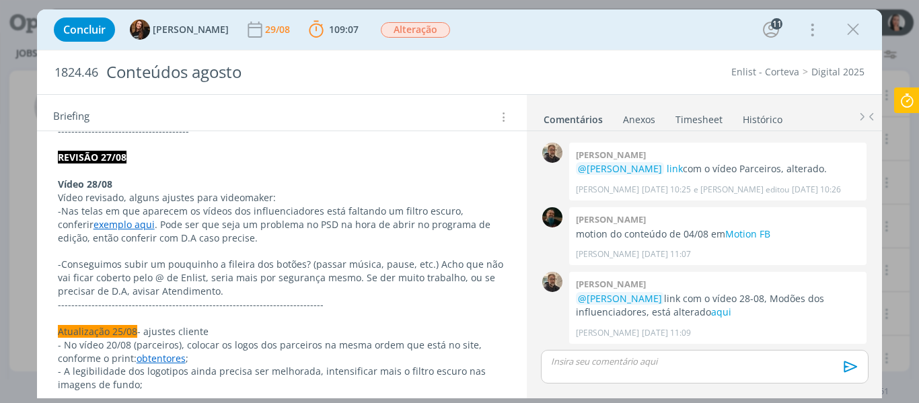
click at [585, 50] on div "1824.46 Conteúdos agosto Enlist - Corteva Digital 2025" at bounding box center [460, 72] width 846 height 44
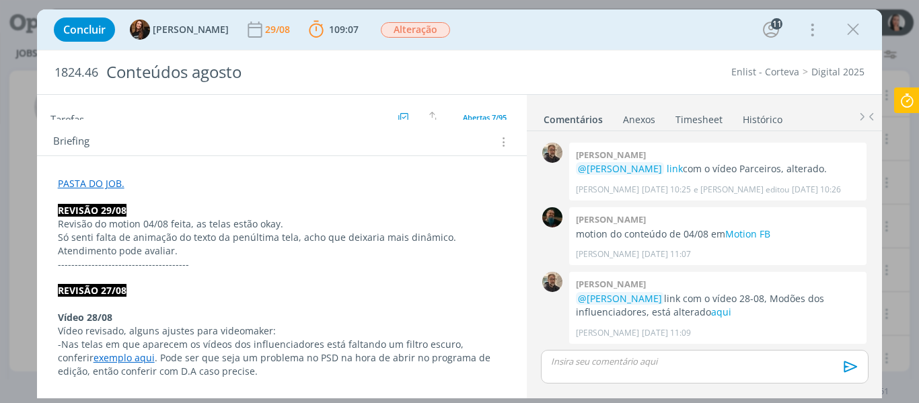
scroll to position [202, 0]
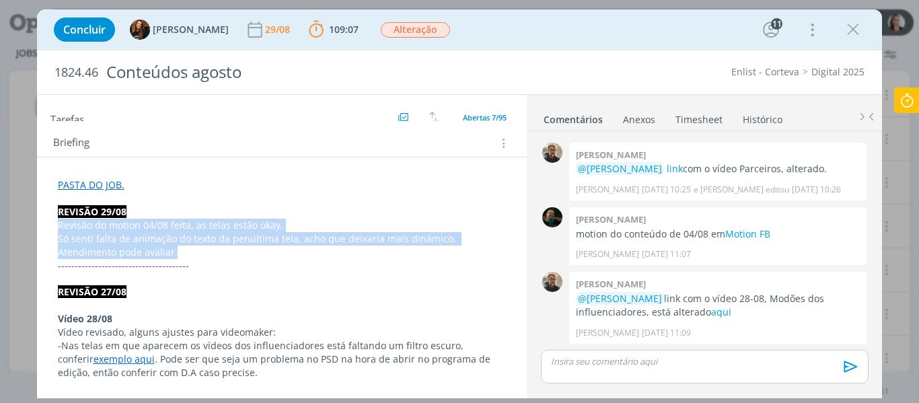
drag, startPoint x: 157, startPoint y: 254, endPoint x: 48, endPoint y: 227, distance: 112.3
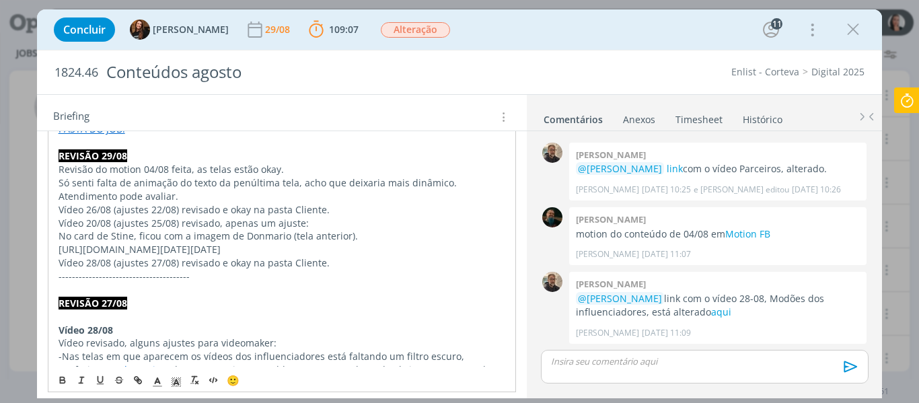
scroll to position [258, 0]
click at [194, 196] on p "Só senti falta de animação do texto da penúltima tela, acho que deixaria mais d…" at bounding box center [282, 190] width 447 height 27
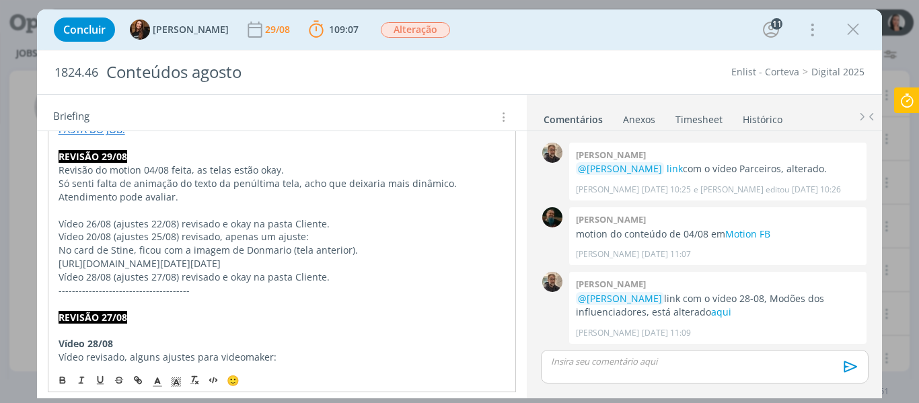
click at [348, 223] on p "Vídeo 26/08 (ajustes 22/08) revisado e okay na pasta Cliente." at bounding box center [282, 223] width 447 height 13
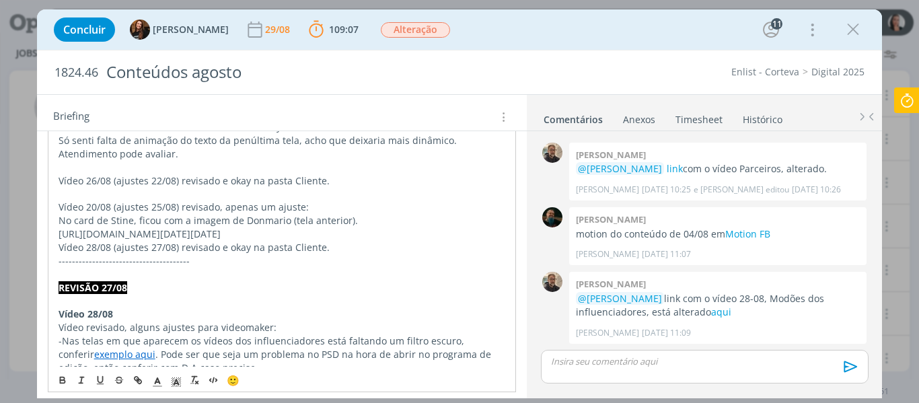
scroll to position [325, 0]
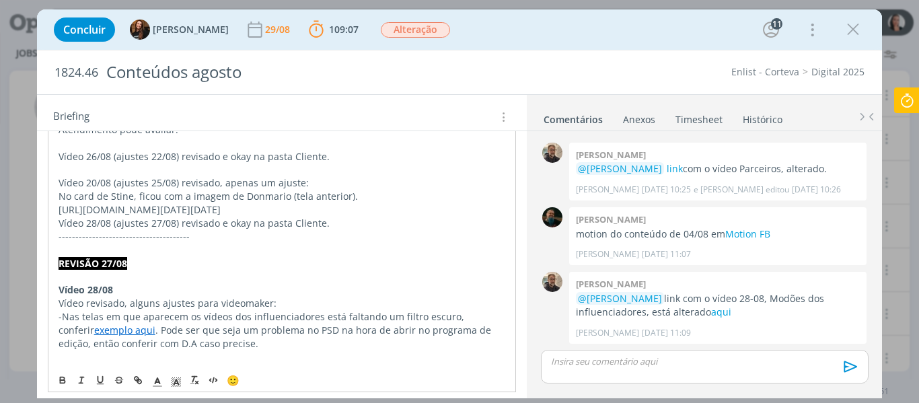
drag, startPoint x: 104, startPoint y: 212, endPoint x: 94, endPoint y: 212, distance: 10.1
click at [102, 212] on p "https://sobeae.sharepoint.com/sites/SOBEAE/Documentos%20Compartilhados/Forms/Al…" at bounding box center [282, 209] width 447 height 13
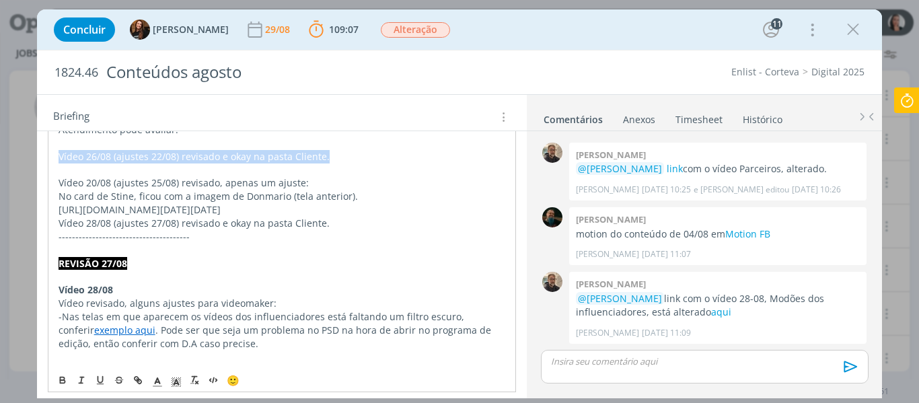
drag, startPoint x: 328, startPoint y: 153, endPoint x: 45, endPoint y: 158, distance: 283.3
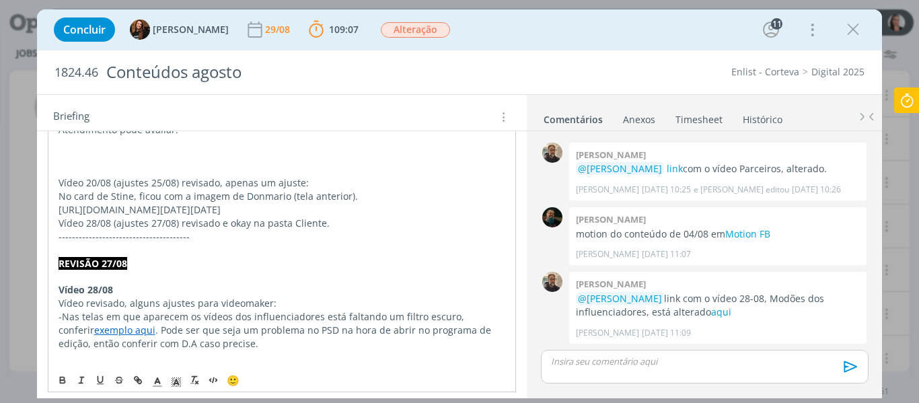
click at [185, 217] on p "https://sobeae.sharepoint.com/sites/SOBEAE/Documentos%20Compartilhados/Forms/Al…" at bounding box center [282, 209] width 447 height 13
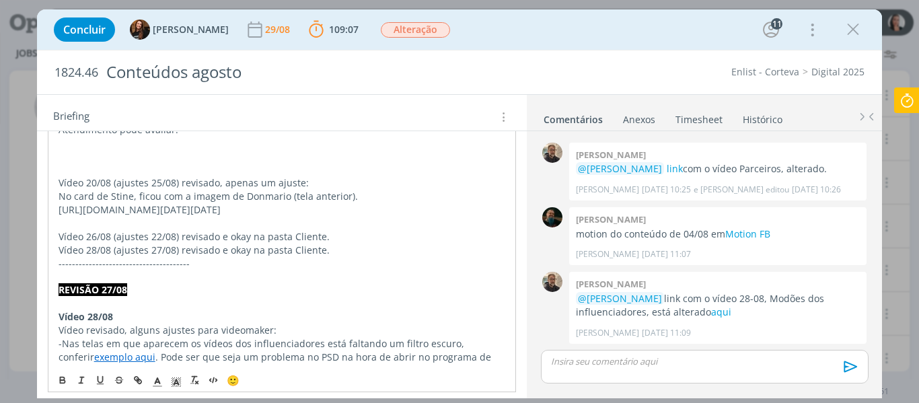
drag, startPoint x: 185, startPoint y: 330, endPoint x: 51, endPoint y: 213, distance: 178.3
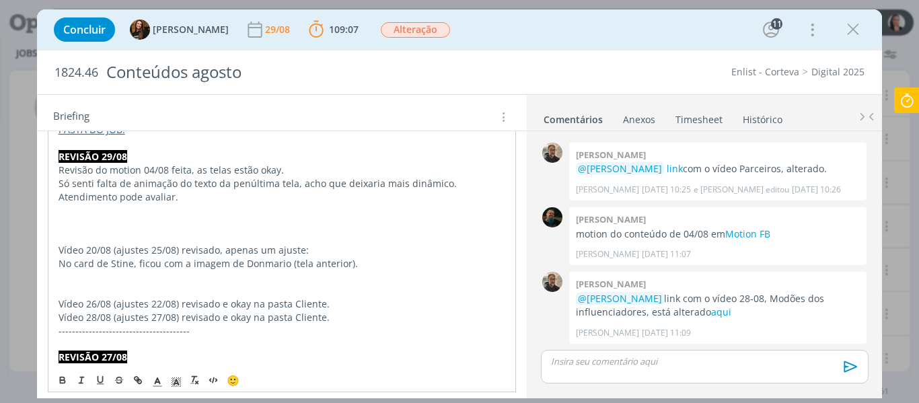
click at [80, 262] on p "No card de Stine, ficou com a imagem de Donmario (tela anterior)." at bounding box center [282, 263] width 447 height 13
click at [110, 263] on p "No card de Stine, ficou com a imagem de Donmario (tela anterior)." at bounding box center [282, 263] width 447 height 13
click at [142, 382] on icon "dialog" at bounding box center [138, 380] width 11 height 11
paste input "https://sobeae.sharepoint.com/sites/SOBEAE/Documentos%20Compartilhados/Forms/Al…"
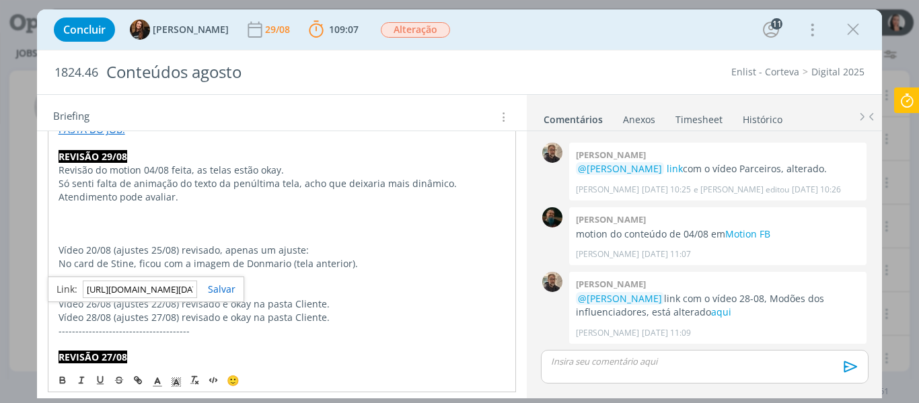
scroll to position [0, 3250]
type input "https://sobeae.sharepoint.com/sites/SOBEAE/Documentos%20Compartilhados/Forms/Al…"
click at [225, 290] on link "dialog" at bounding box center [216, 289] width 38 height 13
click at [158, 209] on p "dialog" at bounding box center [282, 210] width 447 height 13
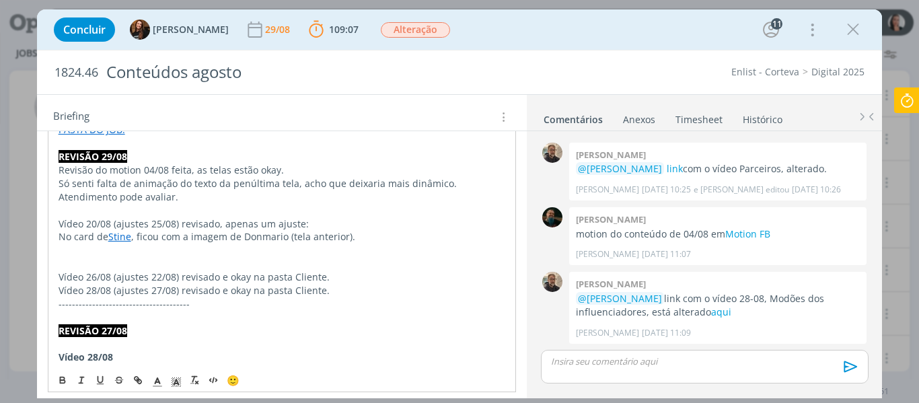
click at [86, 256] on p "dialog" at bounding box center [282, 250] width 447 height 13
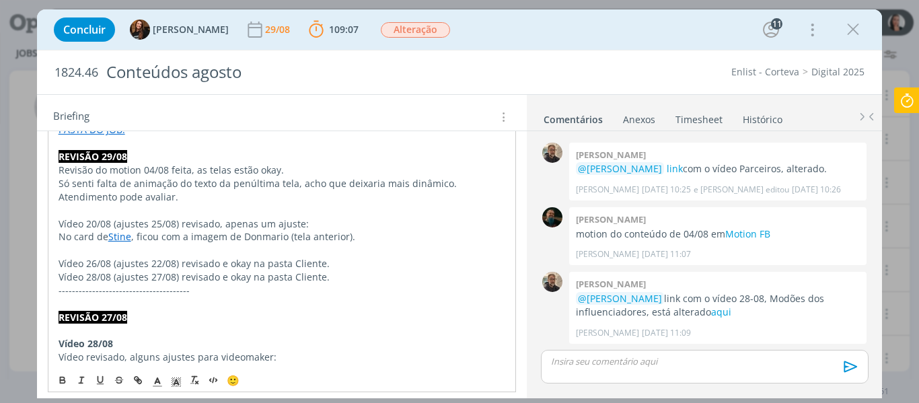
click at [355, 265] on p "Vídeo 26/08 (ajustes 22/08) revisado e okay na pasta Cliente." at bounding box center [282, 263] width 447 height 13
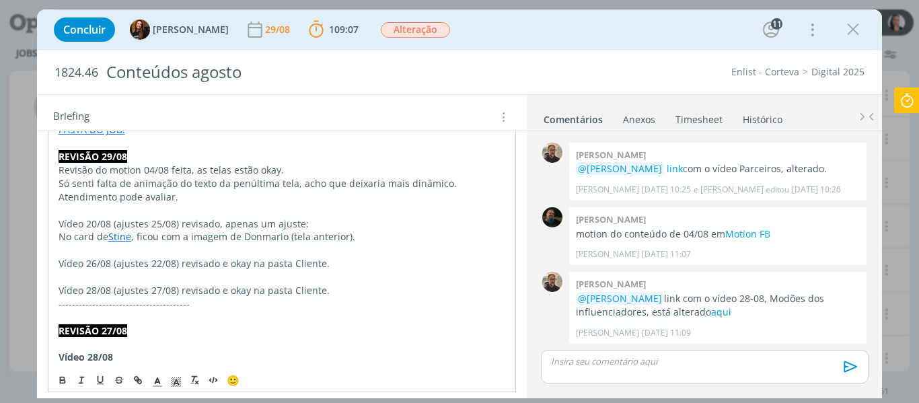
click at [353, 271] on p "﻿" at bounding box center [282, 276] width 447 height 13
click at [239, 219] on p "Vídeo 20/08 (ajustes 25/08) revisado, apenas um ajuste:" at bounding box center [282, 223] width 447 height 13
click at [205, 219] on p "Vídeo 20/08 (ajustes 25/08) revisado, apenas um ajuste:" at bounding box center [282, 223] width 447 height 13
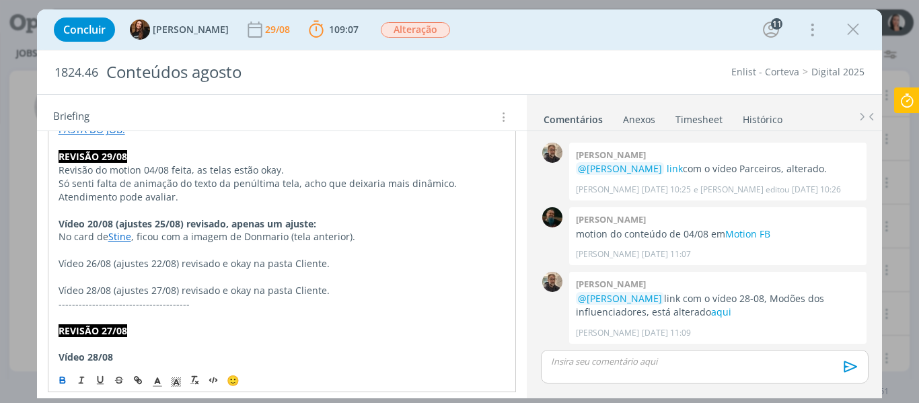
click at [190, 260] on span "Vídeo 26/08 (ajustes 22/08) revisado e okay na pasta Cliente." at bounding box center [194, 263] width 271 height 13
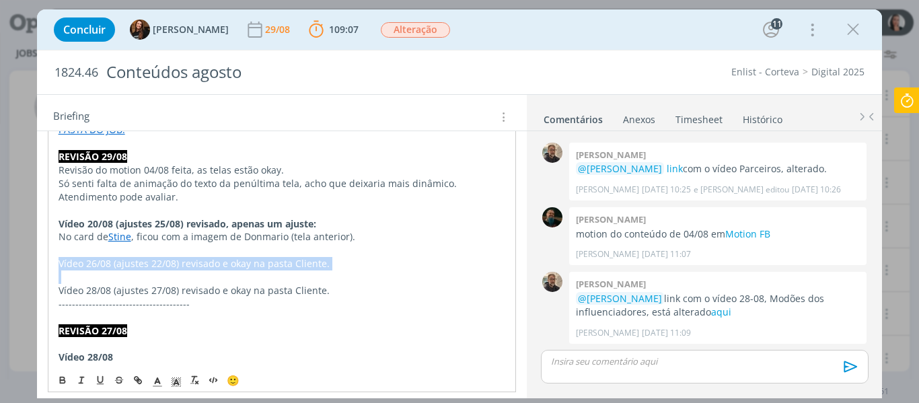
click at [190, 260] on span "Vídeo 26/08 (ajustes 22/08) revisado e okay na pasta Cliente." at bounding box center [194, 263] width 271 height 13
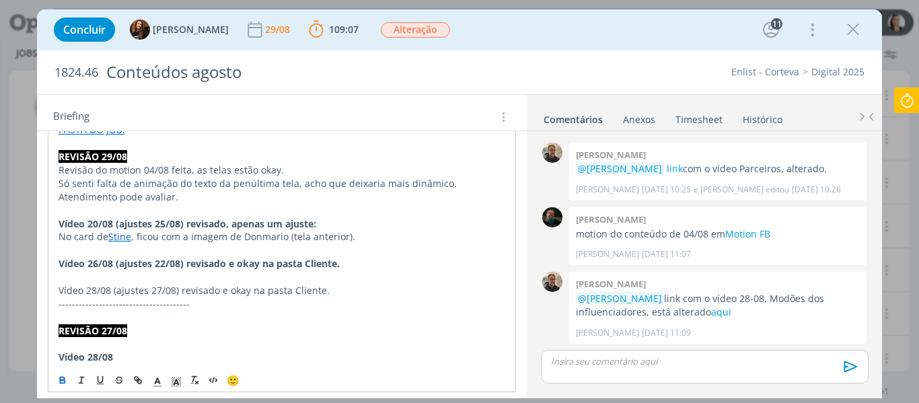
click at [196, 295] on p "Vídeo 28/08 (ajustes 27/08) revisado e okay na pasta Cliente." at bounding box center [282, 290] width 447 height 13
click at [195, 295] on p "Vídeo 28/08 (ajustes 27/08) revisado e okay na pasta Cliente." at bounding box center [282, 290] width 447 height 13
click at [207, 171] on p "Revisão do motion 04/08 feita, as telas estão okay." at bounding box center [282, 169] width 447 height 13
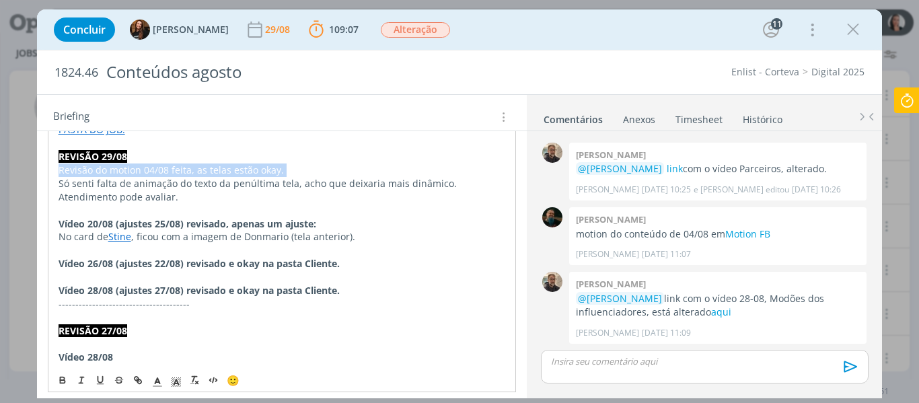
click at [207, 171] on p "Revisão do motion 04/08 feita, as telas estão okay." at bounding box center [282, 169] width 447 height 13
click at [257, 225] on strong "Vídeo 20/08 (ajustes 25/08) revisado, apenas um ajuste:" at bounding box center [188, 223] width 258 height 13
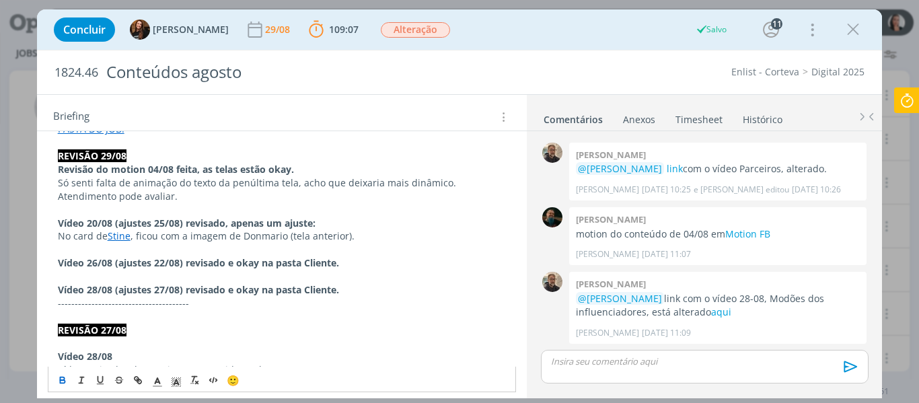
click at [384, 275] on p "dialog" at bounding box center [282, 276] width 449 height 13
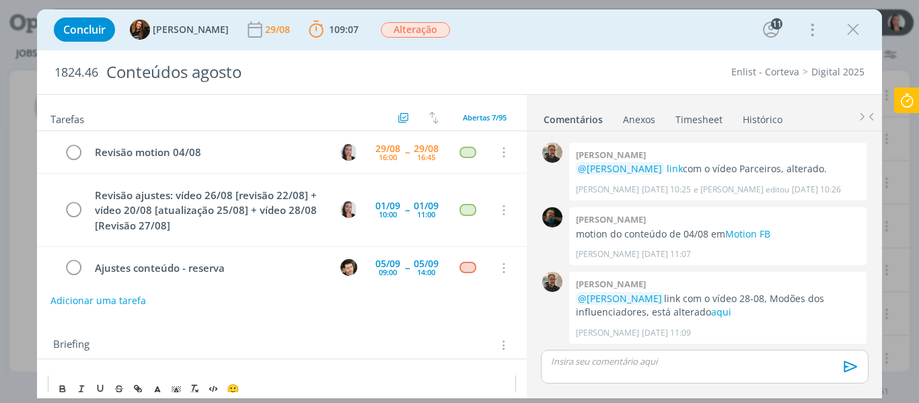
click at [650, 365] on p "dialog" at bounding box center [704, 361] width 305 height 12
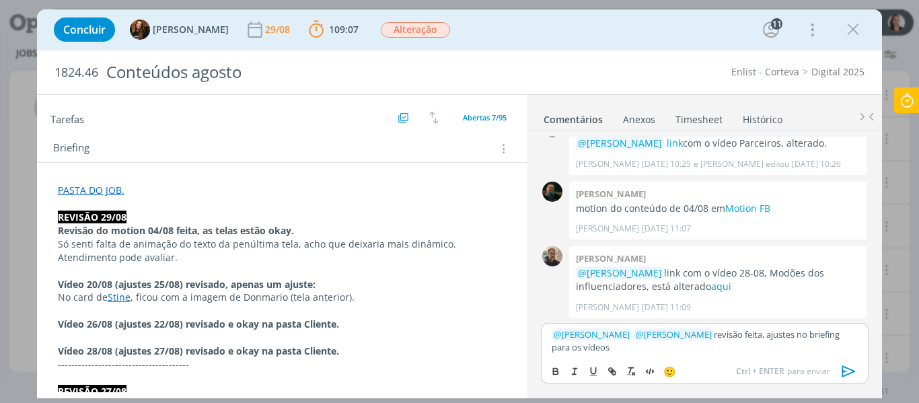
scroll to position [202, 0]
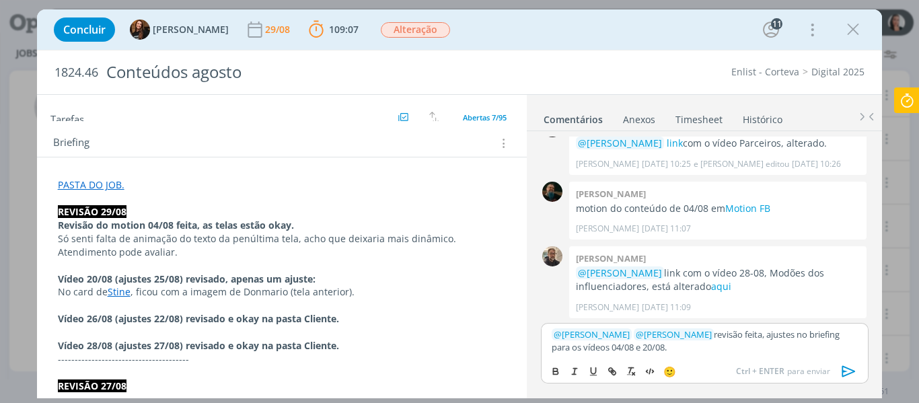
click at [847, 371] on icon "dialog" at bounding box center [849, 371] width 20 height 20
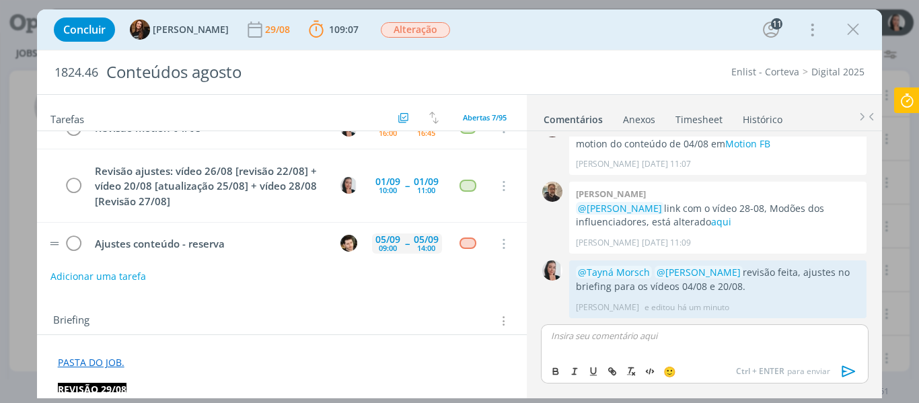
scroll to position [0, 0]
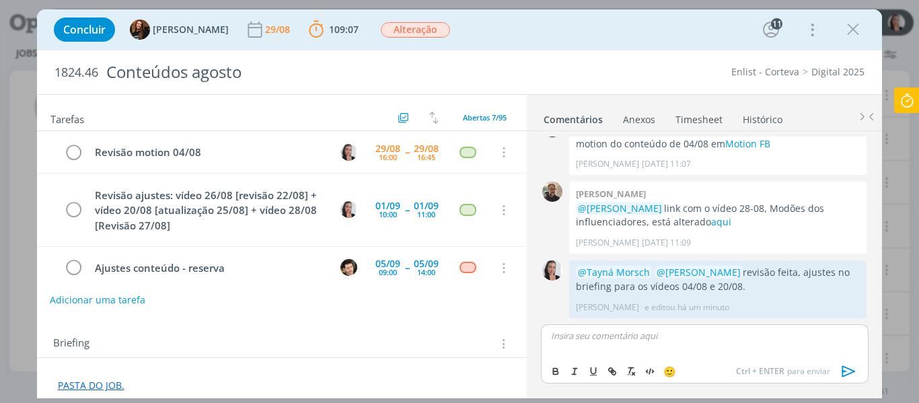
click at [139, 299] on button "Adicionar uma tarefa" at bounding box center [98, 300] width 96 height 23
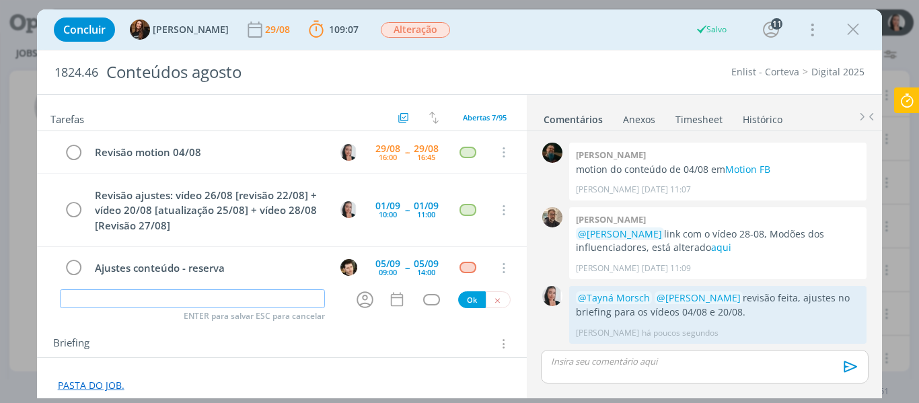
scroll to position [4852, 0]
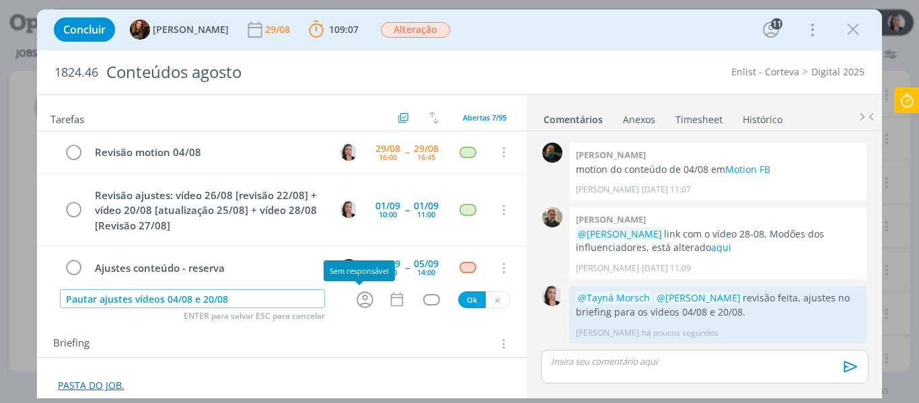
click at [366, 301] on icon "dialog" at bounding box center [365, 299] width 17 height 17
type input "Pautar ajustes vídeos 04/08 e 20/08"
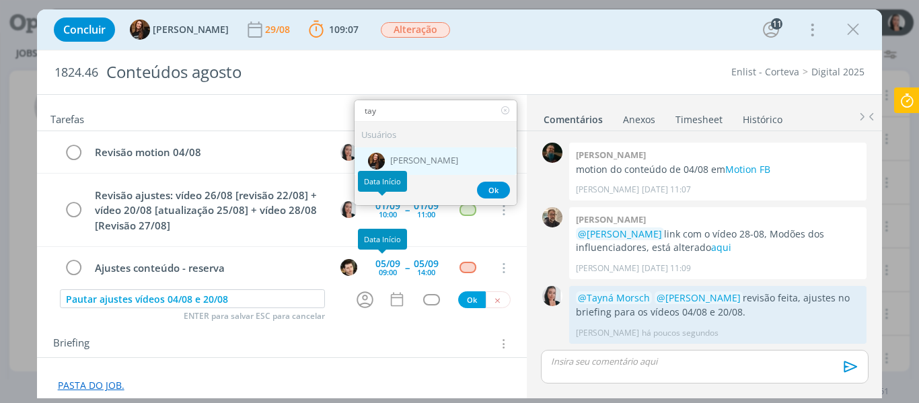
type input "tay"
click at [390, 157] on span "[PERSON_NAME]" at bounding box center [424, 160] width 68 height 11
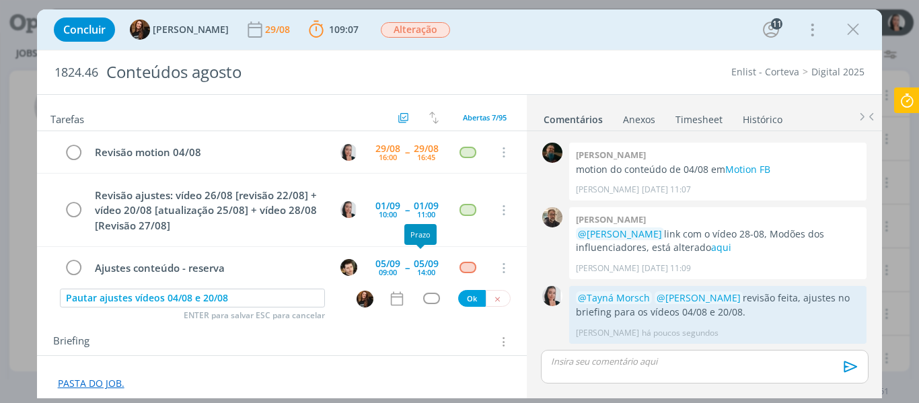
click at [400, 297] on div "dialog" at bounding box center [399, 298] width 23 height 17
click at [393, 305] on icon "dialog" at bounding box center [397, 298] width 12 height 14
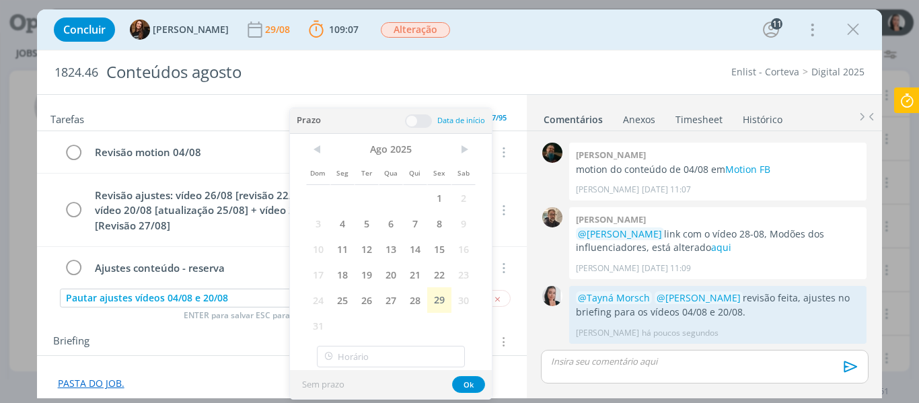
drag, startPoint x: 440, startPoint y: 291, endPoint x: 466, endPoint y: 336, distance: 52.7
click at [440, 293] on span "29" at bounding box center [439, 300] width 24 height 26
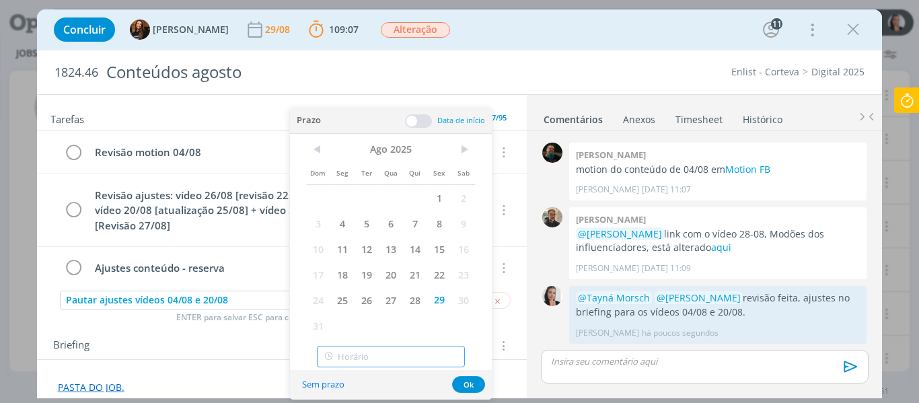
type input "17:00"
click at [433, 361] on input "17:00" at bounding box center [391, 357] width 148 height 22
click at [466, 386] on button "Ok" at bounding box center [468, 384] width 33 height 17
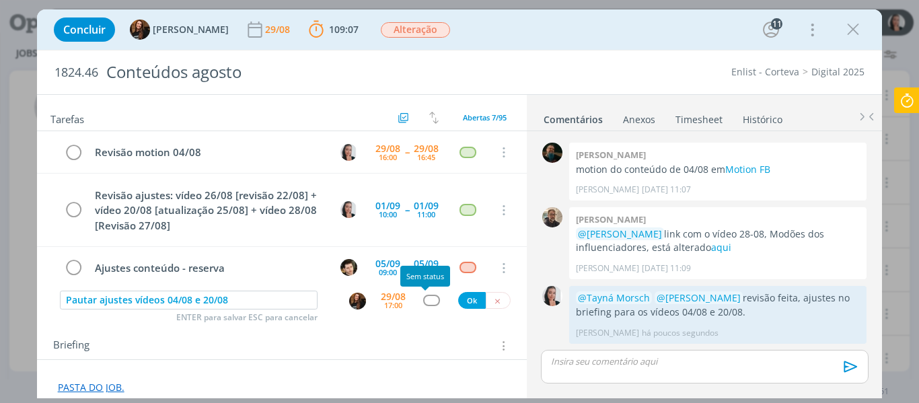
click at [427, 302] on div "dialog" at bounding box center [431, 300] width 17 height 11
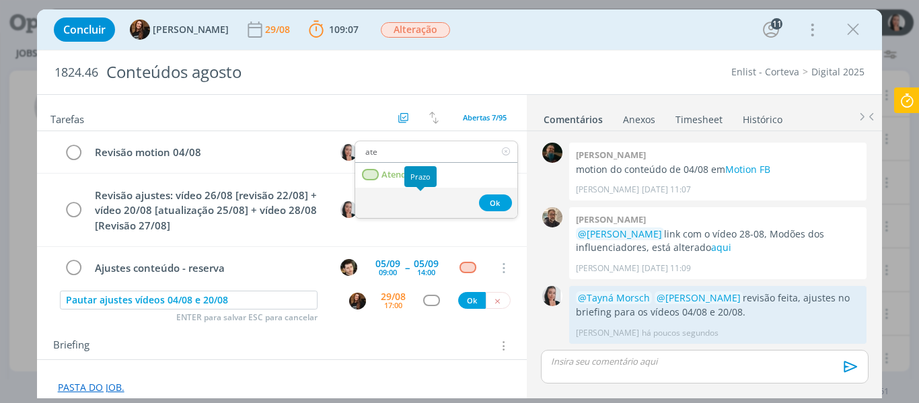
type input "ate"
click at [412, 177] on div "Prazo" at bounding box center [420, 176] width 32 height 21
click at [389, 178] on span "Atendimento" at bounding box center [408, 175] width 54 height 11
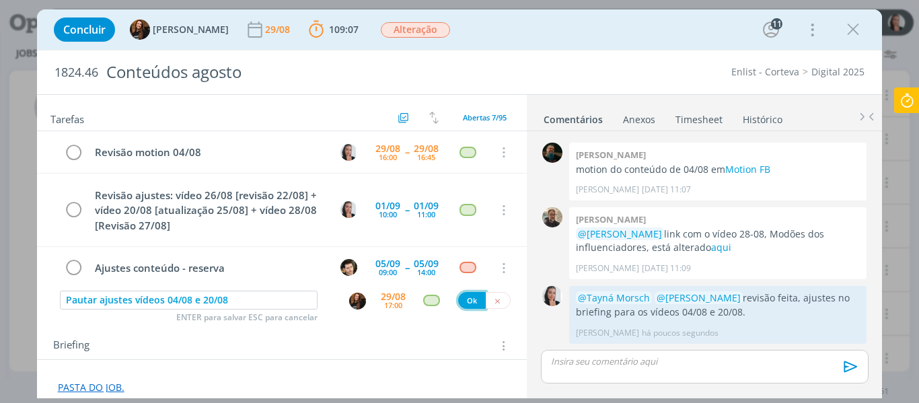
click at [460, 304] on button "Ok" at bounding box center [472, 300] width 28 height 17
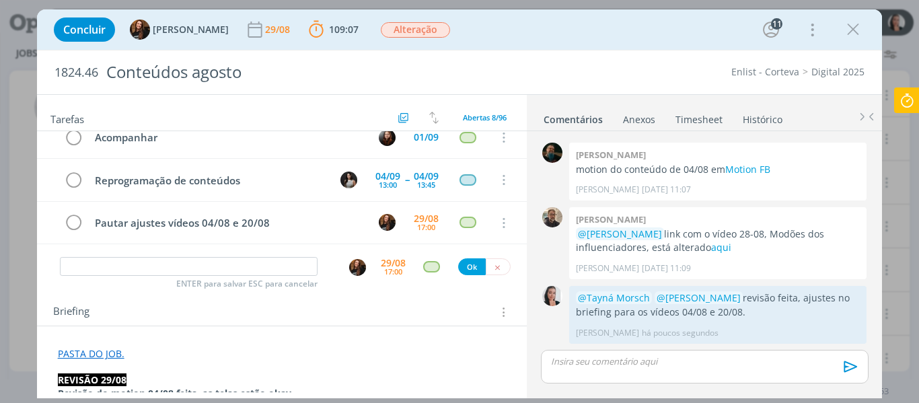
scroll to position [0, 0]
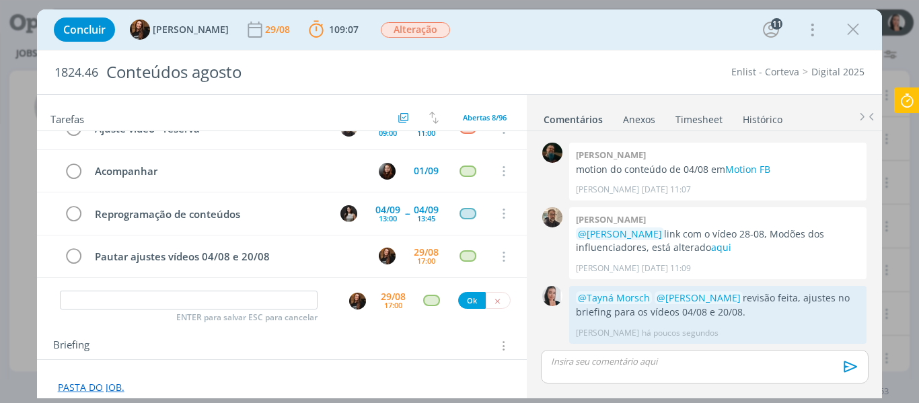
drag, startPoint x: 635, startPoint y: 34, endPoint x: 513, endPoint y: 122, distance: 149.9
click at [635, 34] on div "Concluir Tayná Morsch 29/08 109:07 Parar Apontar Data * 29/08/2025 Horas * 00:0…" at bounding box center [459, 29] width 825 height 32
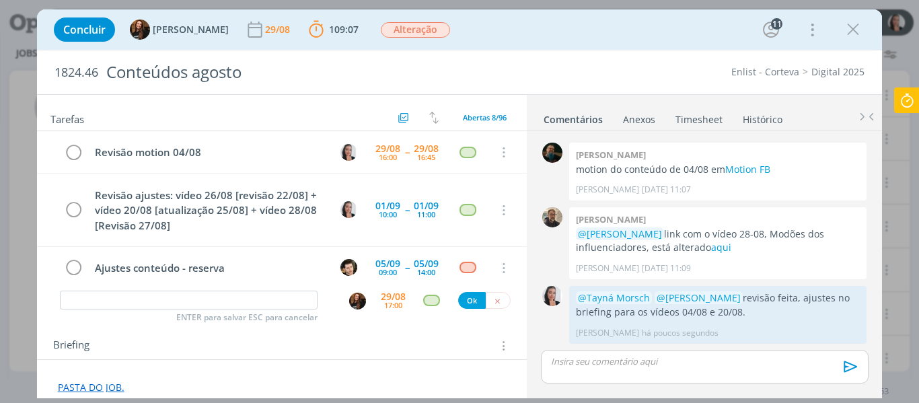
click at [912, 102] on icon at bounding box center [907, 100] width 24 height 26
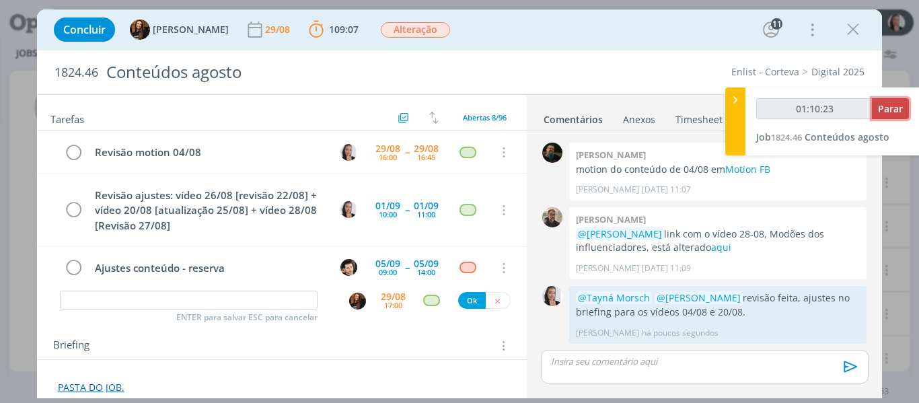
click at [889, 115] on button "Parar" at bounding box center [890, 108] width 37 height 21
click at [899, 107] on span "Parar" at bounding box center [890, 108] width 25 height 13
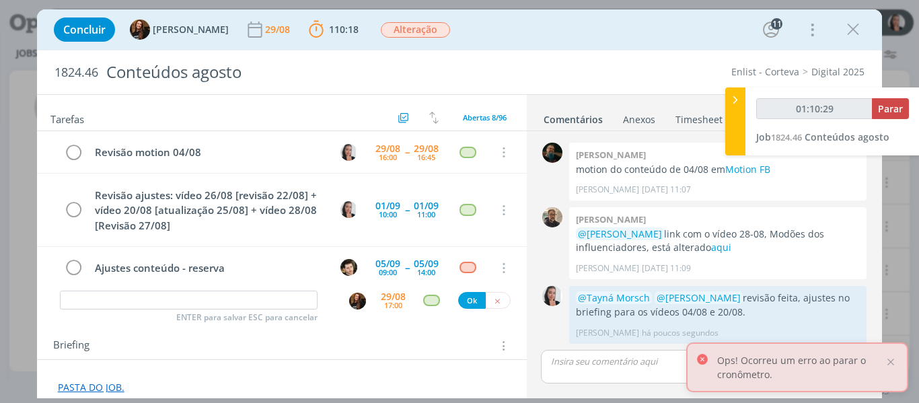
type input "01:11:00"
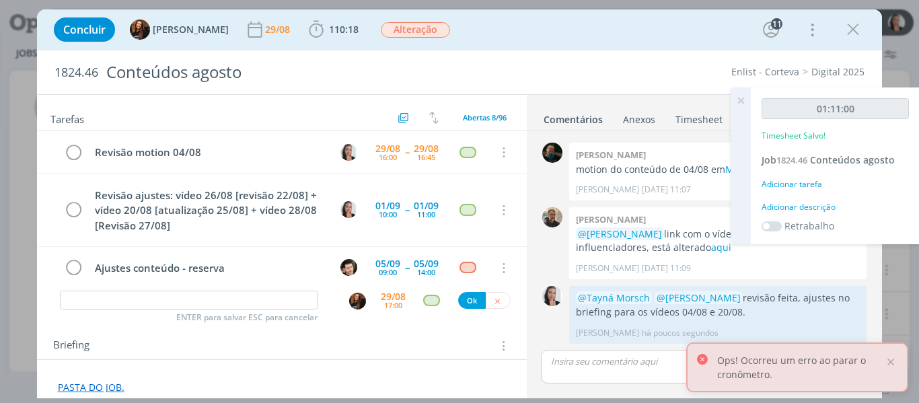
click at [823, 205] on div "Adicionar descrição" at bounding box center [835, 207] width 147 height 12
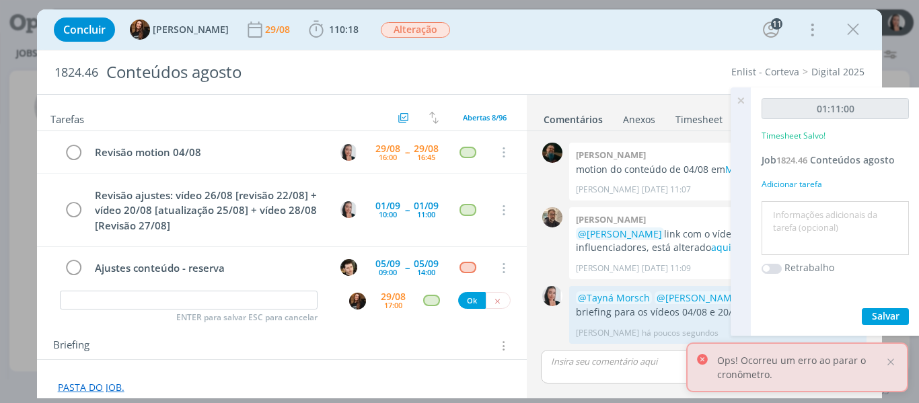
click at [827, 214] on textarea at bounding box center [835, 229] width 141 height 48
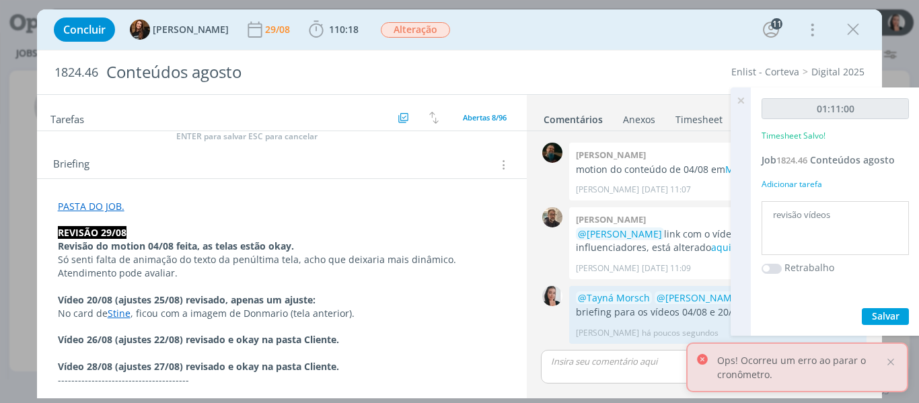
scroll to position [202, 0]
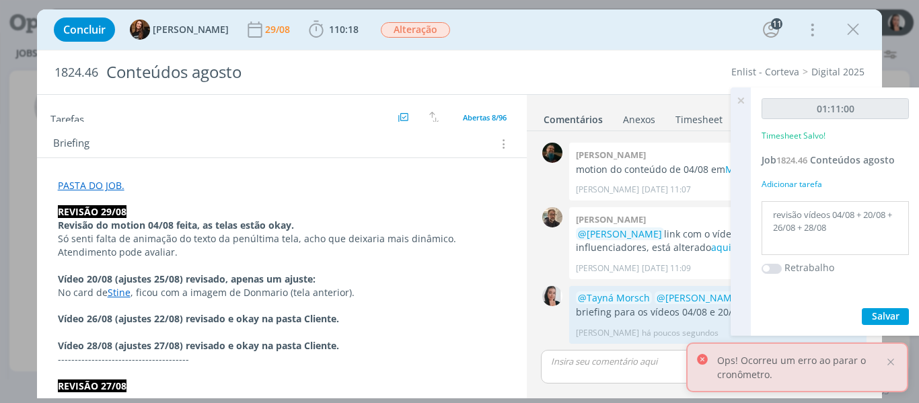
type textarea "revisão vídeos 04/08 + 20/08 + 26/08 + 28/08"
click at [884, 318] on span "Salvar" at bounding box center [886, 315] width 28 height 13
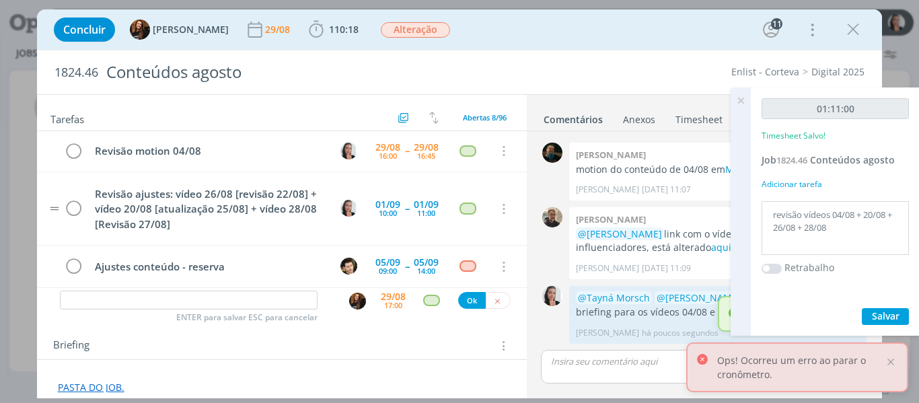
scroll to position [0, 0]
click at [76, 153] on icon "dialog" at bounding box center [74, 153] width 19 height 20
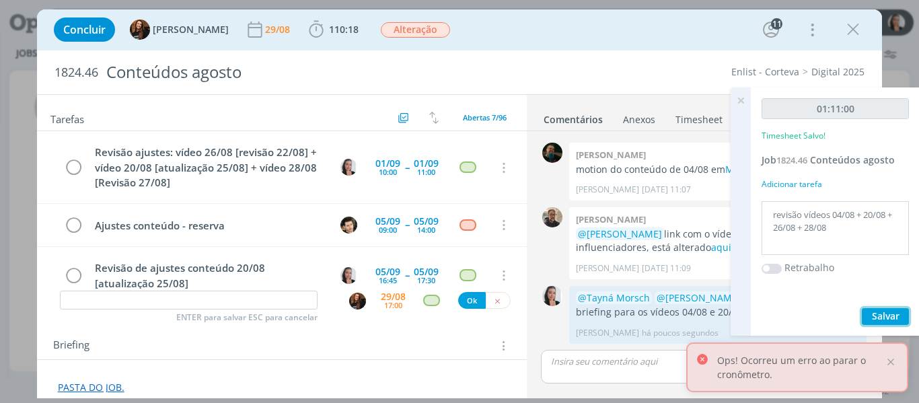
click at [888, 315] on span "Salvar" at bounding box center [886, 315] width 28 height 13
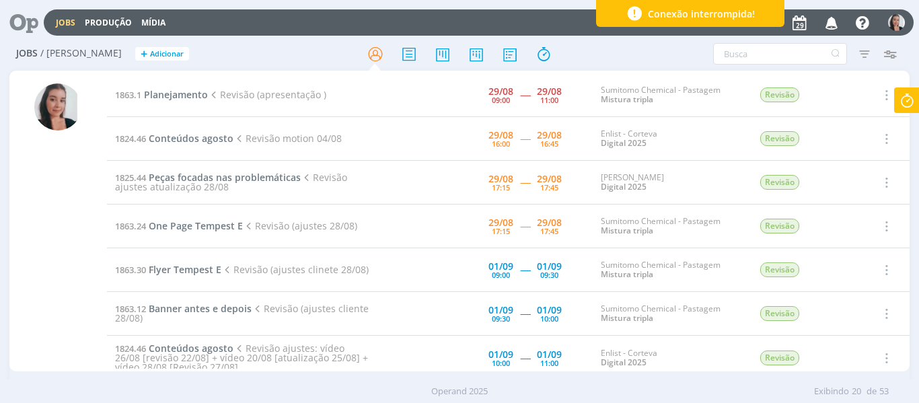
click at [611, 51] on div "Filtros Filtrar [GEOGRAPHIC_DATA] Tipo Jobs e Tarefas Data Personalizado a Situ…" at bounding box center [759, 54] width 300 height 22
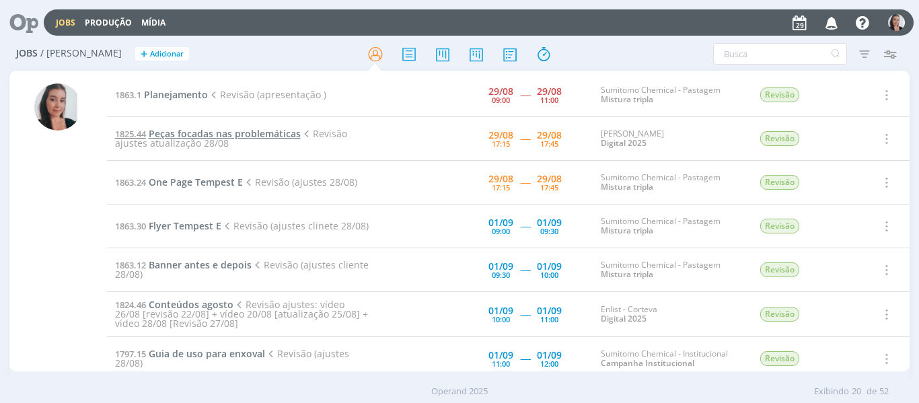
click at [253, 133] on span "Peças focadas nas problemáticas" at bounding box center [225, 133] width 152 height 13
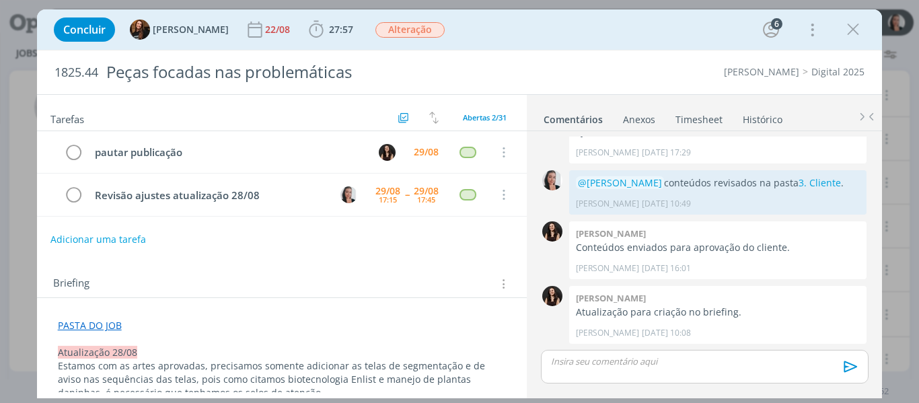
click at [712, 118] on link "Timesheet" at bounding box center [699, 117] width 48 height 20
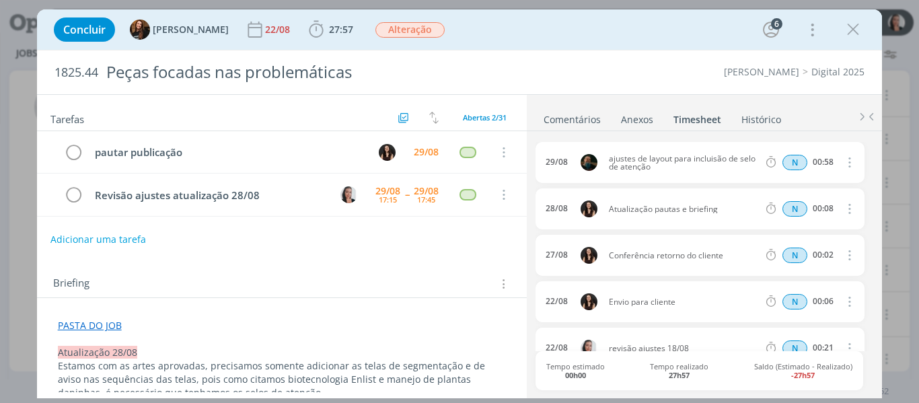
click at [574, 120] on link "Comentários" at bounding box center [572, 117] width 59 height 20
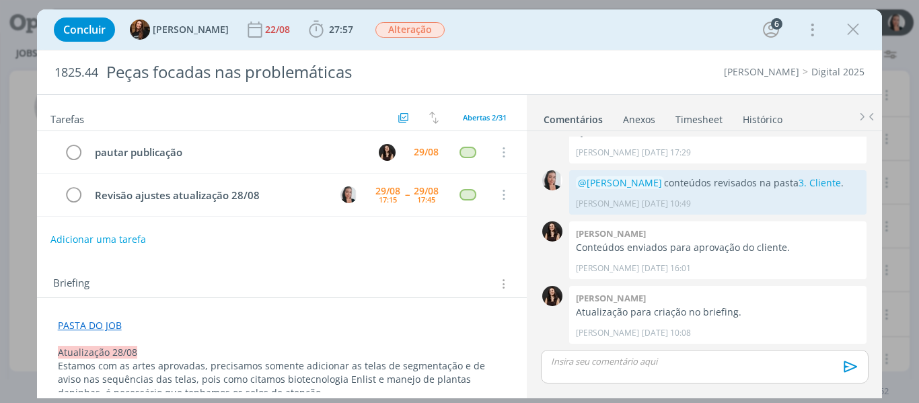
click at [576, 24] on div "Concluir Tayná Morsch 22/08 27:57 Iniciar Apontar Data * [DATE] Horas * 00:00 T…" at bounding box center [459, 29] width 825 height 32
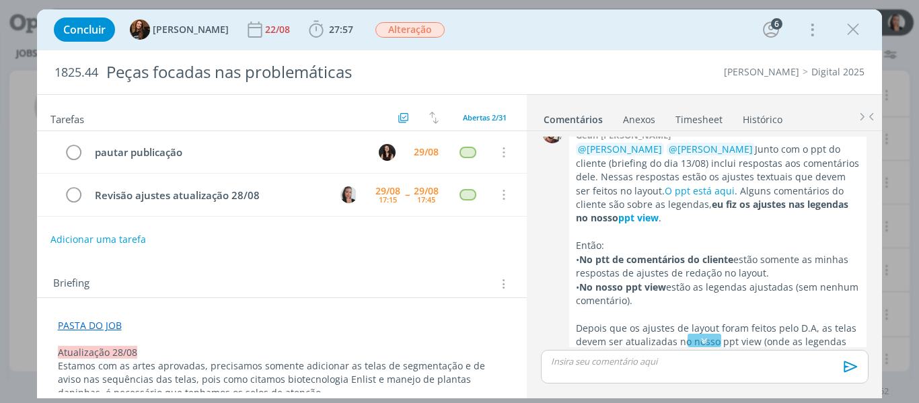
scroll to position [873, 0]
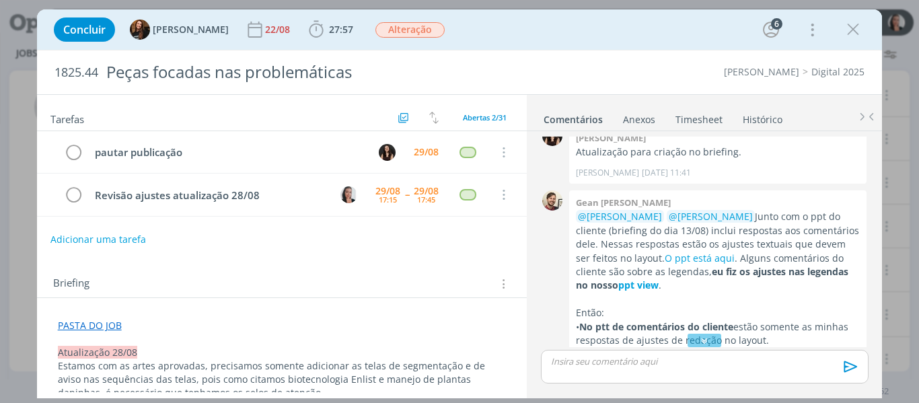
click at [701, 341] on icon "dialog" at bounding box center [705, 340] width 14 height 13
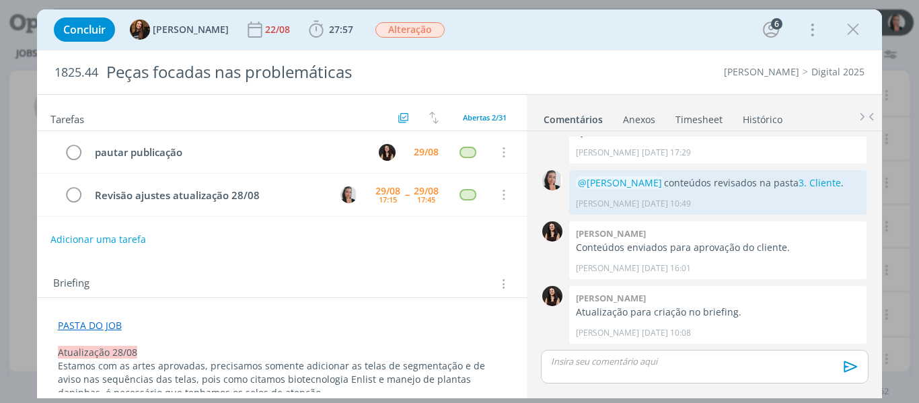
click at [625, 30] on div "Concluir Tayná Morsch 22/08 27:57 Iniciar Apontar Data * [DATE] Horas * 00:00 T…" at bounding box center [459, 29] width 825 height 32
click at [306, 32] on icon "dialog" at bounding box center [316, 30] width 20 height 20
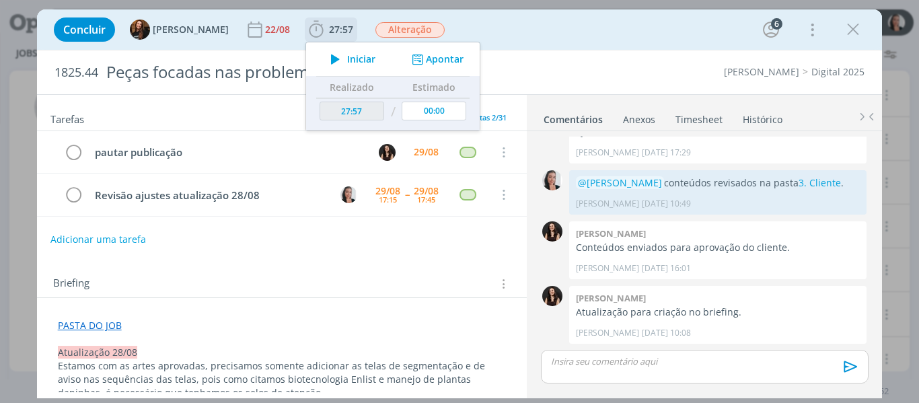
click at [334, 59] on button "Iniciar" at bounding box center [349, 59] width 53 height 19
click at [474, 35] on div "Concluir Tayná Morsch 22/08 27:57 Iniciar Apontar Data * [DATE] Horas * 00:00 T…" at bounding box center [459, 29] width 825 height 32
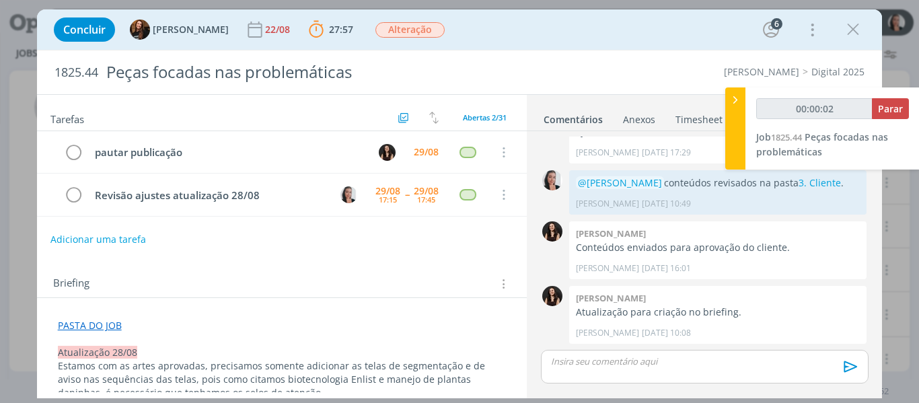
type input "00:00:03"
click at [737, 102] on icon at bounding box center [735, 100] width 13 height 14
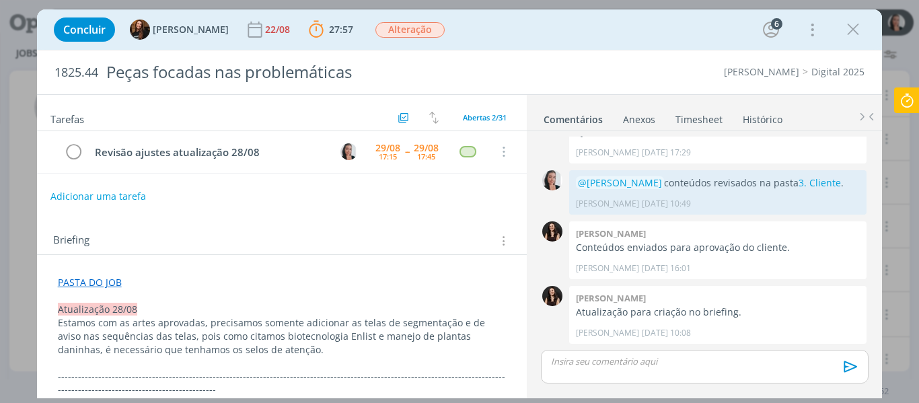
scroll to position [67, 0]
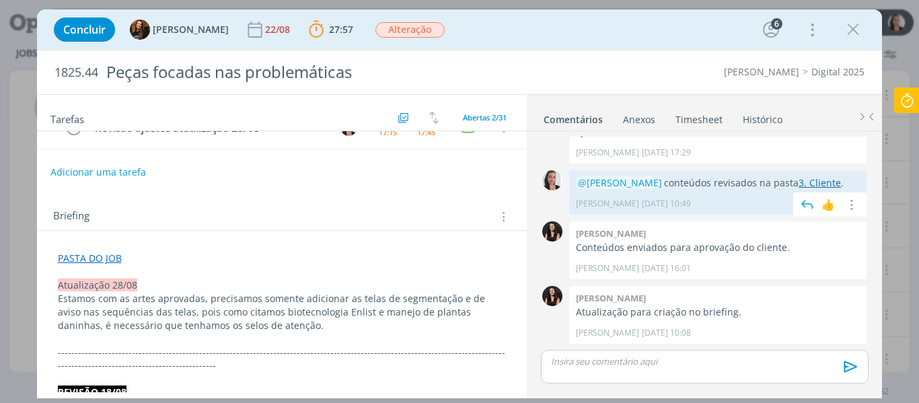
click at [801, 180] on link "3. Cliente" at bounding box center [820, 182] width 42 height 13
click at [474, 34] on div "Concluir Tayná Morsch 22/08 27:57 Parar Apontar Data * [DATE] Horas * 00:00 Tar…" at bounding box center [459, 29] width 825 height 32
click at [456, 39] on div "Concluir Tayná Morsch 22/08 27:57 Parar Apontar Data * [DATE] Horas * 00:00 Tar…" at bounding box center [459, 29] width 825 height 32
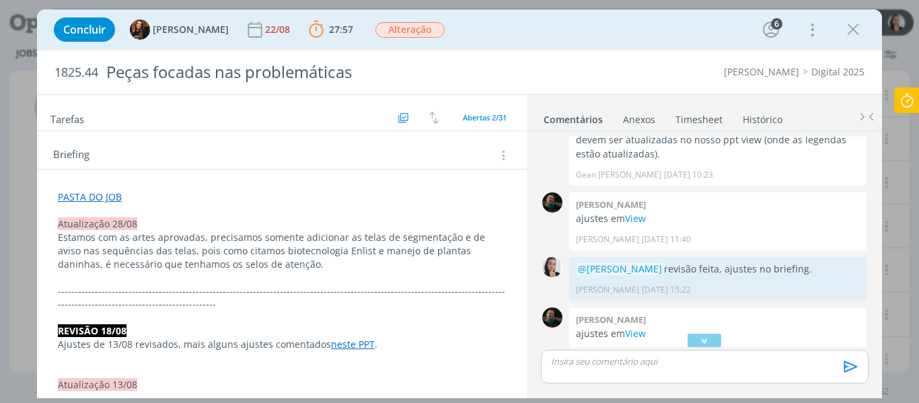
scroll to position [135, 0]
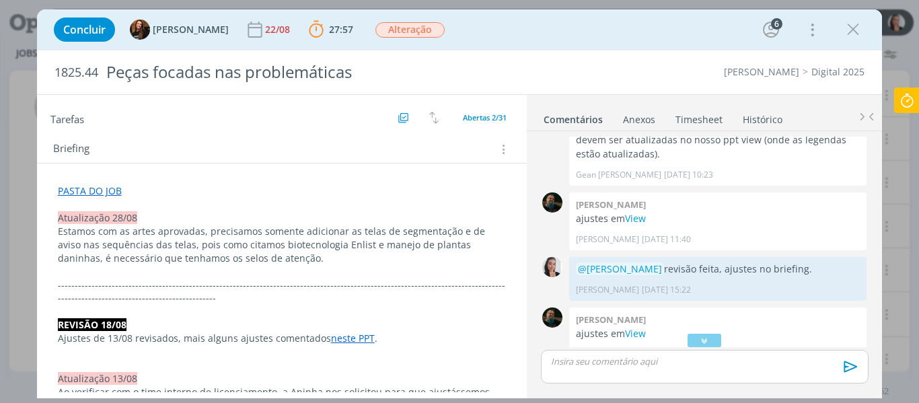
click at [548, 22] on div "Concluir Tayná Morsch 22/08 27:57 Parar Apontar Data * [DATE] Horas * 00:00 Tar…" at bounding box center [459, 29] width 825 height 32
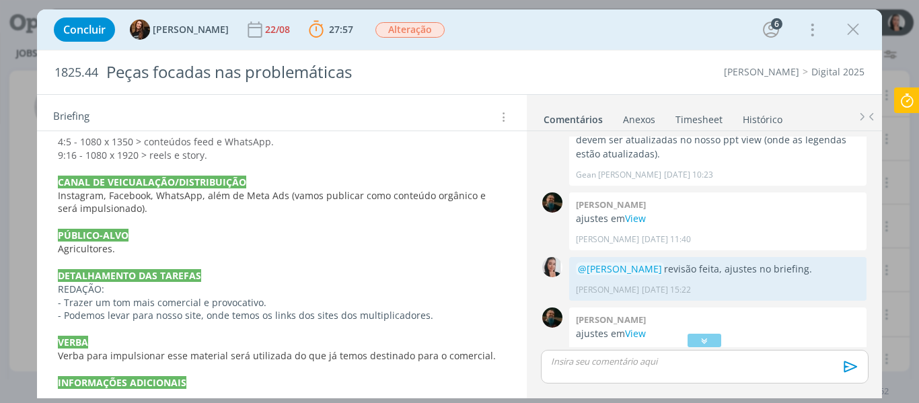
scroll to position [1145, 0]
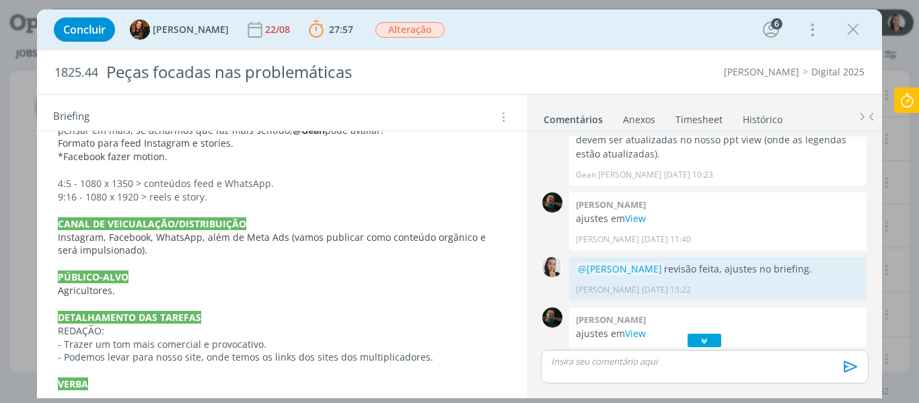
click at [702, 345] on icon "dialog" at bounding box center [705, 340] width 14 height 13
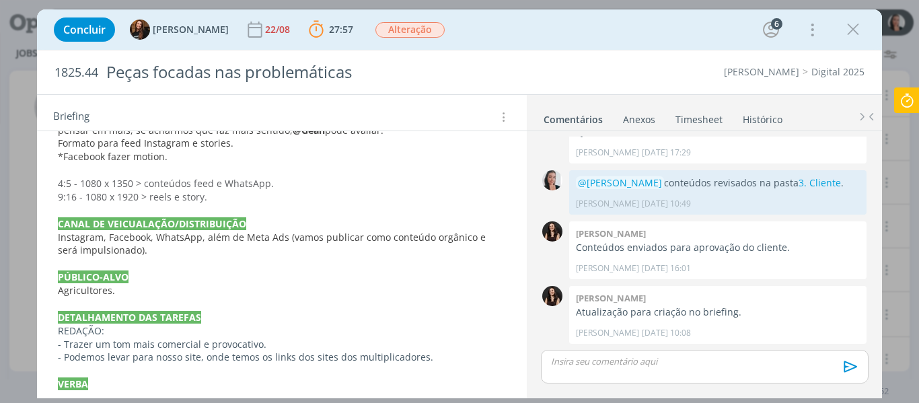
click at [652, 367] on p "dialog" at bounding box center [704, 361] width 305 height 12
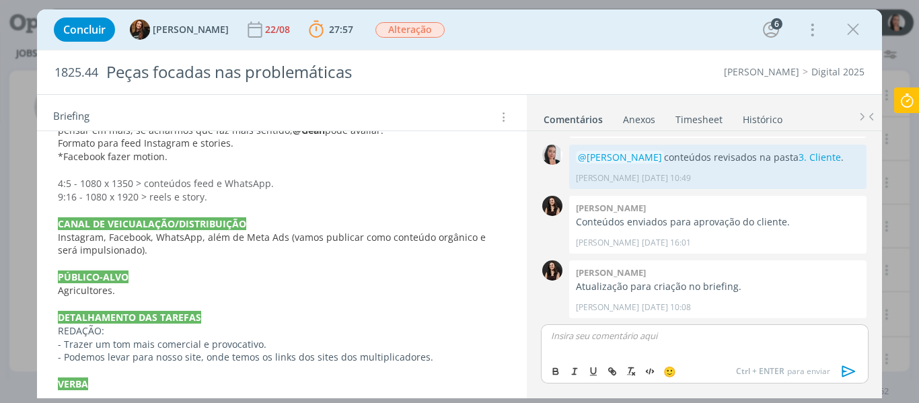
click at [663, 334] on p "dialog" at bounding box center [704, 336] width 305 height 12
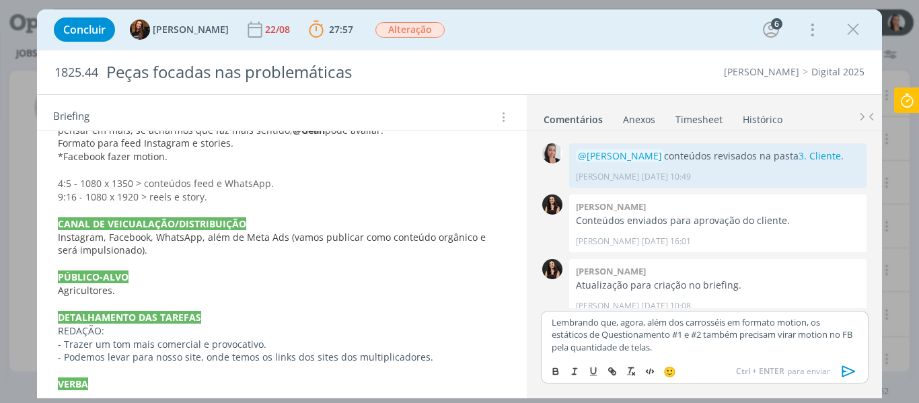
click at [687, 336] on p "Lembrando que, agora, além dos carrosséis em formato motion, os estáticos de Qu…" at bounding box center [704, 334] width 305 height 37
click at [691, 336] on p "Lembrando que, agora, além dos carrosséis em formato motion, os estáticos de Qu…" at bounding box center [704, 334] width 305 height 37
click at [723, 332] on p "Lembrando que, agora, além dos carrosséis em formato motion, os estáticos de Qu…" at bounding box center [704, 334] width 305 height 37
click at [753, 337] on p "Lembrando que, agora, além dos carrosséis em formato motion, os estáticos de Qu…" at bounding box center [704, 334] width 305 height 37
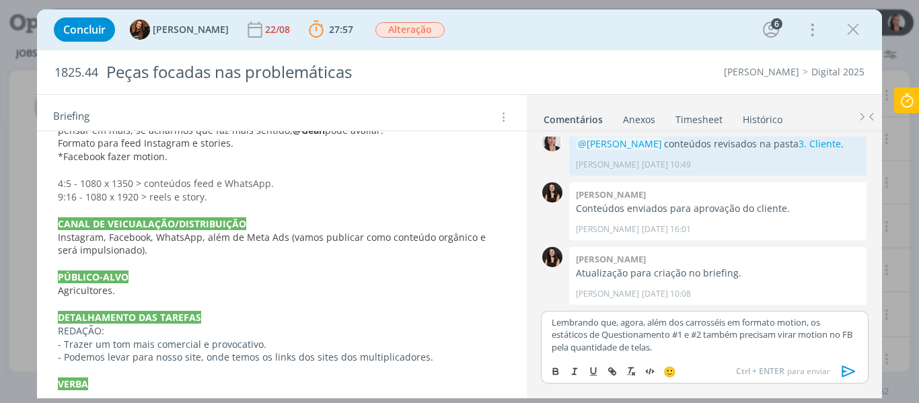
click at [601, 334] on p "Lembrando que, agora, além dos carrosséis em formato motion, os estáticos de Qu…" at bounding box center [704, 334] width 305 height 37
click at [552, 320] on p "Lembrando que, agora, além dos carrosséis em formato motion, os estáticos de Qu…" at bounding box center [704, 334] width 305 height 37
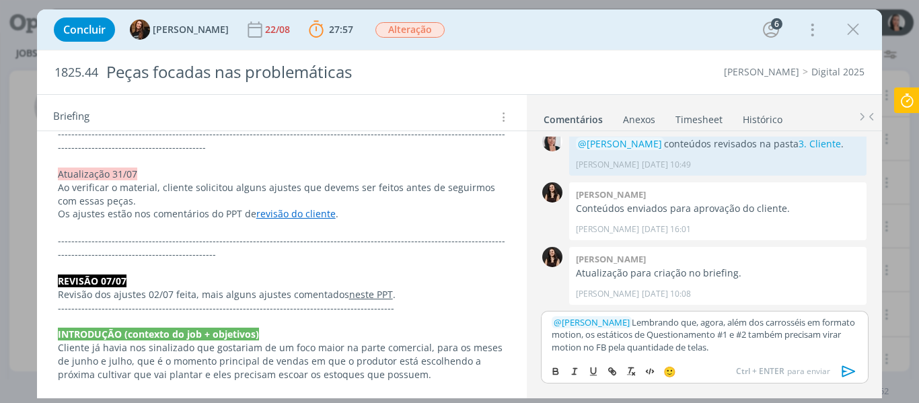
scroll to position [405, 0]
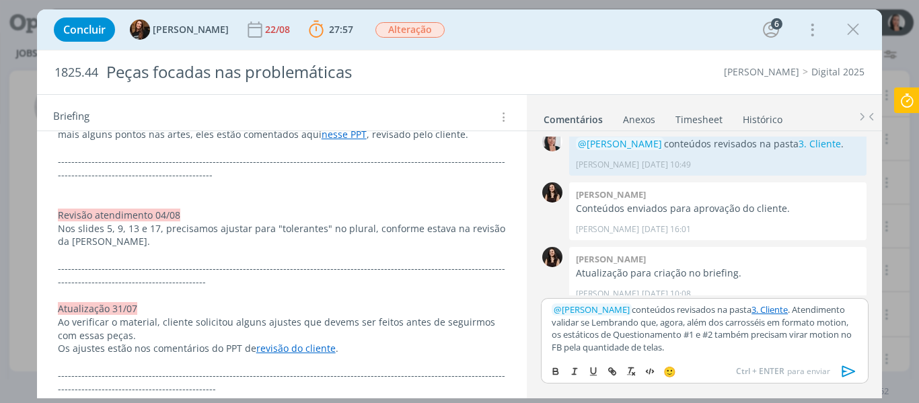
click at [645, 323] on p "﻿ @ Isabelle Silva ﻿ conteúdos revisados na pasta 3. Cliente . Atendimento vali…" at bounding box center [704, 328] width 305 height 50
drag, startPoint x: 648, startPoint y: 325, endPoint x: 584, endPoint y: 323, distance: 63.9
click at [584, 323] on p "﻿ @ Isabelle Silva ﻿ conteúdos revisados na pasta 3. Cliente . Atendimento vali…" at bounding box center [704, 328] width 305 height 50
click at [673, 326] on p "﻿ @ Isabelle Silva ﻿ conteúdos revisados na pasta 3. Cliente . Atendimento vali…" at bounding box center [704, 328] width 305 height 50
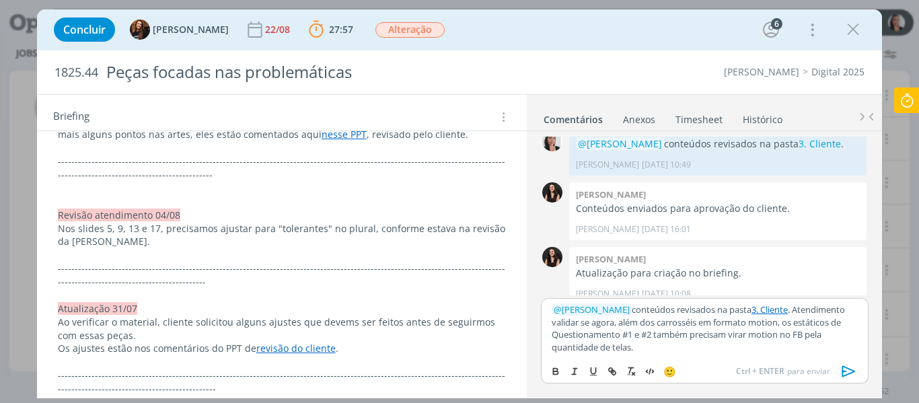
click at [624, 326] on p "﻿ @ Isabelle Silva ﻿ conteúdos revisados na pasta 3. Cliente . Atendimento vali…" at bounding box center [704, 328] width 305 height 50
click at [735, 329] on p "﻿ @ Isabelle Silva ﻿ conteúdos revisados na pasta 3. Cliente . Atendimento vali…" at bounding box center [704, 328] width 305 height 50
click at [803, 330] on p "﻿ @ Isabelle Silva ﻿ conteúdos revisados na pasta 3. Cliente . Atendimento vali…" at bounding box center [704, 328] width 305 height 50
click at [623, 339] on p "﻿ @ Isabelle Silva ﻿ conteúdos revisados na pasta 3. Cliente . Atendimento vali…" at bounding box center [704, 328] width 305 height 50
click at [741, 334] on p "﻿ @ Isabelle Silva ﻿ conteúdos revisados na pasta 3. Cliente . Atendimento vali…" at bounding box center [704, 328] width 305 height 50
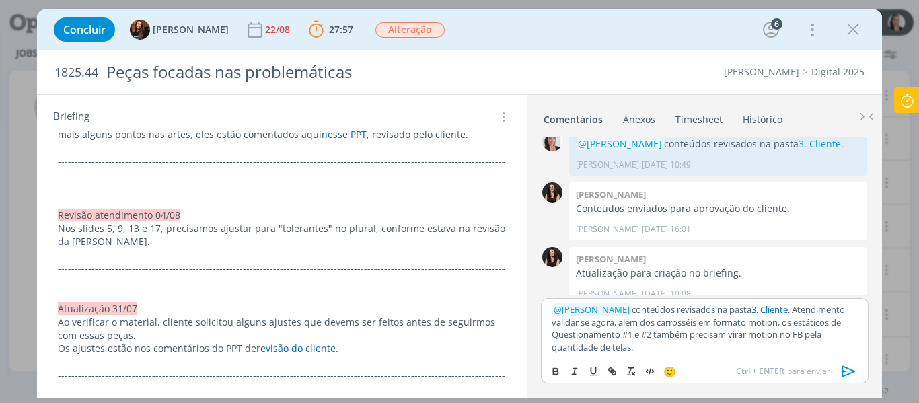
click at [693, 346] on p "﻿ @ Isabelle Silva ﻿ conteúdos revisados na pasta 3. Cliente . Atendimento vali…" at bounding box center [704, 328] width 305 height 50
drag, startPoint x: 841, startPoint y: 367, endPoint x: 302, endPoint y: 242, distance: 553.3
click at [842, 367] on icon "dialog" at bounding box center [849, 371] width 20 height 20
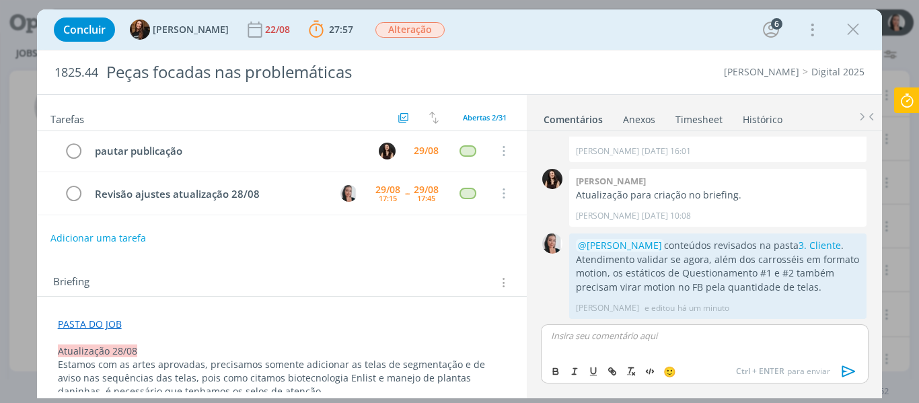
scroll to position [0, 0]
click at [77, 196] on icon "dialog" at bounding box center [74, 195] width 19 height 20
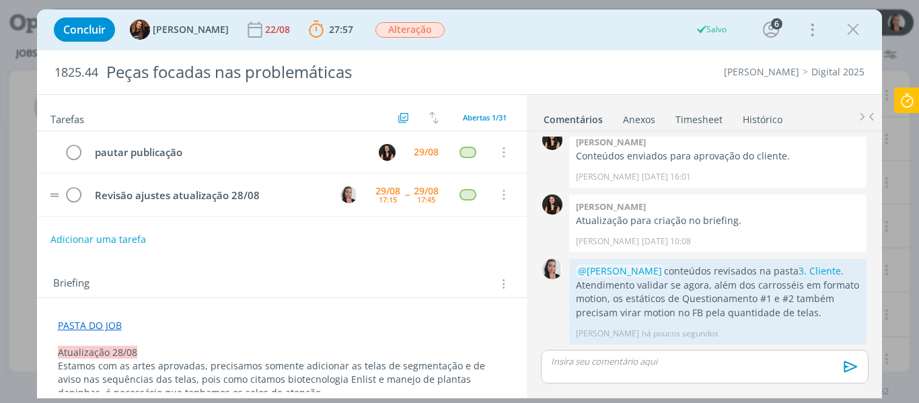
scroll to position [1435, 0]
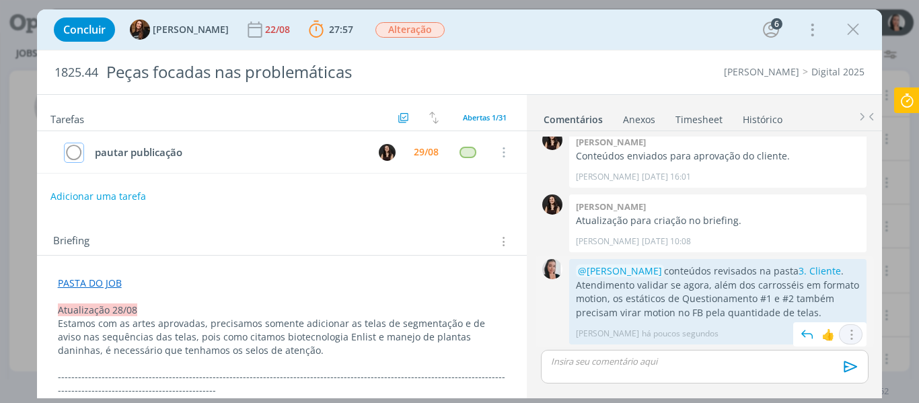
click at [851, 338] on icon "dialog" at bounding box center [851, 334] width 15 height 13
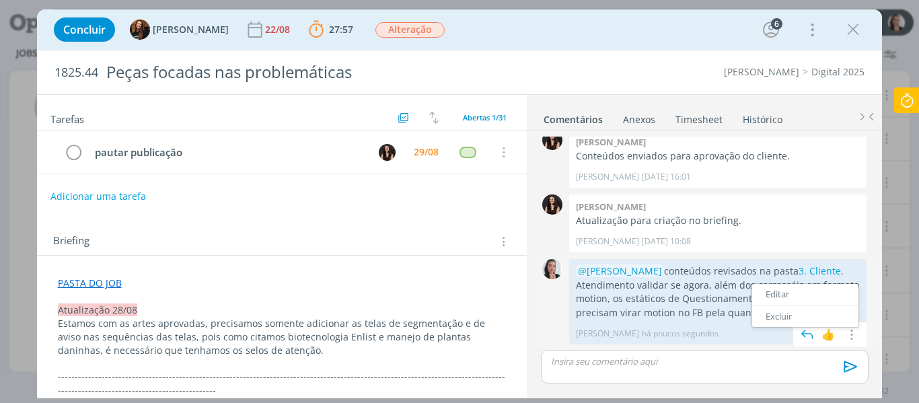
click at [829, 302] on link "Editar" at bounding box center [805, 295] width 106 height 22
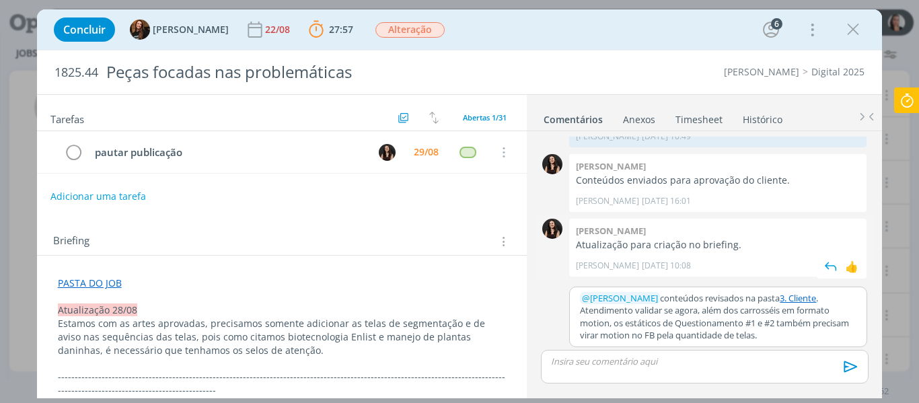
scroll to position [1411, 0]
click at [813, 299] on p "﻿ @ Isabelle Silva ﻿ conteúdos revisados na pasta 3. Cliente . Atendimento vali…" at bounding box center [718, 317] width 276 height 50
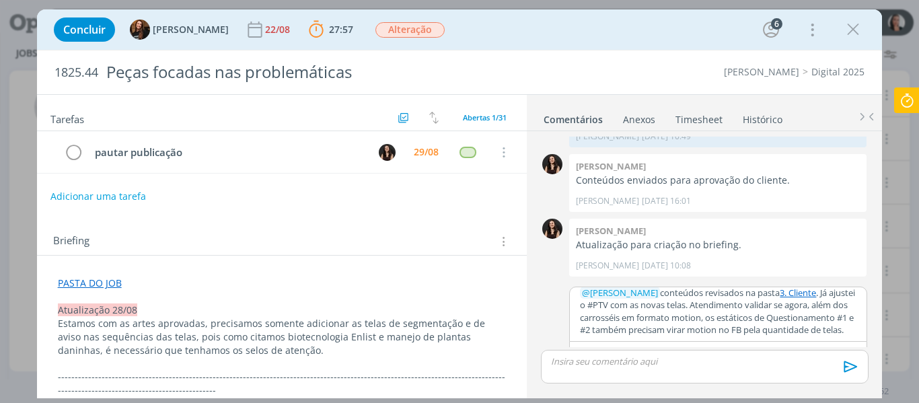
scroll to position [1431, 0]
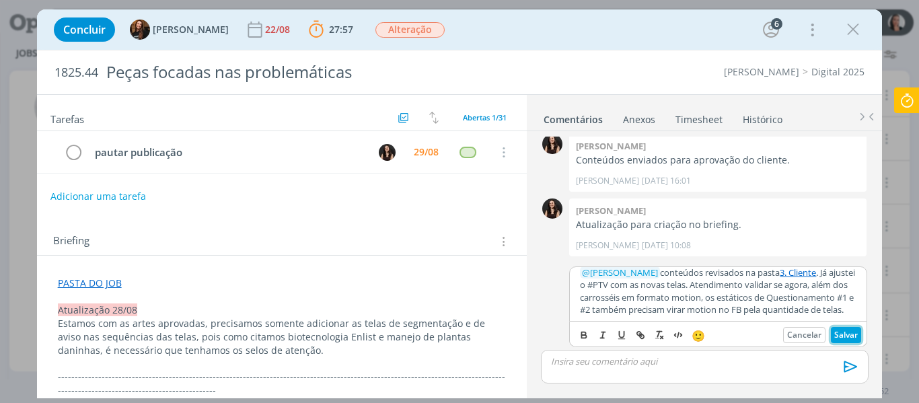
drag, startPoint x: 846, startPoint y: 336, endPoint x: 912, endPoint y: 128, distance: 217.4
click at [847, 336] on button "Salvar" at bounding box center [846, 335] width 30 height 16
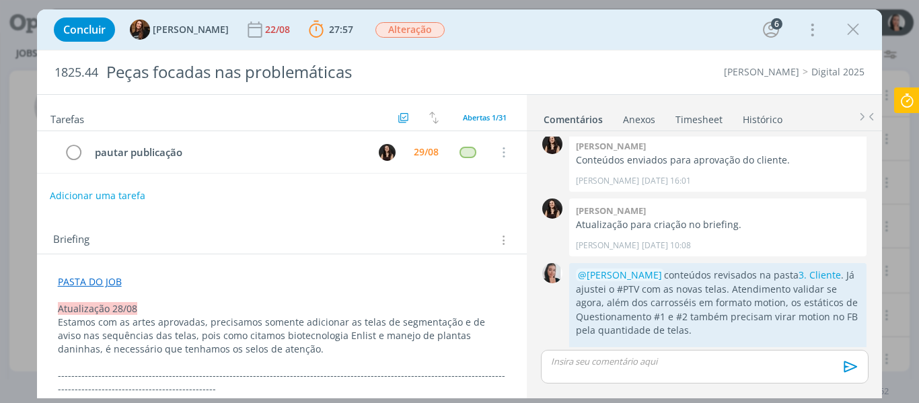
click at [131, 196] on button "Adicionar uma tarefa" at bounding box center [98, 195] width 96 height 23
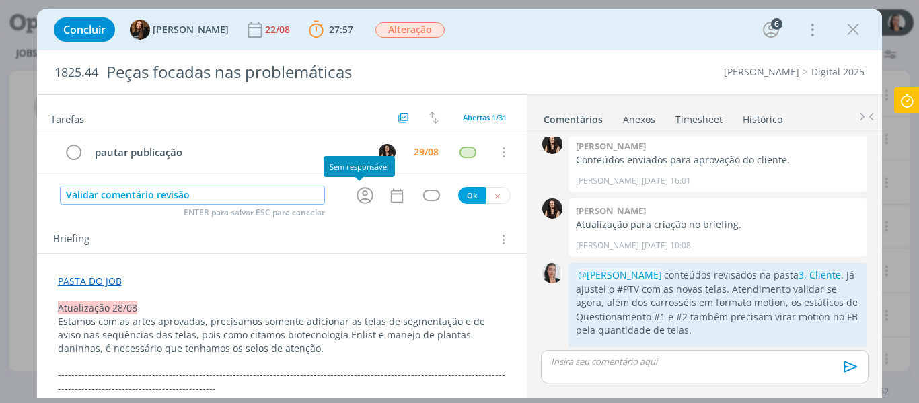
click at [361, 199] on icon "dialog" at bounding box center [365, 196] width 17 height 17
type input "Validar comentário revisão"
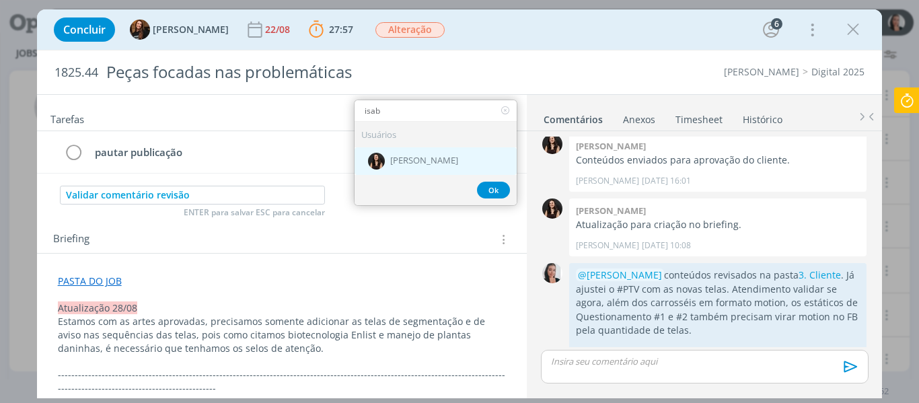
type input "isab"
click at [418, 161] on span "[PERSON_NAME]" at bounding box center [424, 161] width 68 height 11
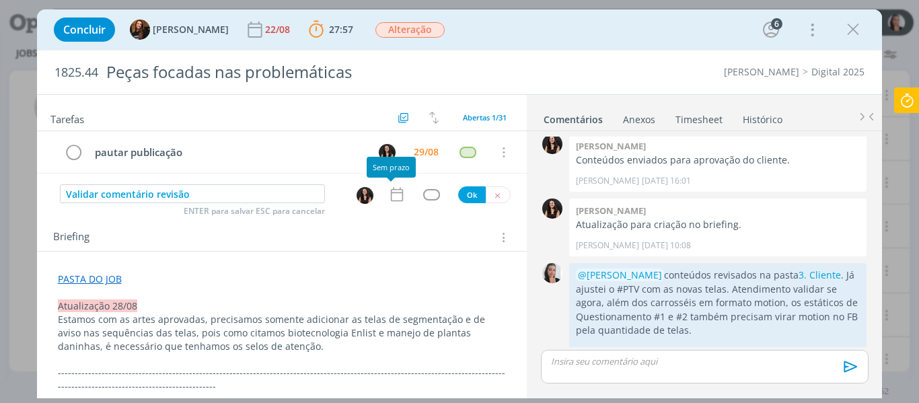
click at [390, 198] on icon "dialog" at bounding box center [396, 194] width 17 height 17
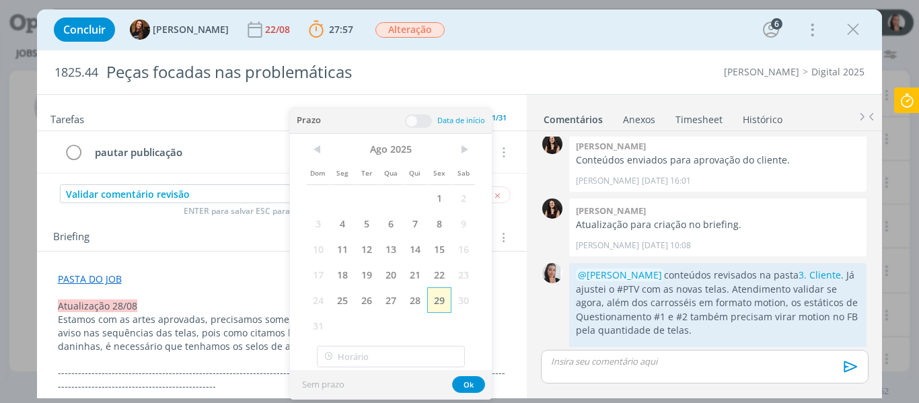
click at [433, 301] on span "29" at bounding box center [439, 300] width 24 height 26
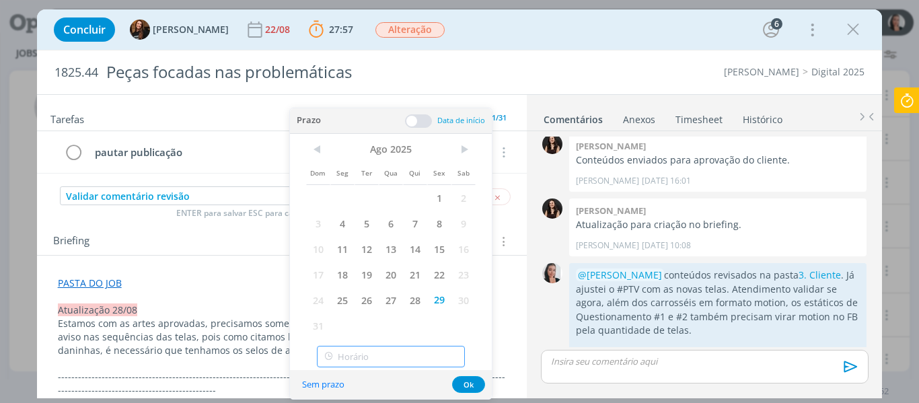
type input "18:00"
click at [420, 364] on input "18:00" at bounding box center [391, 357] width 148 height 22
click at [357, 322] on div "18:00" at bounding box center [393, 321] width 151 height 24
click at [474, 383] on button "Ok" at bounding box center [468, 384] width 33 height 17
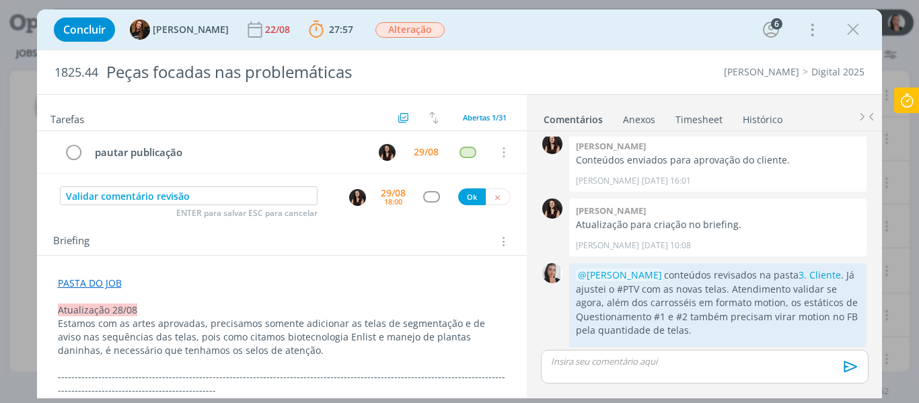
click at [428, 197] on div "dialog" at bounding box center [431, 196] width 17 height 11
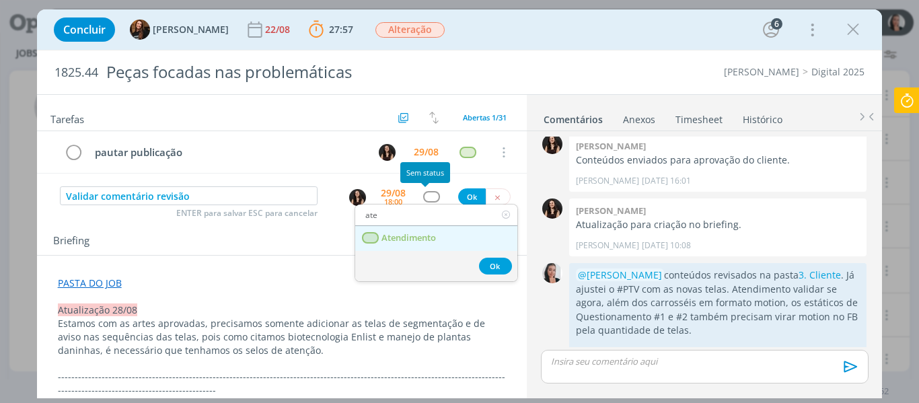
type input "ate"
click at [414, 239] on span "Atendimento" at bounding box center [408, 238] width 54 height 11
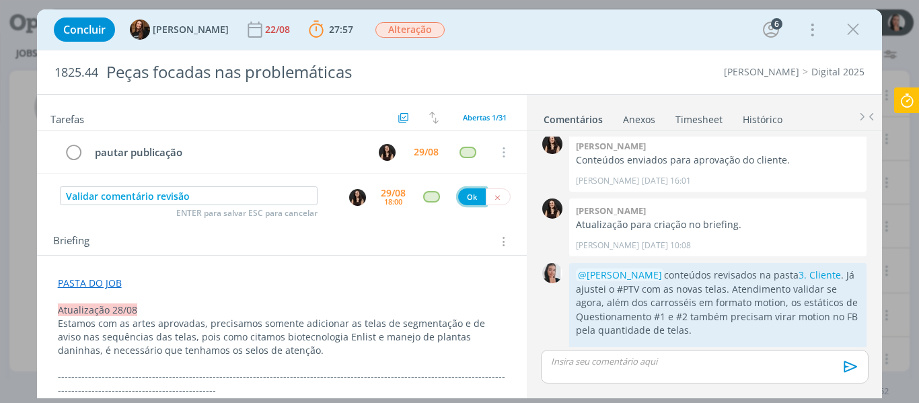
click at [470, 197] on button "Ok" at bounding box center [472, 196] width 28 height 17
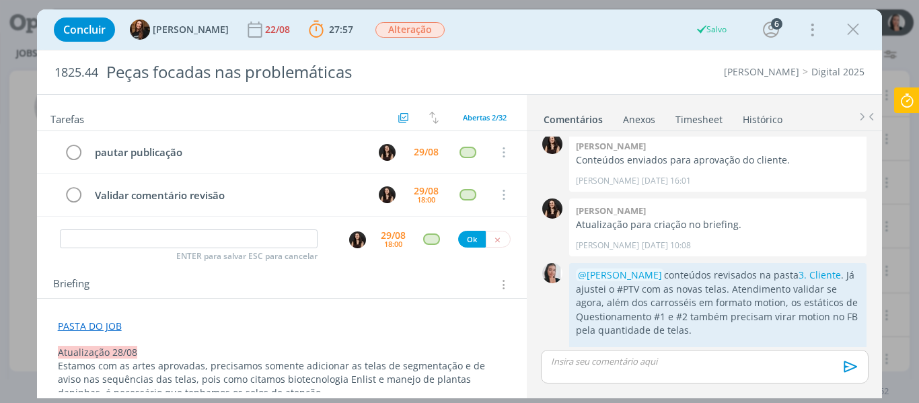
click at [916, 102] on icon at bounding box center [907, 100] width 24 height 26
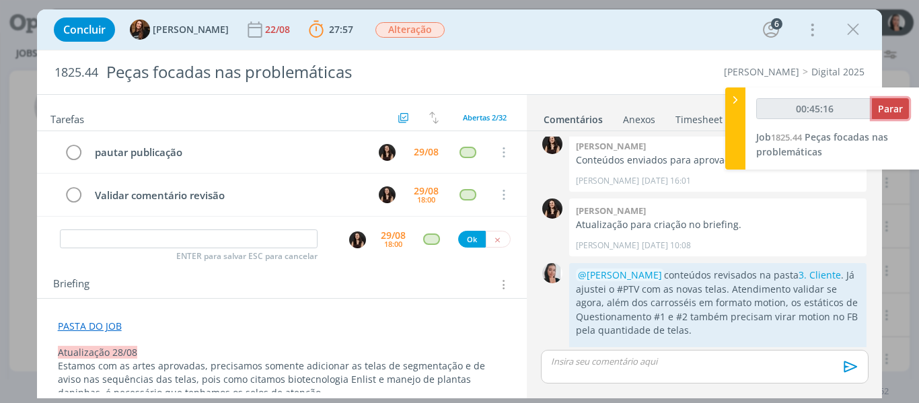
click at [892, 114] on span "Parar" at bounding box center [890, 108] width 25 height 13
click at [894, 108] on span "Parar" at bounding box center [890, 108] width 25 height 13
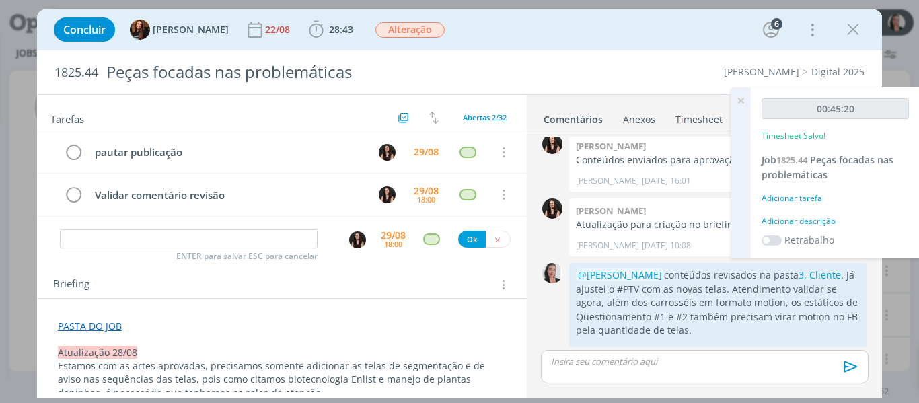
type input "00:46:00"
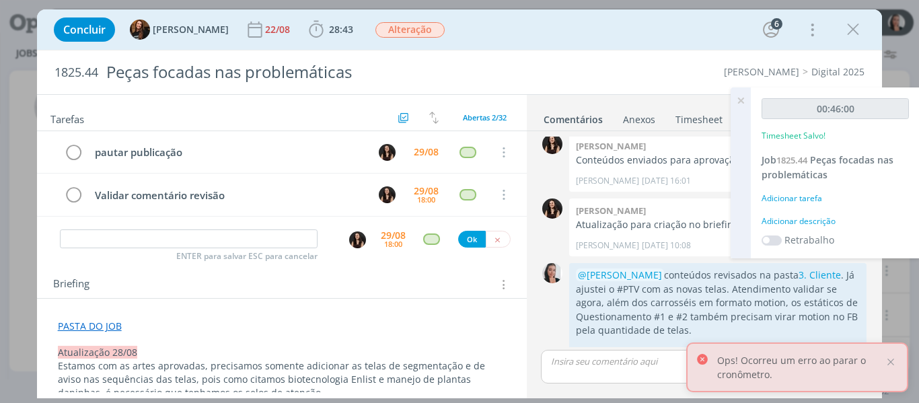
click at [819, 222] on div "Adicionar descrição" at bounding box center [835, 221] width 147 height 12
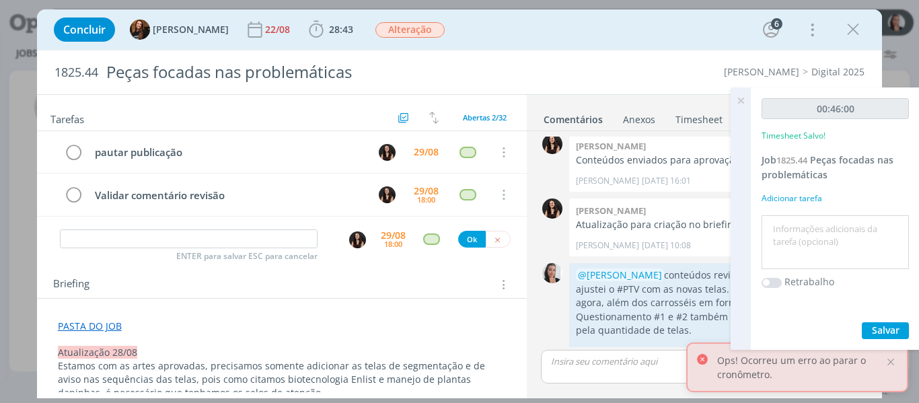
click at [819, 231] on textarea at bounding box center [835, 243] width 141 height 48
type textarea "revisão ajustes 28/08"
click at [895, 336] on span "Salvar" at bounding box center [886, 330] width 28 height 13
click at [739, 99] on icon at bounding box center [741, 100] width 24 height 26
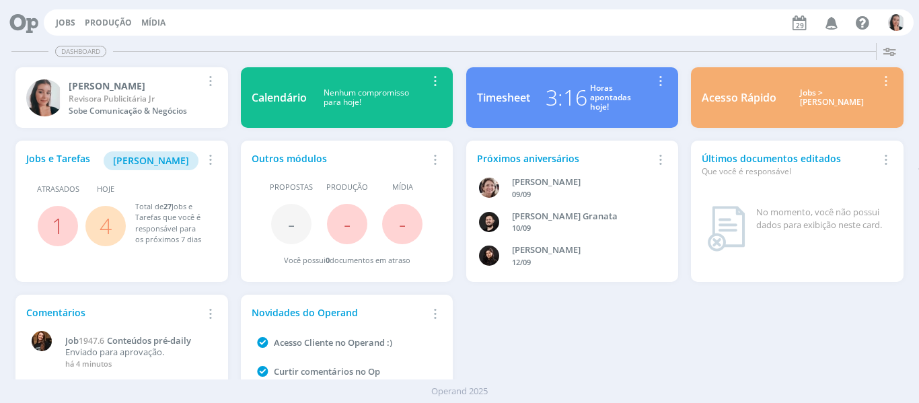
scroll to position [73, 0]
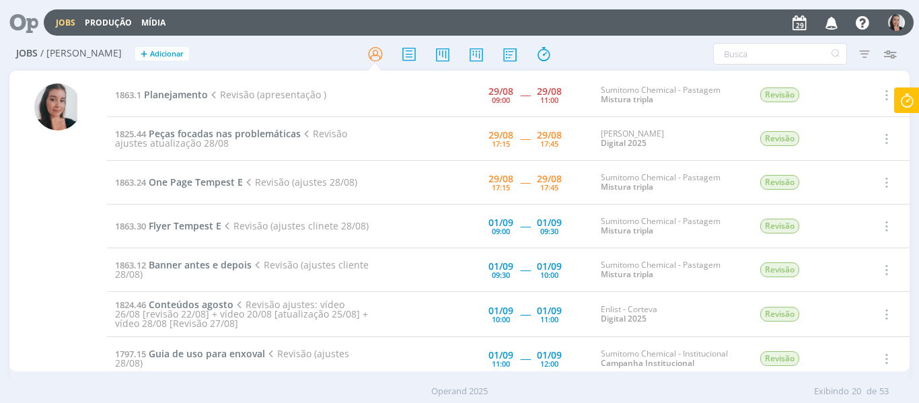
click at [913, 104] on icon at bounding box center [907, 100] width 24 height 26
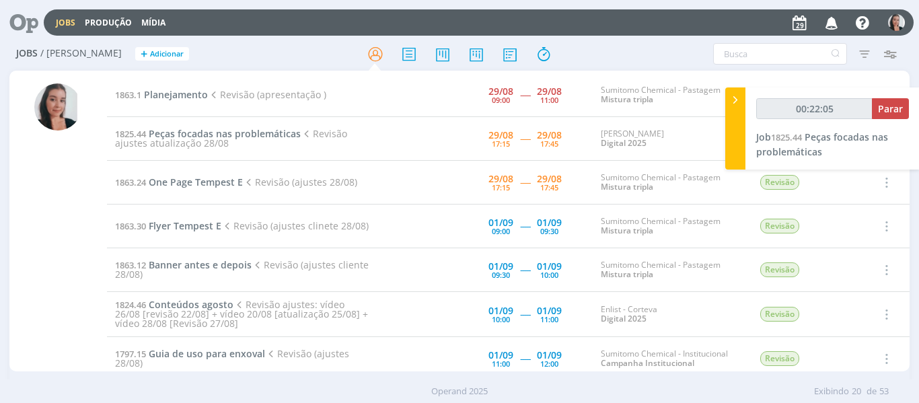
type input "00:22:06"
click at [735, 106] on icon at bounding box center [735, 100] width 13 height 14
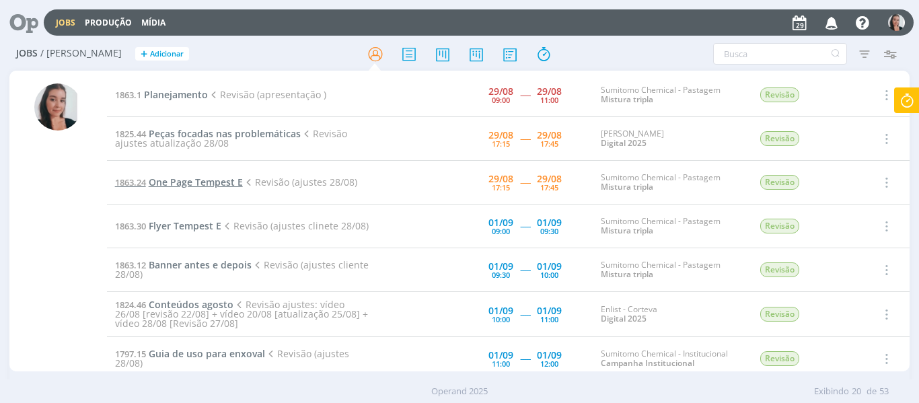
click at [216, 184] on span "One Page Tempest E" at bounding box center [196, 182] width 94 height 13
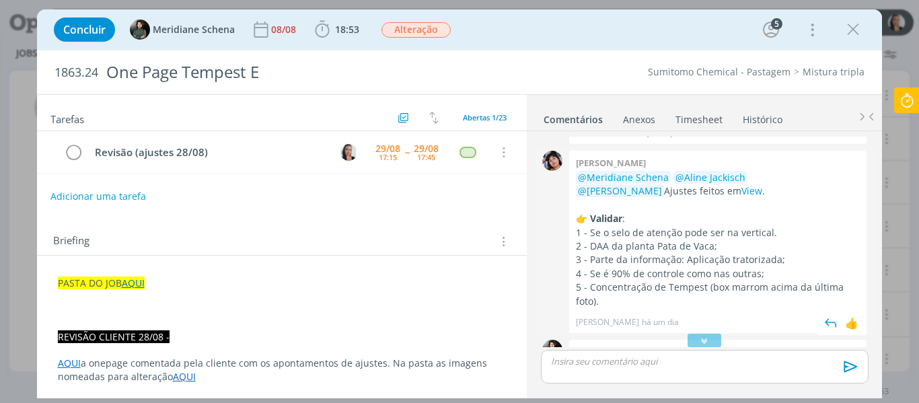
scroll to position [1718, 0]
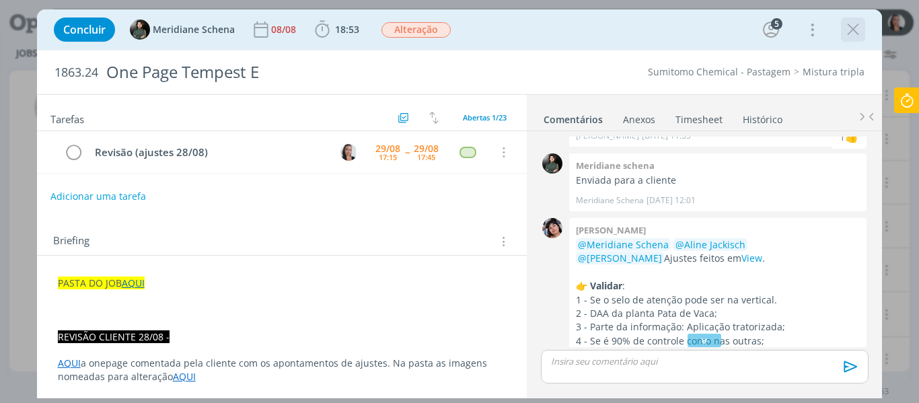
click at [852, 31] on icon "dialog" at bounding box center [853, 30] width 20 height 20
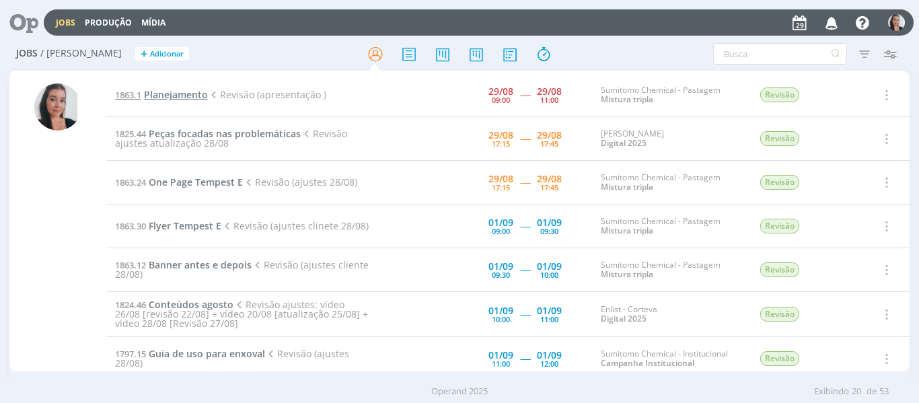
click at [172, 89] on span "Planejamento" at bounding box center [176, 94] width 64 height 13
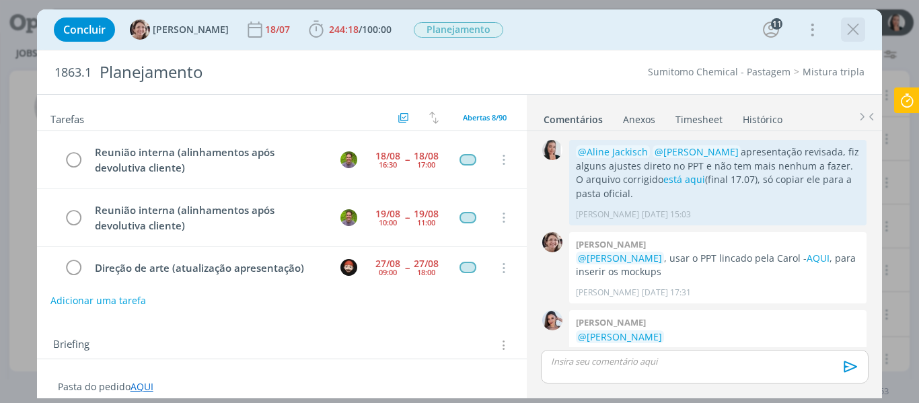
scroll to position [200, 0]
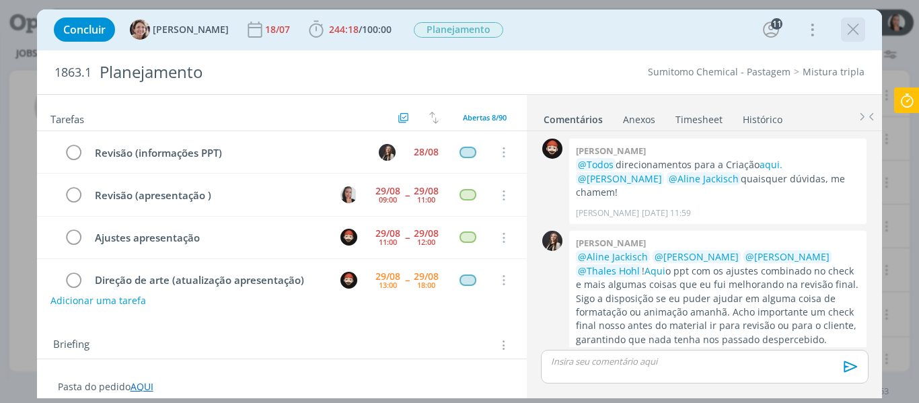
click at [853, 23] on icon "dialog" at bounding box center [853, 30] width 20 height 20
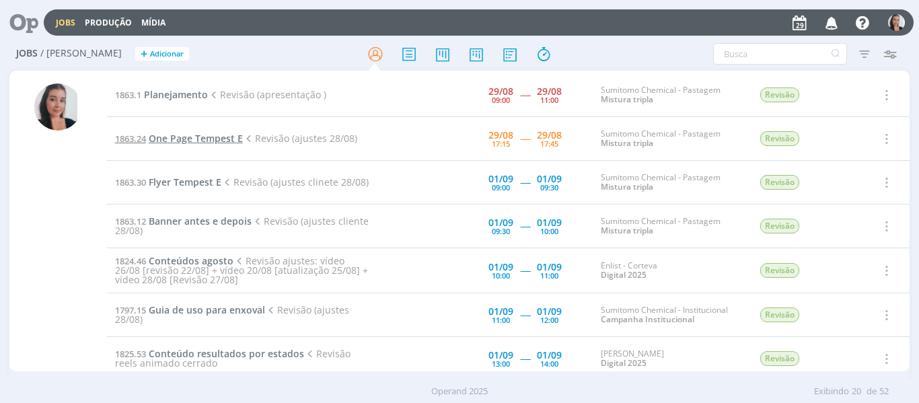
click at [213, 138] on span "One Page Tempest E" at bounding box center [196, 138] width 94 height 13
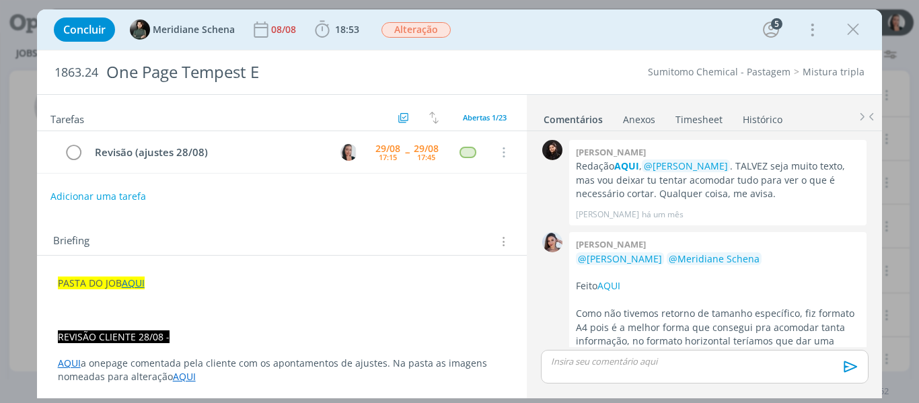
scroll to position [1853, 0]
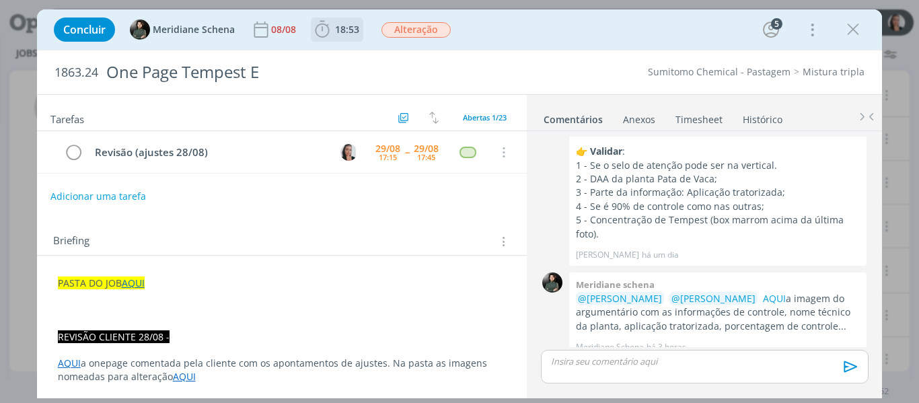
click at [325, 34] on icon "dialog" at bounding box center [322, 30] width 20 height 20
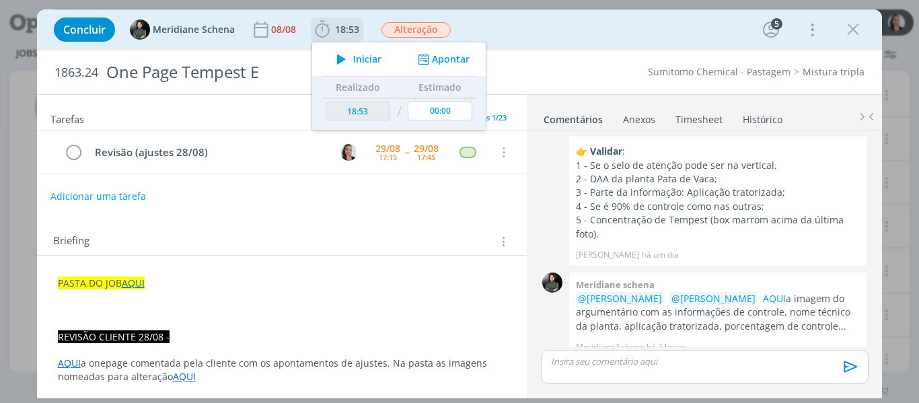
click at [367, 64] on span "Iniciar" at bounding box center [367, 58] width 28 height 9
click at [659, 34] on div "Concluir Meridiane Schena 08/08 18:53 Iniciar Apontar Data * 29/08/2025 Horas *…" at bounding box center [459, 29] width 825 height 32
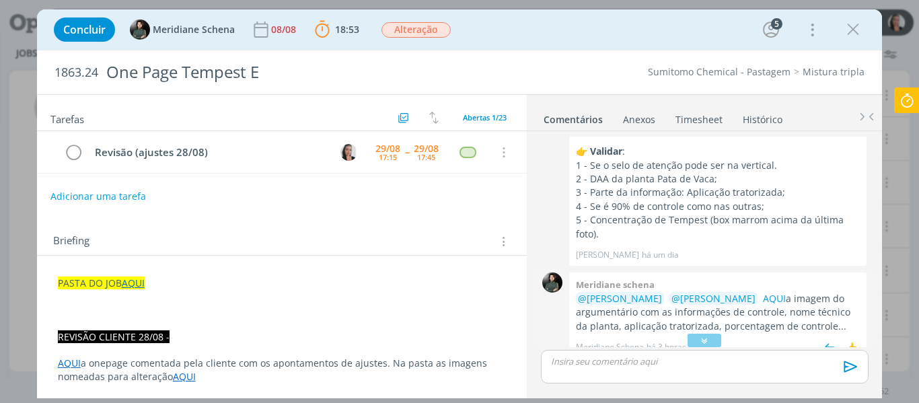
scroll to position [1651, 0]
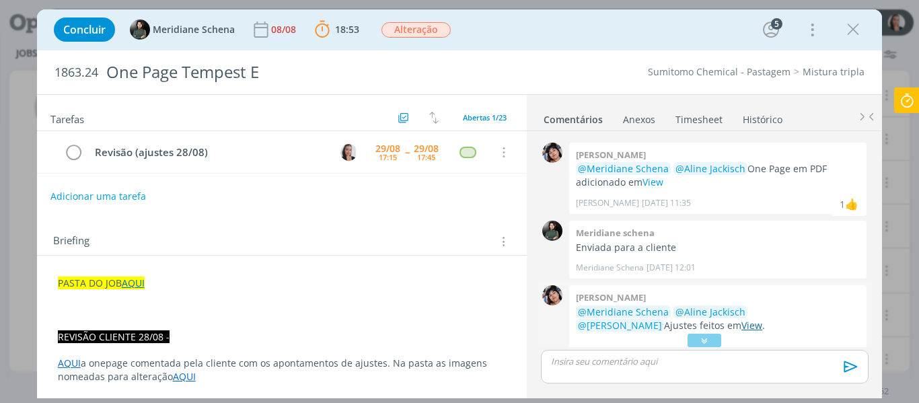
click at [741, 319] on link "View" at bounding box center [751, 325] width 21 height 13
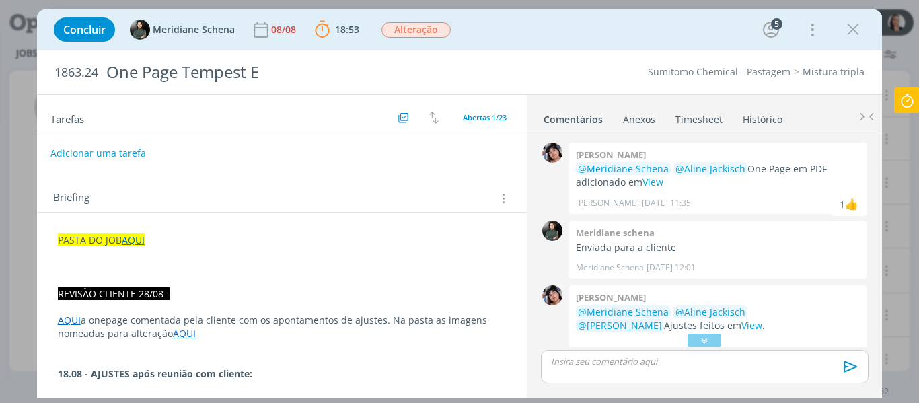
scroll to position [67, 0]
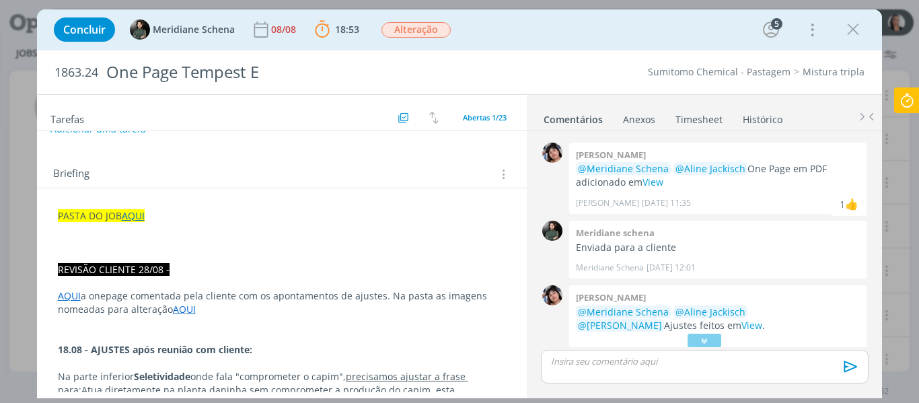
click at [67, 297] on link "AQUI" at bounding box center [69, 295] width 23 height 13
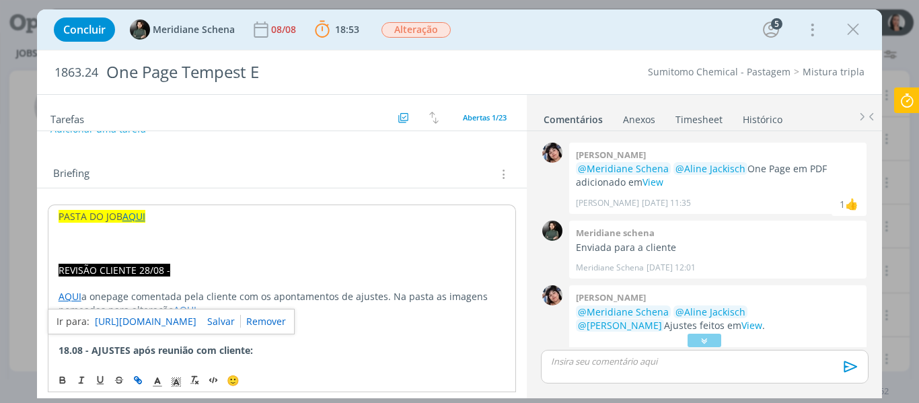
click at [119, 316] on link "https://sobeae.sharepoint.com/:b:/s/SOBEAE/EZ2SA7DRLNlOsimYMr-uCVABrbYzvGPb03Mi…" at bounding box center [146, 321] width 102 height 17
click at [544, 28] on div "Concluir Meridiane Schena 08/08 18:53 Parar Apontar Data * 29/08/2025 Horas * 0…" at bounding box center [459, 29] width 825 height 32
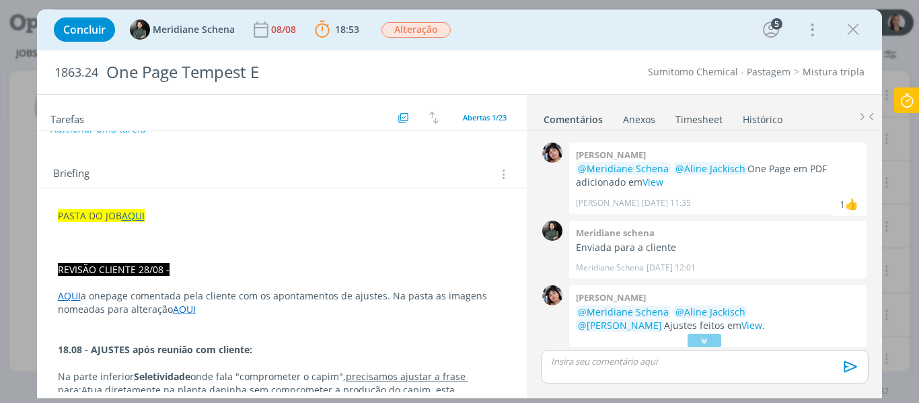
click at [525, 46] on div "Concluir Meridiane Schena 08/08 18:53 Parar Apontar Data * 29/08/2025 Horas * 0…" at bounding box center [460, 29] width 846 height 40
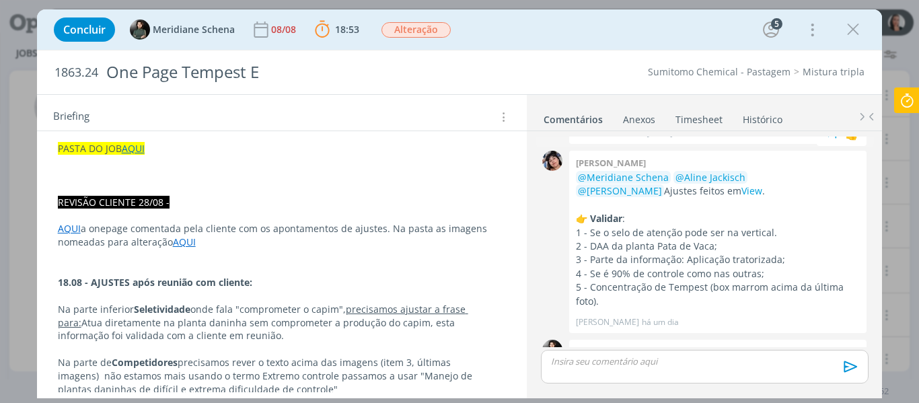
scroll to position [1853, 0]
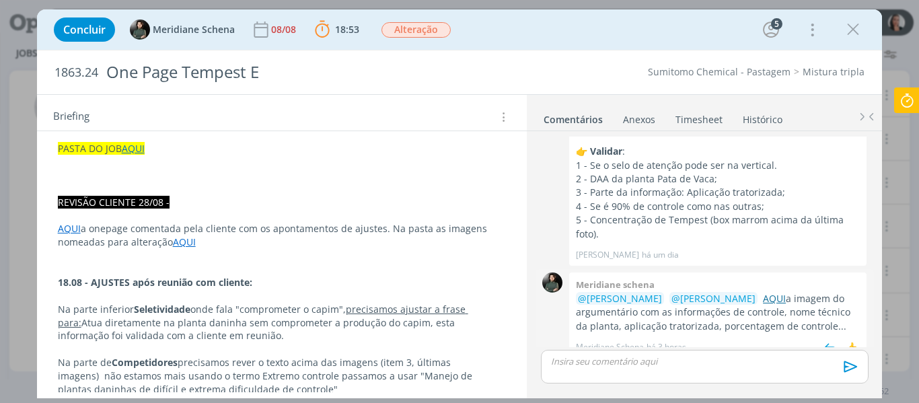
click at [786, 292] on link "AQUI" at bounding box center [774, 298] width 23 height 13
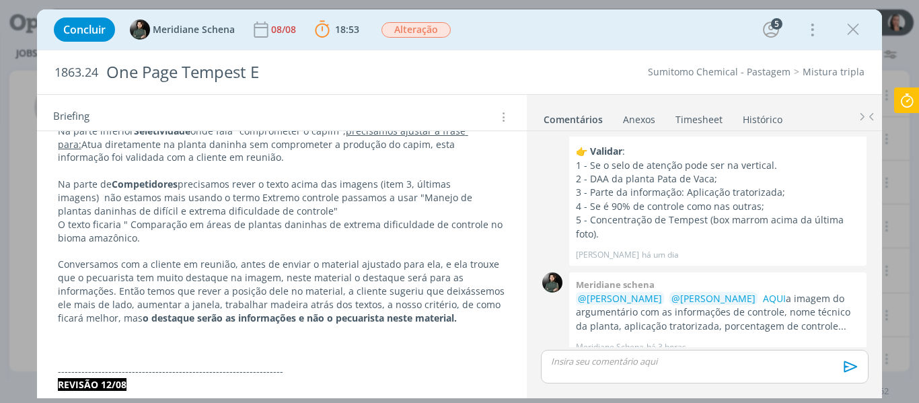
scroll to position [336, 0]
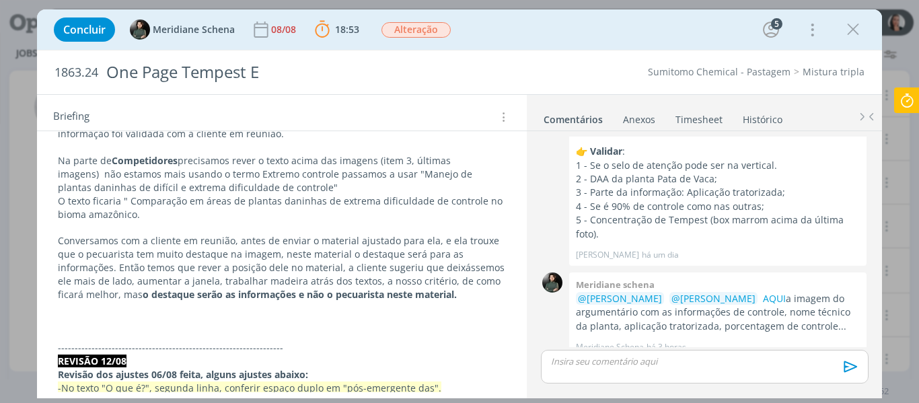
click at [624, 364] on p "dialog" at bounding box center [704, 361] width 305 height 12
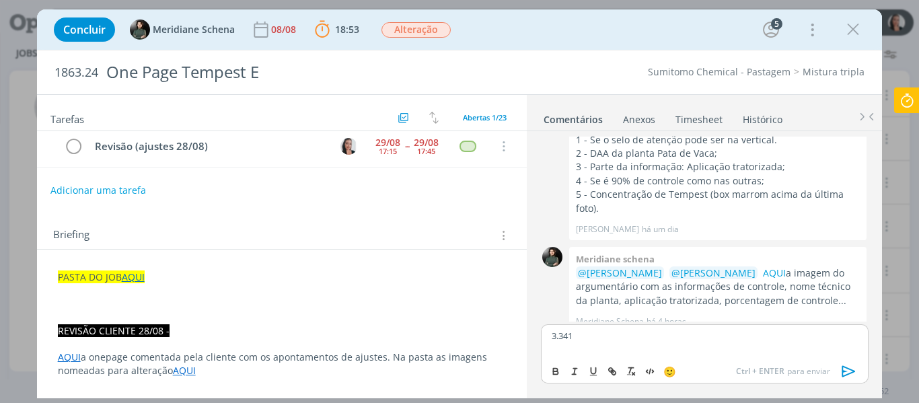
scroll to position [0, 0]
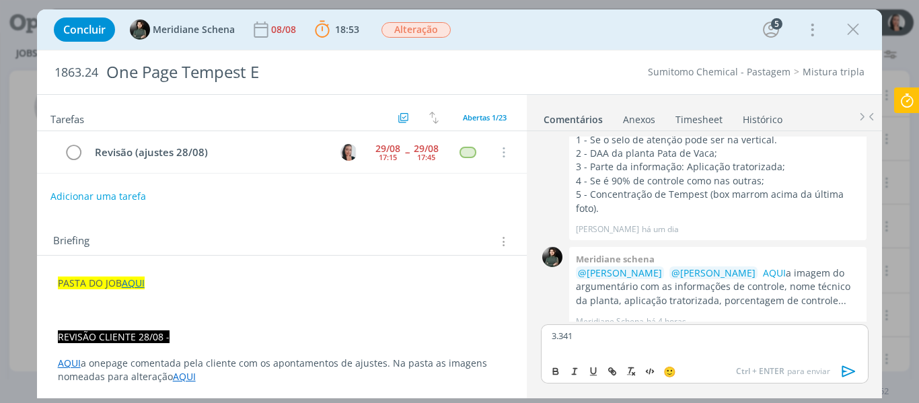
click at [315, 286] on p "PASTA DO JOB AQUI" at bounding box center [282, 282] width 449 height 13
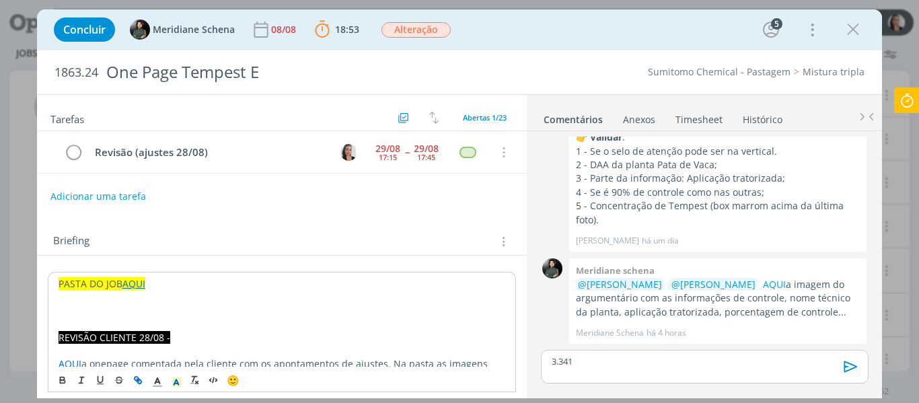
scroll to position [1853, 0]
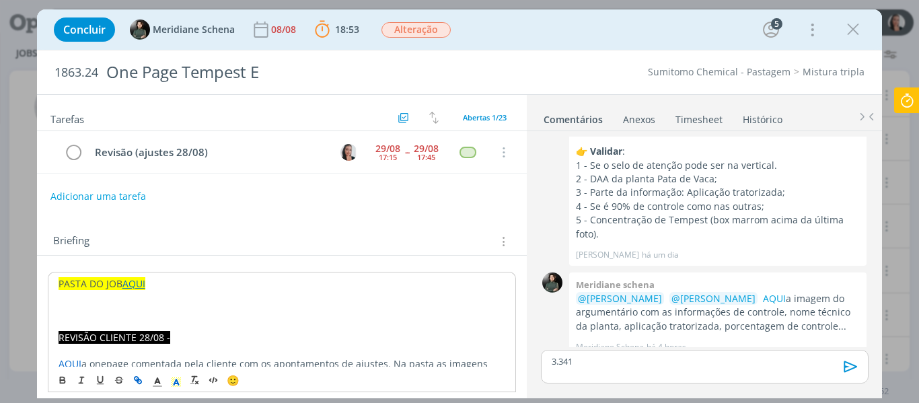
click at [298, 304] on p "dialog" at bounding box center [282, 310] width 447 height 13
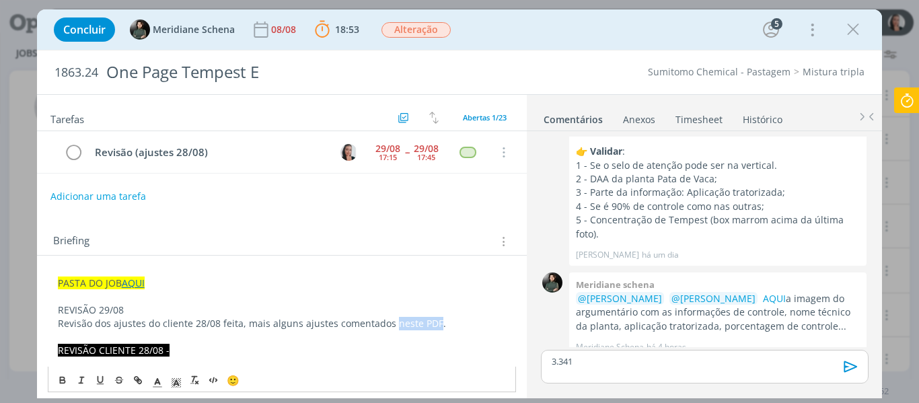
drag, startPoint x: 389, startPoint y: 322, endPoint x: 431, endPoint y: 324, distance: 42.4
click at [431, 324] on p "Revisão dos ajustes do cliente 28/08 feita, mais alguns ajustes comentados nest…" at bounding box center [282, 323] width 449 height 13
click at [141, 379] on icon "dialog" at bounding box center [138, 380] width 11 height 11
paste input "https://sobeae.sharepoint.com/:b:/s/SOBEAE/ETMBuLHRXGBCjlrPJihvMocBVO8kgqMdja2b…"
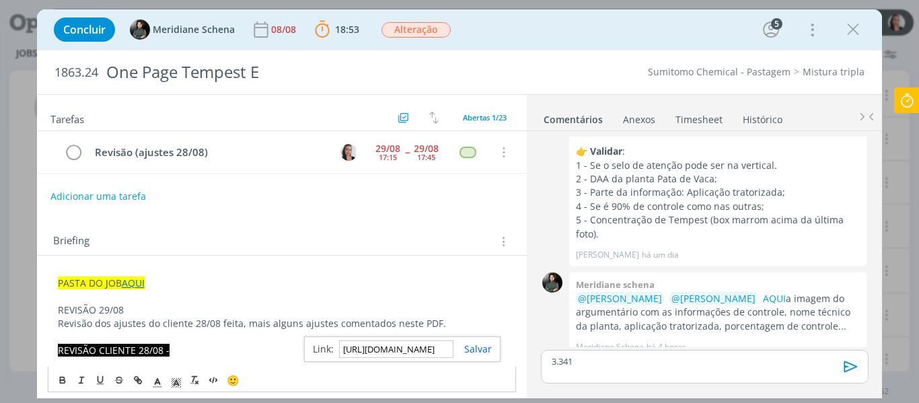
click at [482, 341] on div "https://sobeae.sharepoint.com/:b:/s/SOBEAE/EZ2SA7DRLNlOsimYMr-uCVABrbYzvGPb03Mi…" at bounding box center [402, 349] width 196 height 26
click at [462, 328] on p "Revisão dos ajustes do cliente 28/08 feita, mais alguns ajustes comentados nest…" at bounding box center [282, 323] width 449 height 13
drag, startPoint x: 390, startPoint y: 324, endPoint x: 429, endPoint y: 324, distance: 39.7
click at [429, 324] on p "Revisão dos ajustes do cliente 28/08 feita, mais alguns ajustes comentados nest…" at bounding box center [282, 323] width 449 height 13
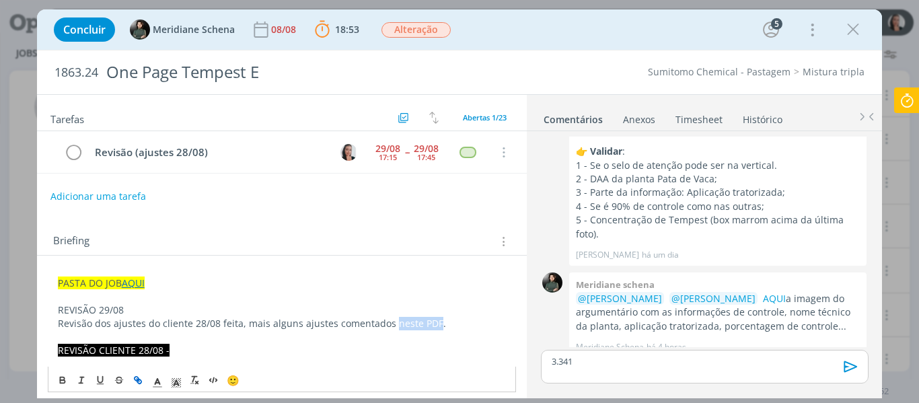
click at [139, 380] on icon "dialog" at bounding box center [138, 380] width 11 height 11
paste input "https://sobeae.sharepoint.com/:b:/s/SOBEAE/ETMBuLHRXGBCjlrPJihvMocBVO8kgqMdja2b…"
type input "https://sobeae.sharepoint.com/:b:/s/SOBEAE/ETMBuLHRXGBCjlrPJihvMocBVO8kgqMdja2b…"
click at [484, 346] on link "dialog" at bounding box center [480, 348] width 38 height 13
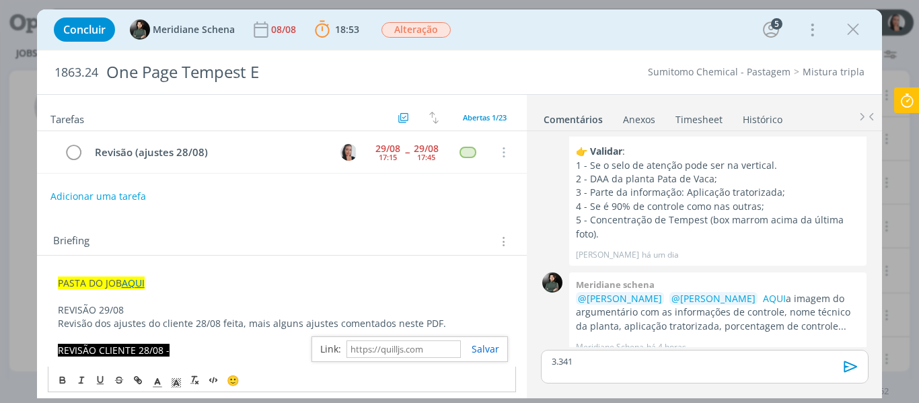
scroll to position [0, 0]
click at [467, 322] on p "Revisão dos ajustes do cliente 28/08 feita, mais alguns ajustes comentados nest…" at bounding box center [282, 323] width 449 height 13
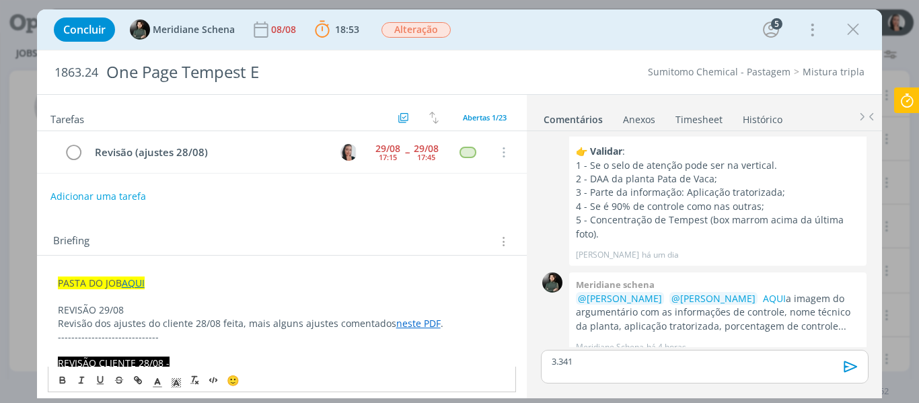
click at [101, 309] on p "REVISÃO 29/08" at bounding box center [282, 309] width 449 height 13
click at [177, 381] on polyline "dialog" at bounding box center [176, 381] width 5 height 5
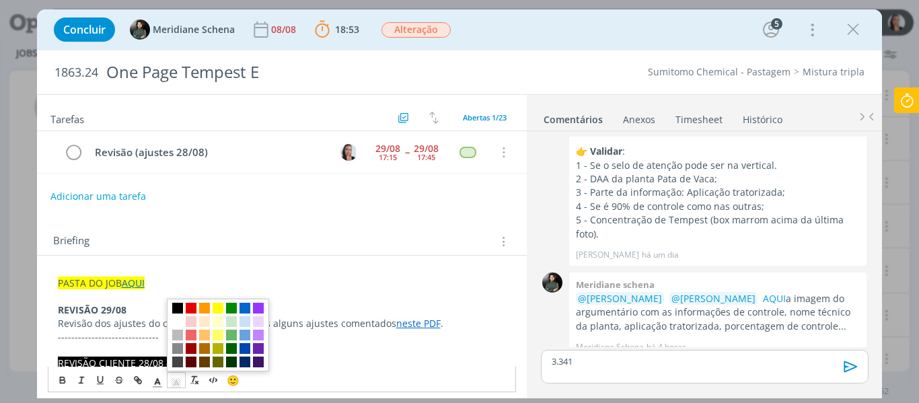
click at [178, 308] on span "dialog" at bounding box center [177, 308] width 11 height 11
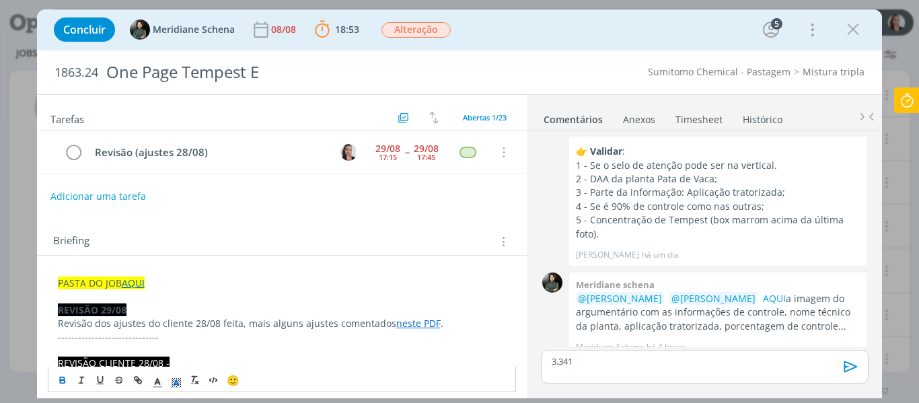
drag, startPoint x: 157, startPoint y: 381, endPoint x: 158, endPoint y: 362, distance: 19.5
click at [158, 381] on icon "dialog" at bounding box center [157, 382] width 12 height 12
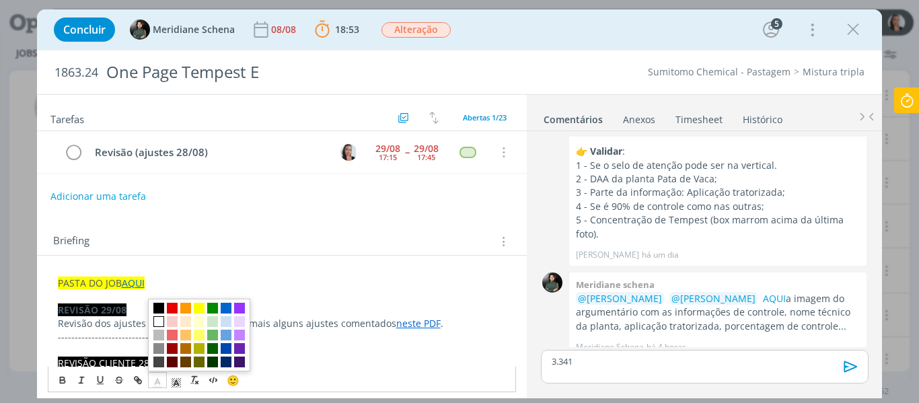
click at [161, 318] on span "dialog" at bounding box center [158, 321] width 11 height 11
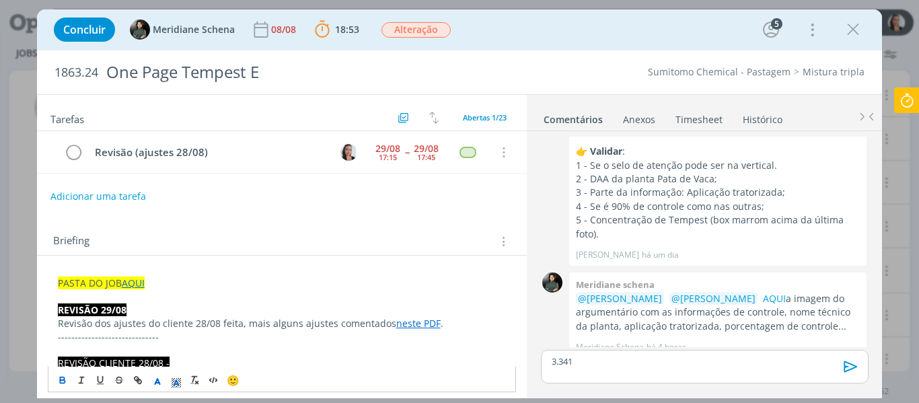
click at [244, 299] on p "dialog" at bounding box center [282, 296] width 449 height 13
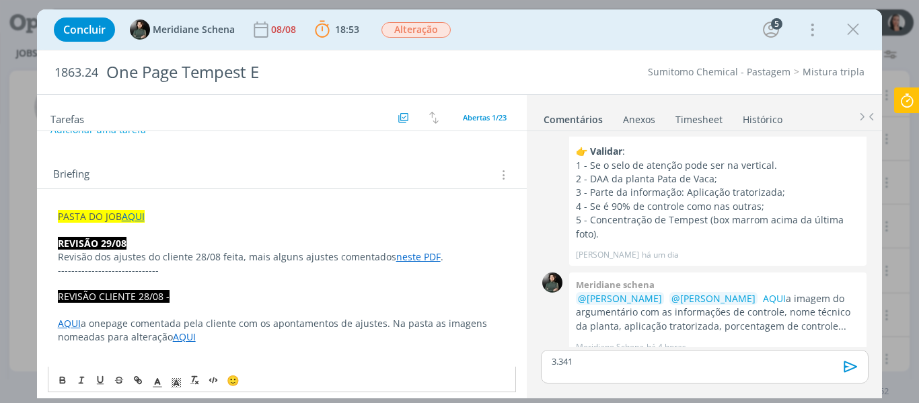
scroll to position [67, 0]
click at [183, 264] on p "------------------------------" at bounding box center [282, 269] width 449 height 13
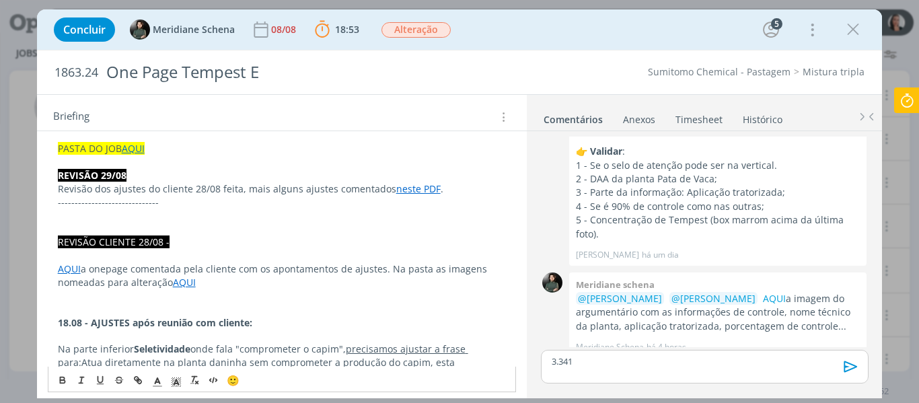
scroll to position [0, 0]
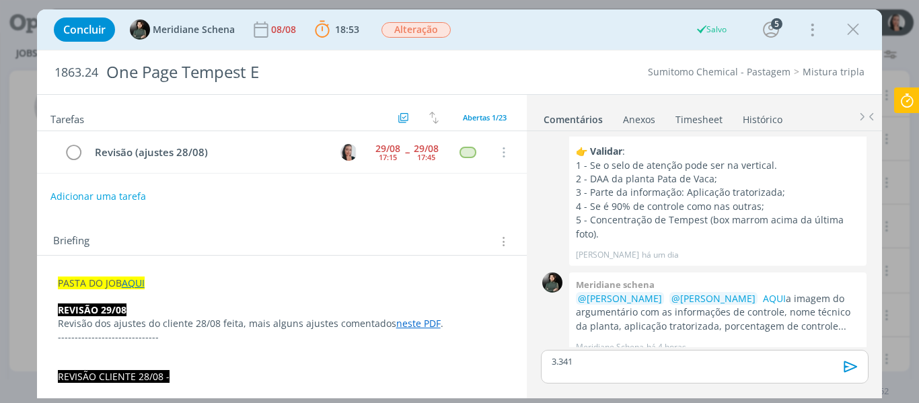
click at [669, 366] on p "3.341" at bounding box center [704, 361] width 305 height 12
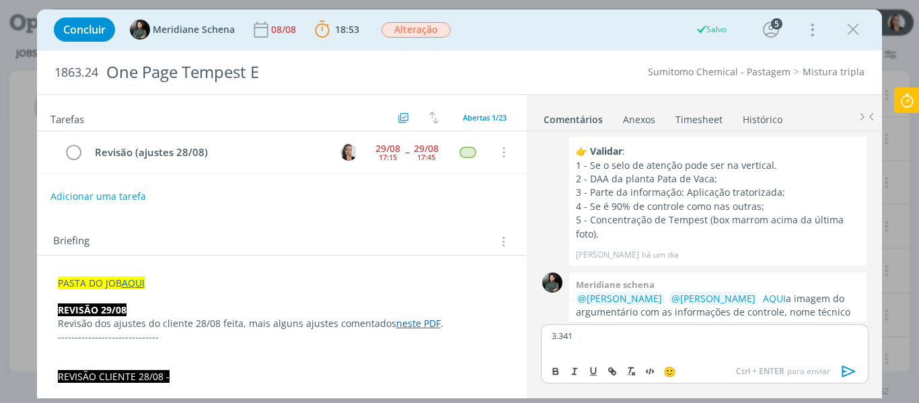
click at [669, 366] on span "🙂" at bounding box center [669, 371] width 13 height 13
click at [677, 343] on div "3.341" at bounding box center [704, 341] width 327 height 34
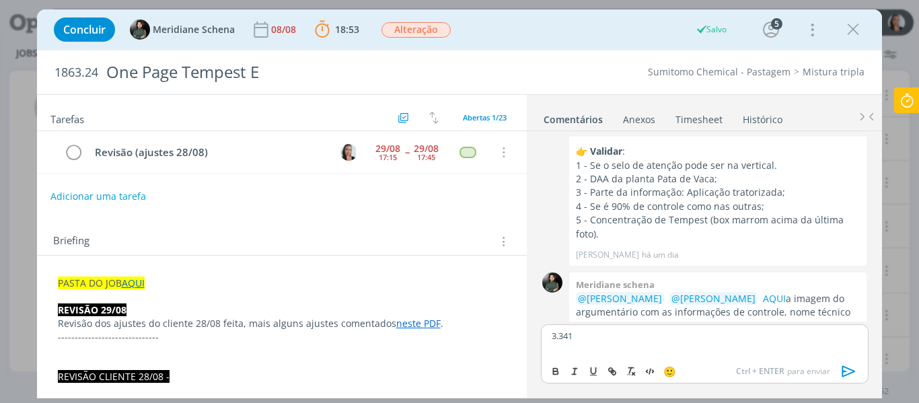
scroll to position [1878, 0]
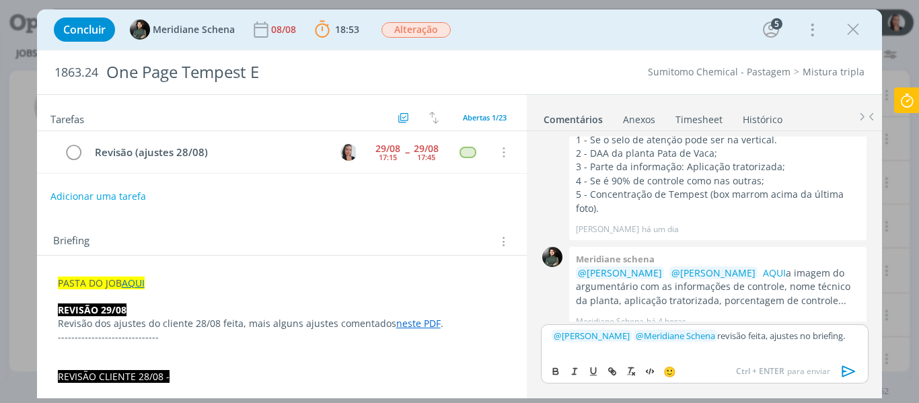
click at [852, 369] on icon "dialog" at bounding box center [849, 371] width 20 height 20
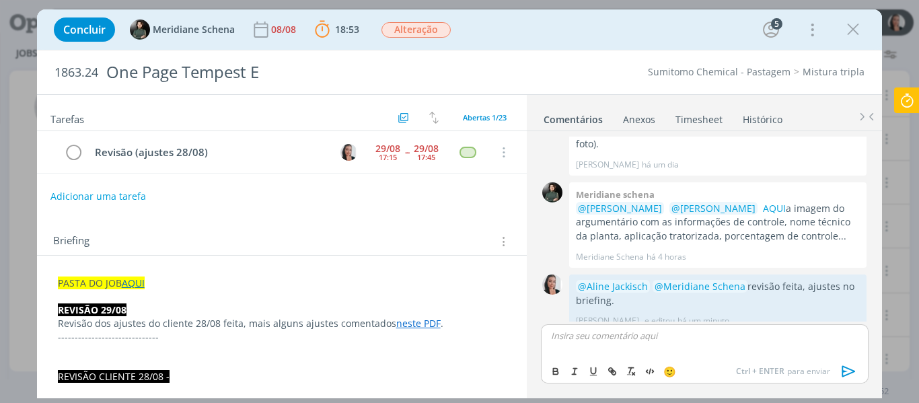
click at [110, 201] on button "Adicionar uma tarefa" at bounding box center [98, 196] width 97 height 24
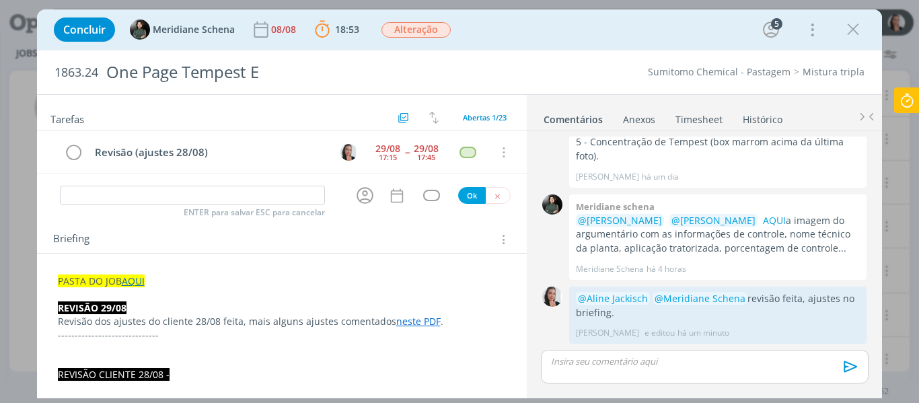
scroll to position [1917, 0]
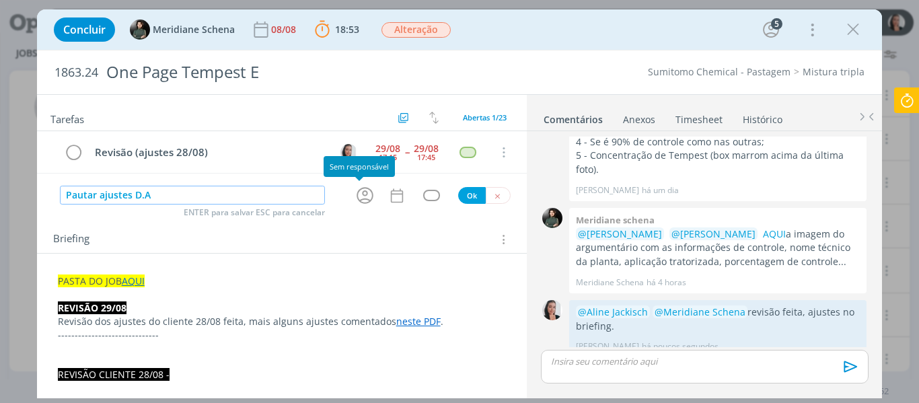
click at [355, 195] on icon "dialog" at bounding box center [365, 195] width 21 height 21
type input "Pautar ajustes D.A"
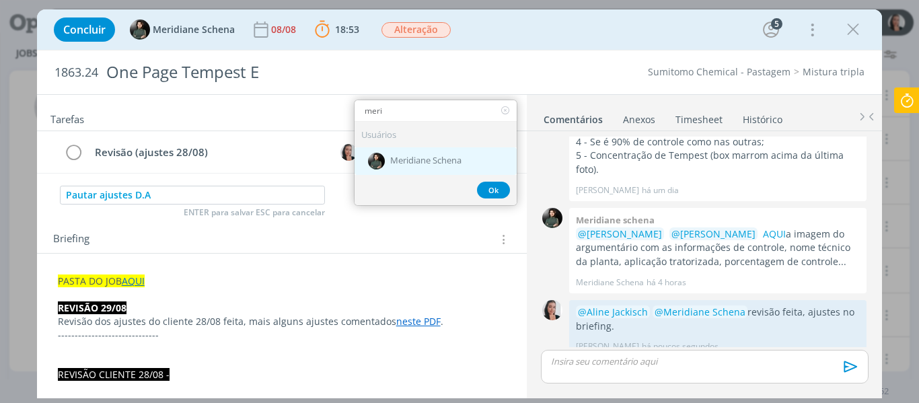
type input "meri"
click at [404, 163] on span "Meridiane Schena" at bounding box center [425, 161] width 71 height 11
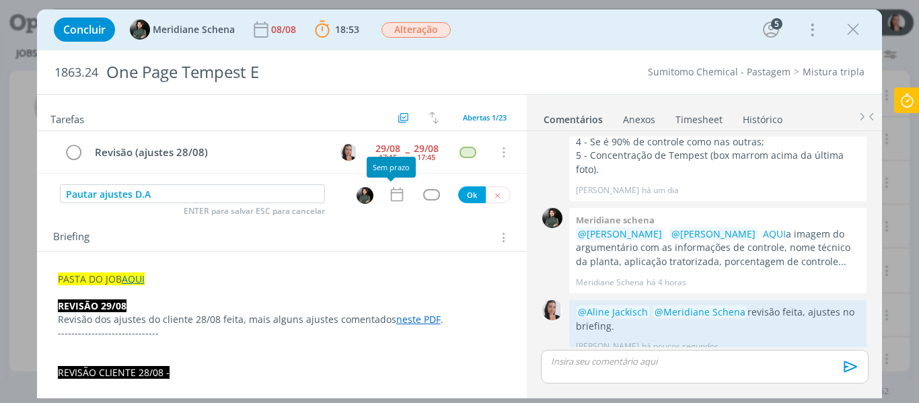
click at [390, 194] on icon "dialog" at bounding box center [396, 194] width 17 height 17
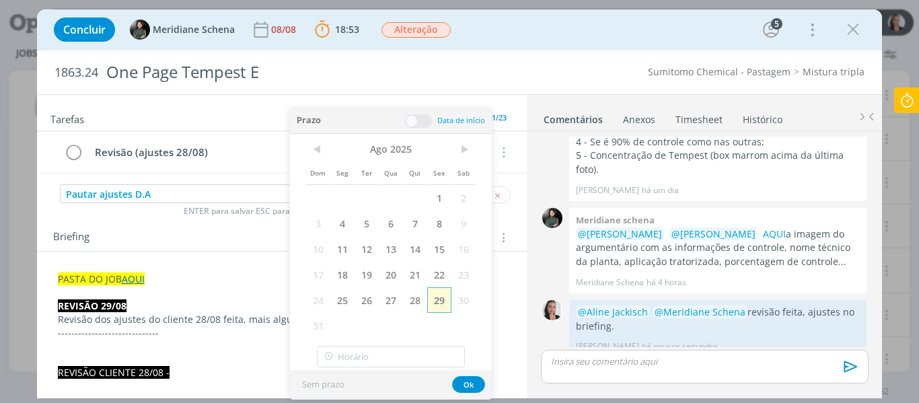
click at [441, 299] on span "29" at bounding box center [439, 300] width 24 height 26
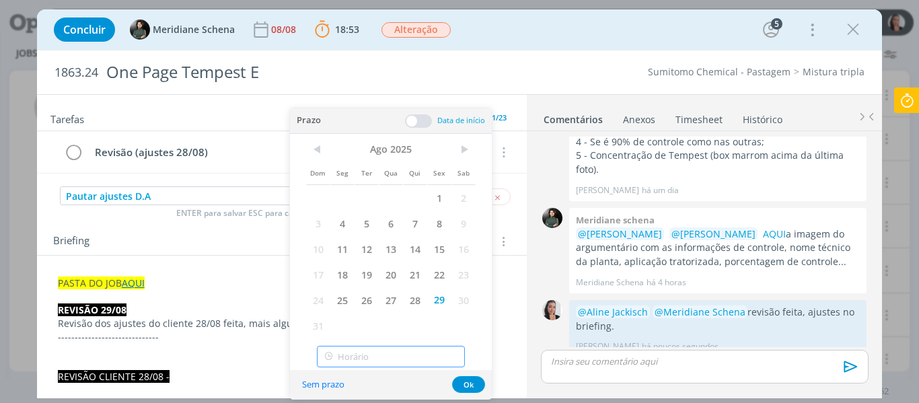
type input "19:00"
click at [400, 353] on input "19:00" at bounding box center [391, 357] width 148 height 22
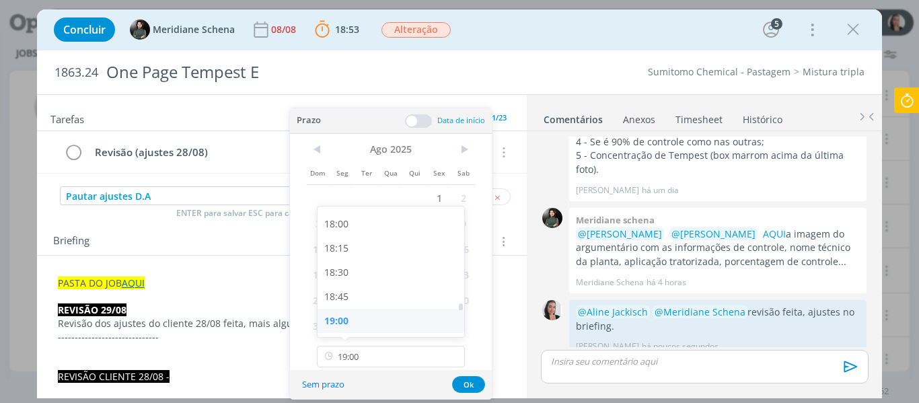
click at [377, 322] on div "19:00" at bounding box center [393, 321] width 151 height 24
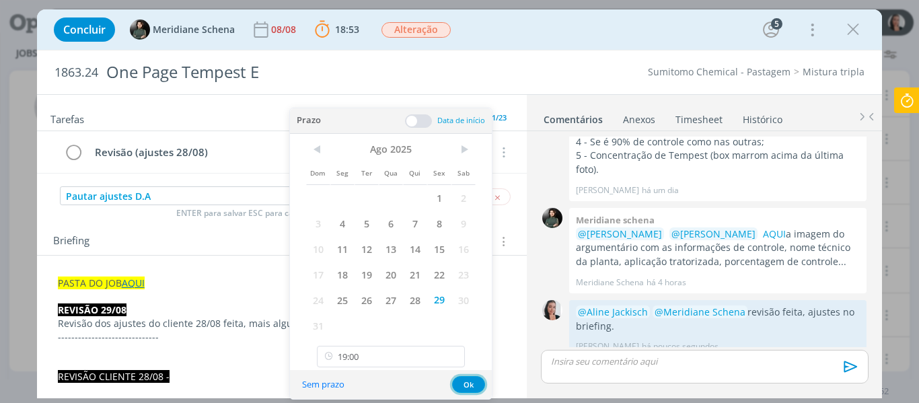
click at [466, 390] on button "Ok" at bounding box center [468, 384] width 33 height 17
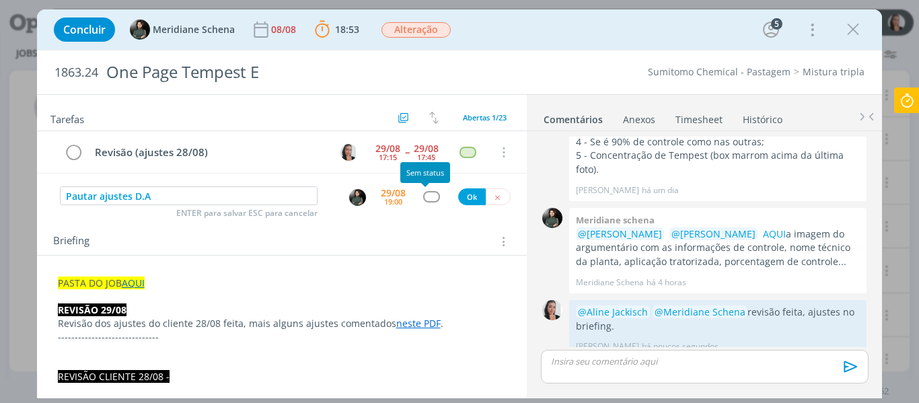
click at [428, 201] on div "dialog" at bounding box center [431, 196] width 17 height 11
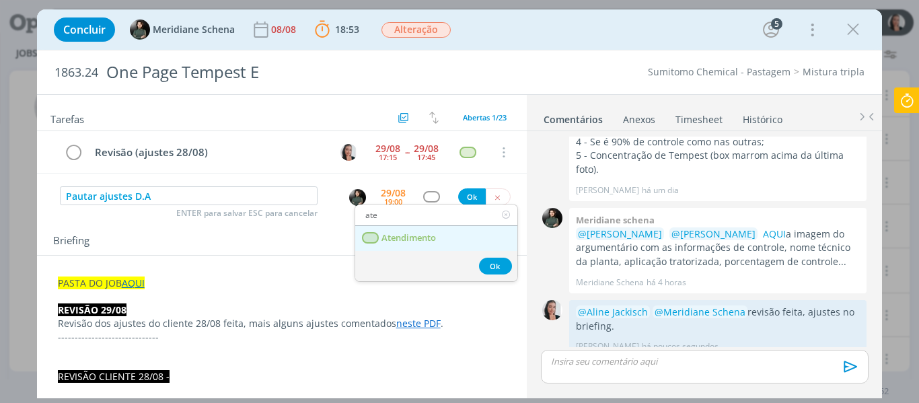
type input "ate"
click at [417, 238] on span "Atendimento" at bounding box center [408, 238] width 54 height 11
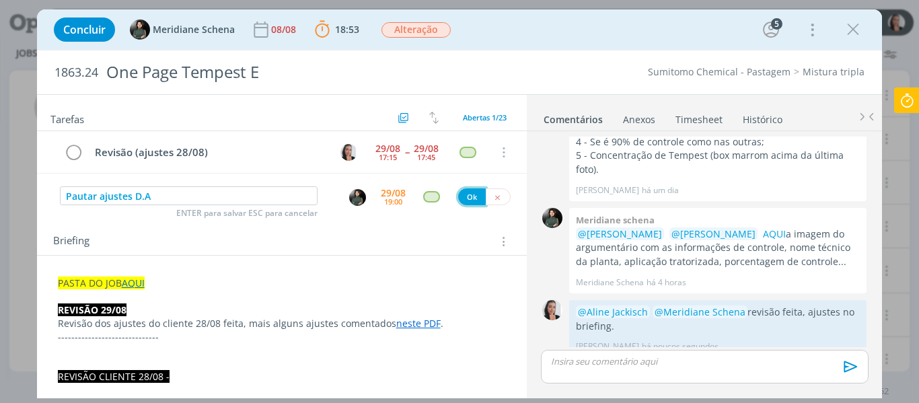
click at [469, 196] on button "Ok" at bounding box center [472, 196] width 28 height 17
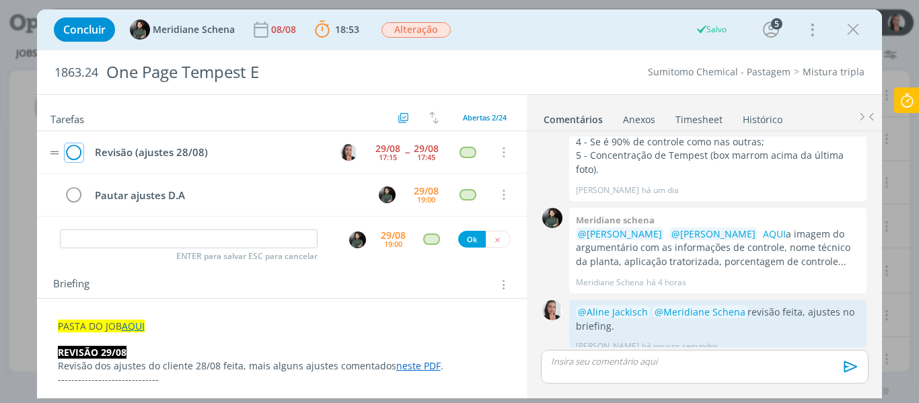
click at [73, 150] on icon "dialog" at bounding box center [74, 153] width 19 height 20
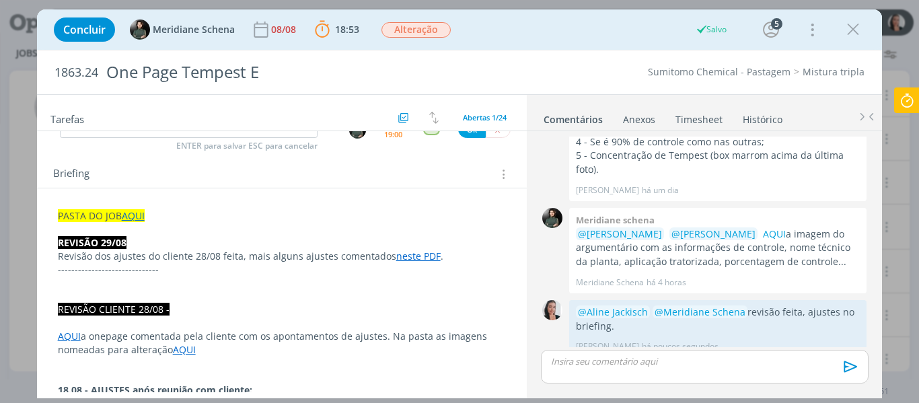
scroll to position [0, 0]
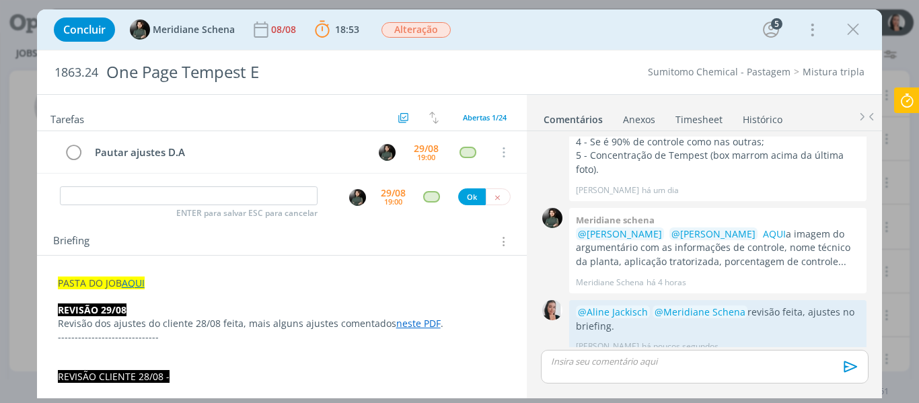
click at [903, 99] on icon at bounding box center [907, 100] width 24 height 26
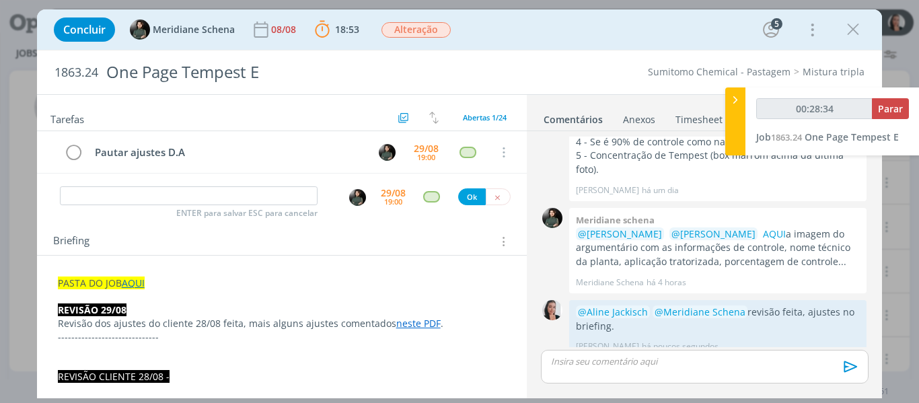
type input "00:28:35"
click at [891, 109] on span "Parar" at bounding box center [890, 108] width 25 height 13
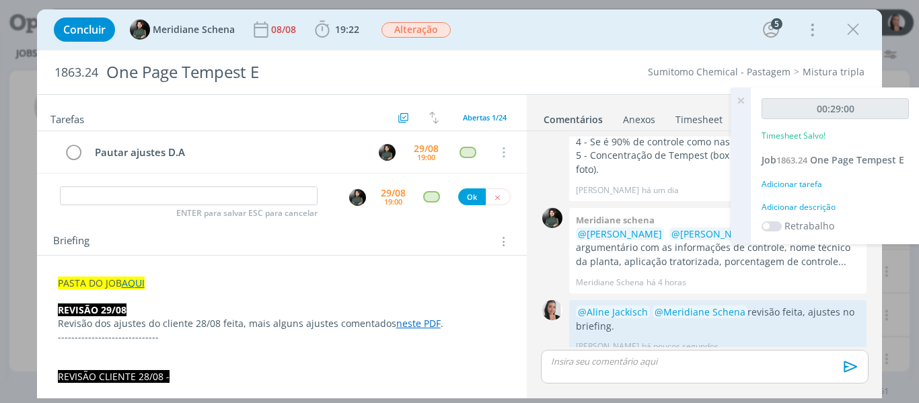
click at [801, 210] on div "Adicionar descrição" at bounding box center [835, 207] width 147 height 12
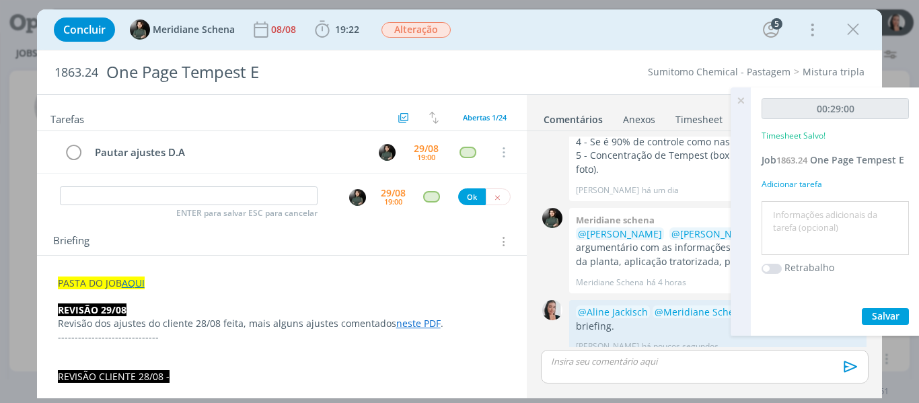
click at [801, 209] on textarea at bounding box center [835, 229] width 141 height 48
type textarea "revisão ajustes 28/08"
click at [896, 320] on span "Salvar" at bounding box center [886, 315] width 28 height 13
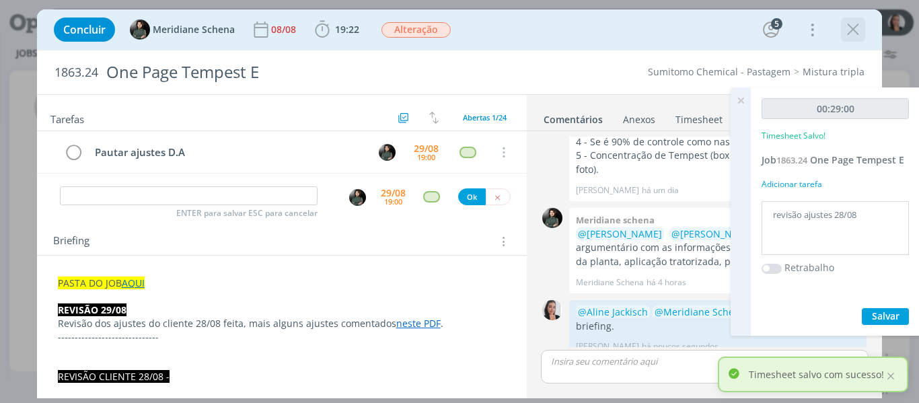
click at [850, 36] on icon "dialog" at bounding box center [853, 30] width 20 height 20
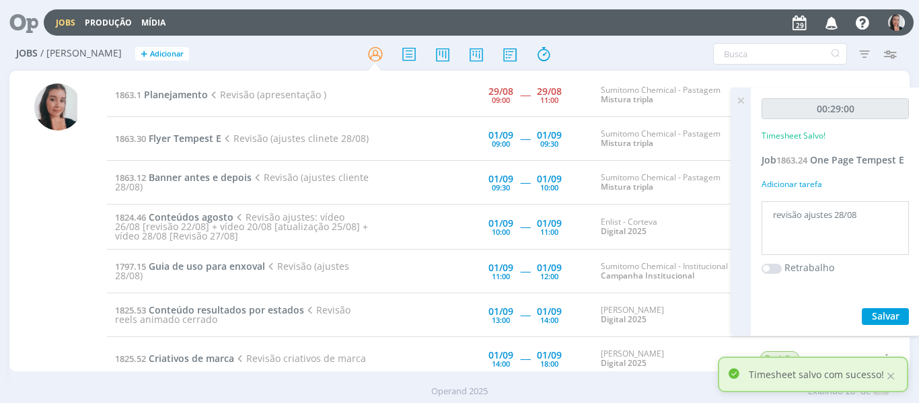
click at [611, 49] on div "Jobs / Minha Pauta + Adicionar Filtros Filtrar Limpar Tipo Jobs e Tarefas Data …" at bounding box center [459, 55] width 901 height 34
click at [743, 102] on icon at bounding box center [741, 100] width 24 height 26
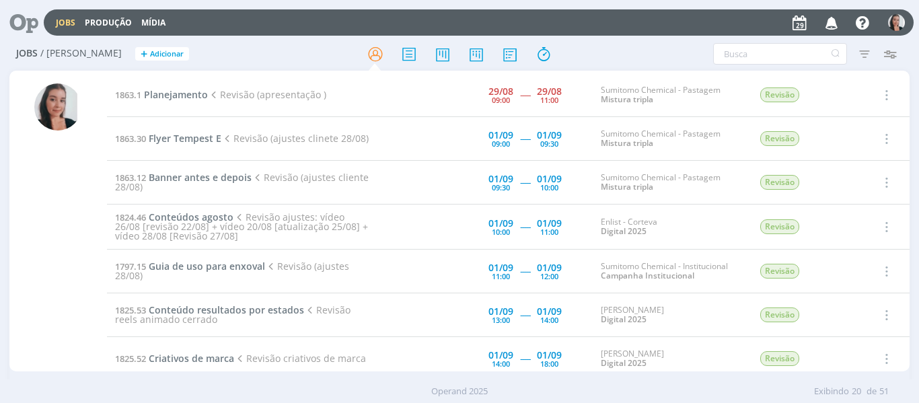
click at [655, 32] on div "Jobs Produção Mídia Notificações Central de Ajuda Área de Membros Implantação o…" at bounding box center [479, 22] width 870 height 26
click at [192, 94] on span "Planejamento" at bounding box center [176, 94] width 64 height 13
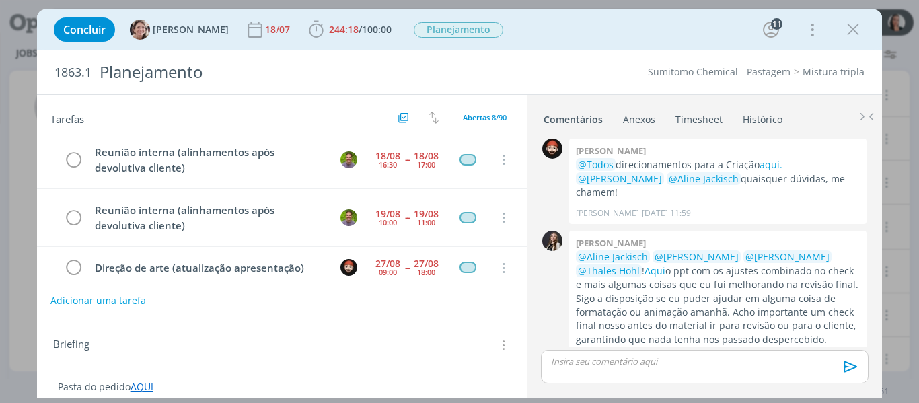
scroll to position [200, 0]
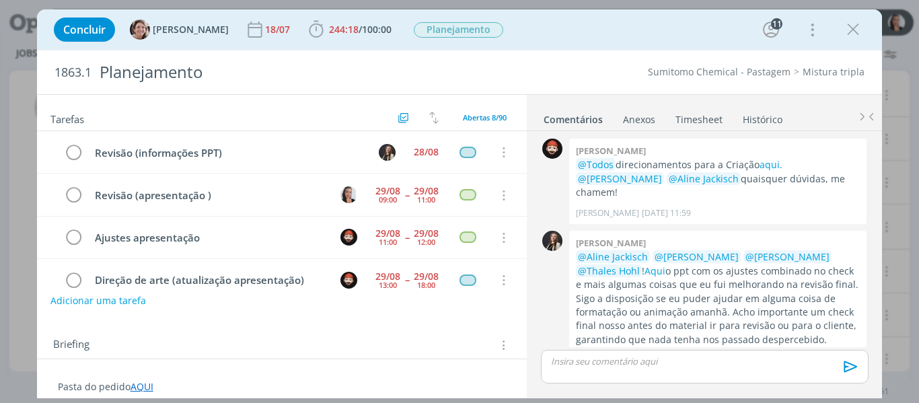
click at [712, 120] on link "Timesheet" at bounding box center [699, 117] width 48 height 20
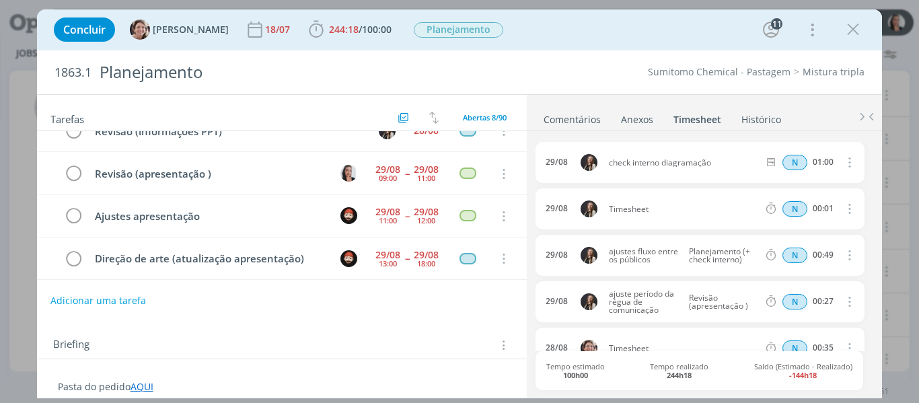
scroll to position [224, 0]
click at [559, 121] on link "Comentários" at bounding box center [572, 117] width 59 height 20
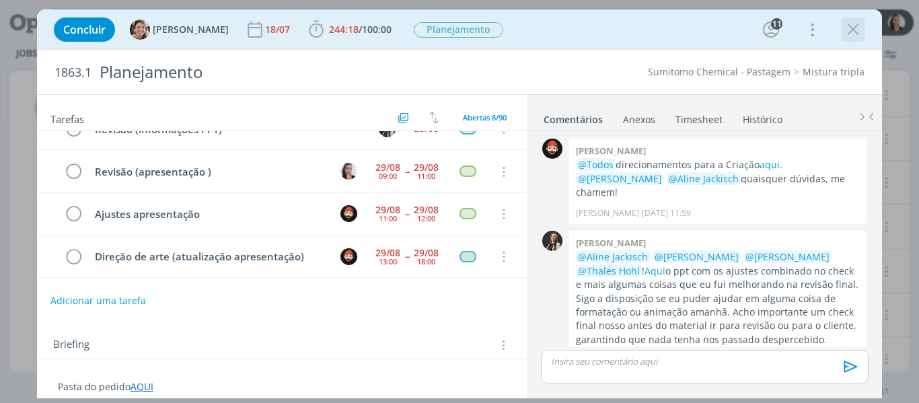
click at [854, 32] on icon "dialog" at bounding box center [853, 30] width 20 height 20
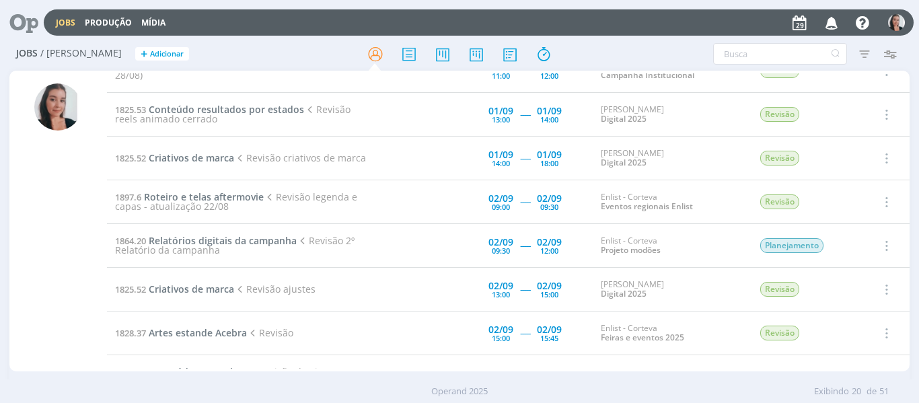
scroll to position [202, 0]
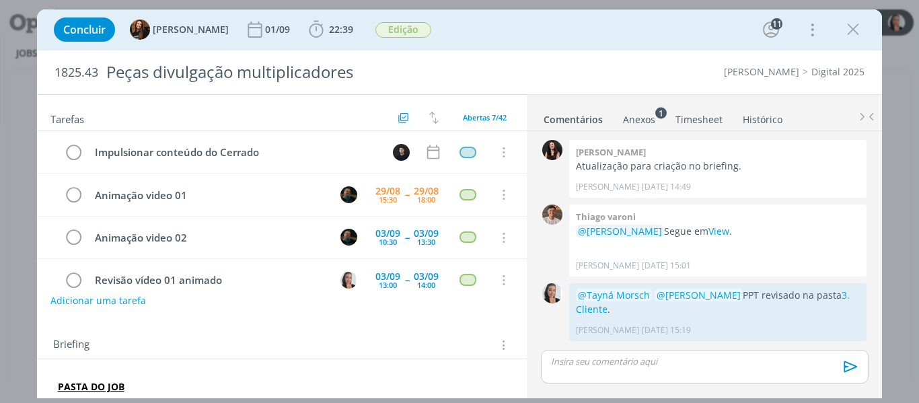
scroll to position [1563, 0]
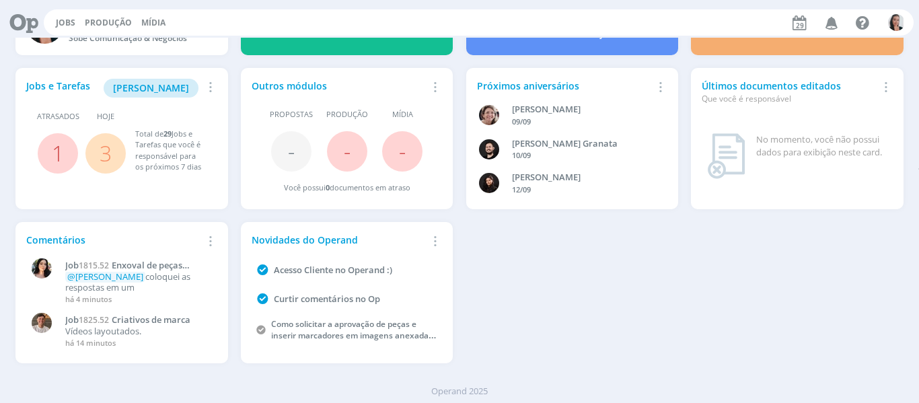
scroll to position [73, 0]
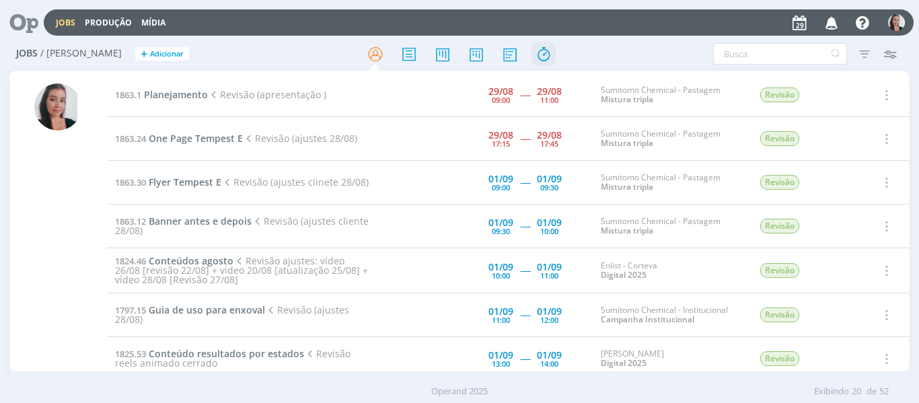
drag, startPoint x: 0, startPoint y: 0, endPoint x: 547, endPoint y: 55, distance: 549.7
click at [547, 55] on icon at bounding box center [543, 54] width 24 height 26
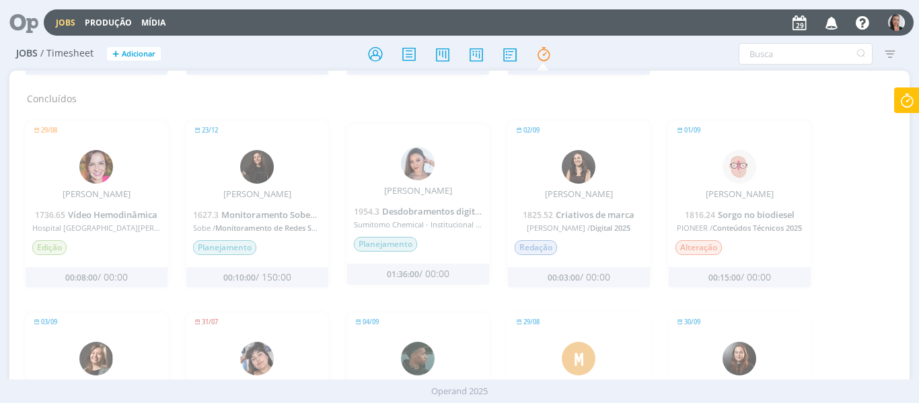
scroll to position [404, 0]
